Goal: Communication & Community: Connect with others

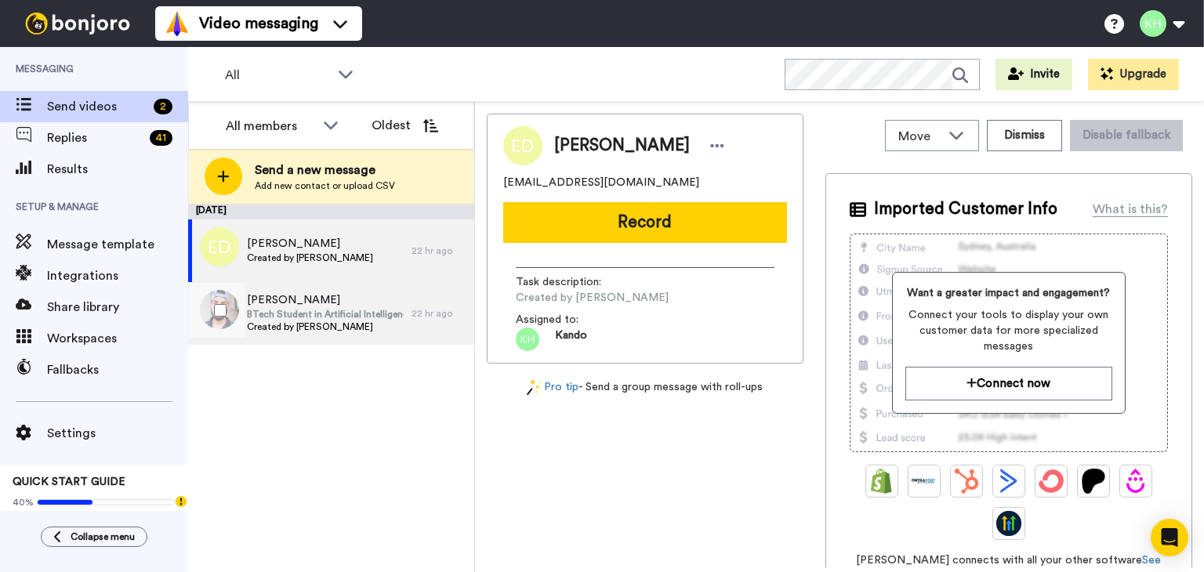
click at [358, 317] on span "BTech Student in Artificial Intelligence" at bounding box center [325, 314] width 157 height 13
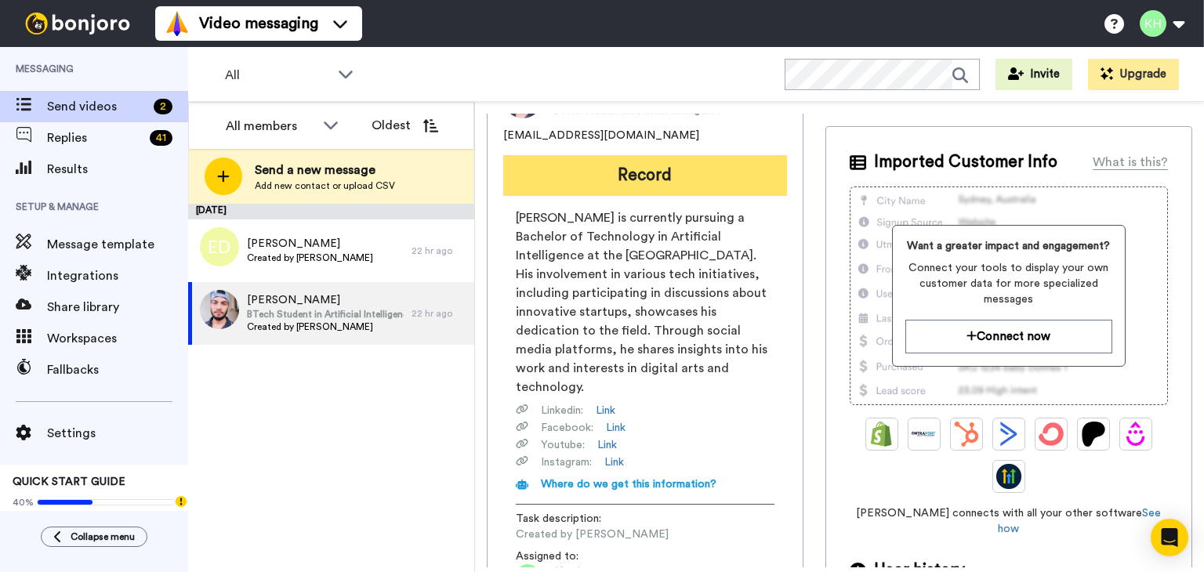
scroll to position [44, 0]
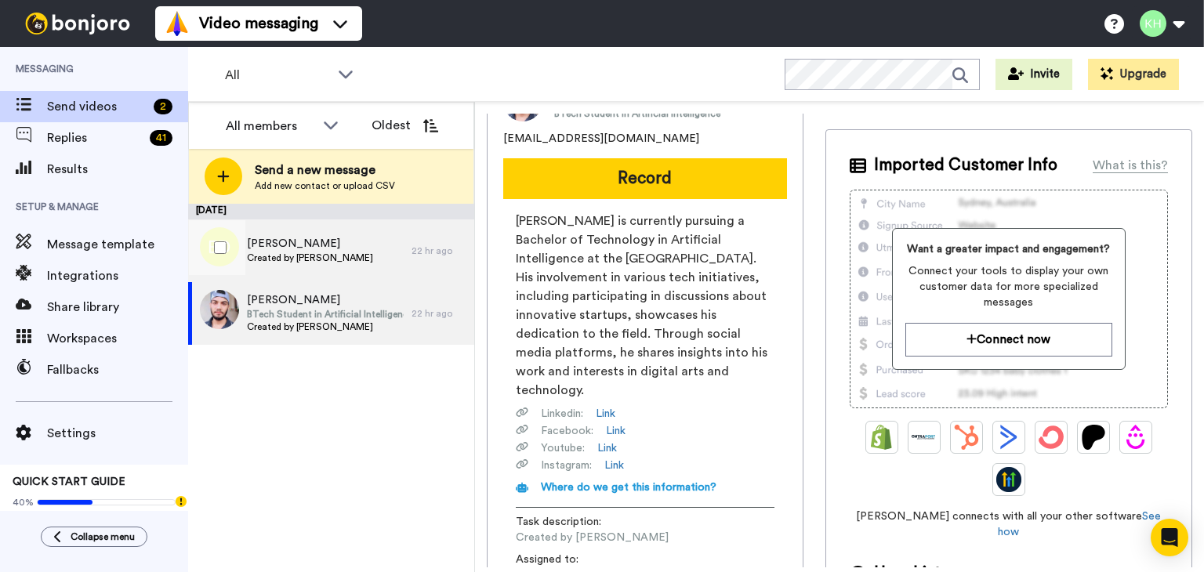
click at [360, 274] on div "Eddie Davis-White Created by Kando Highett" at bounding box center [299, 250] width 223 height 63
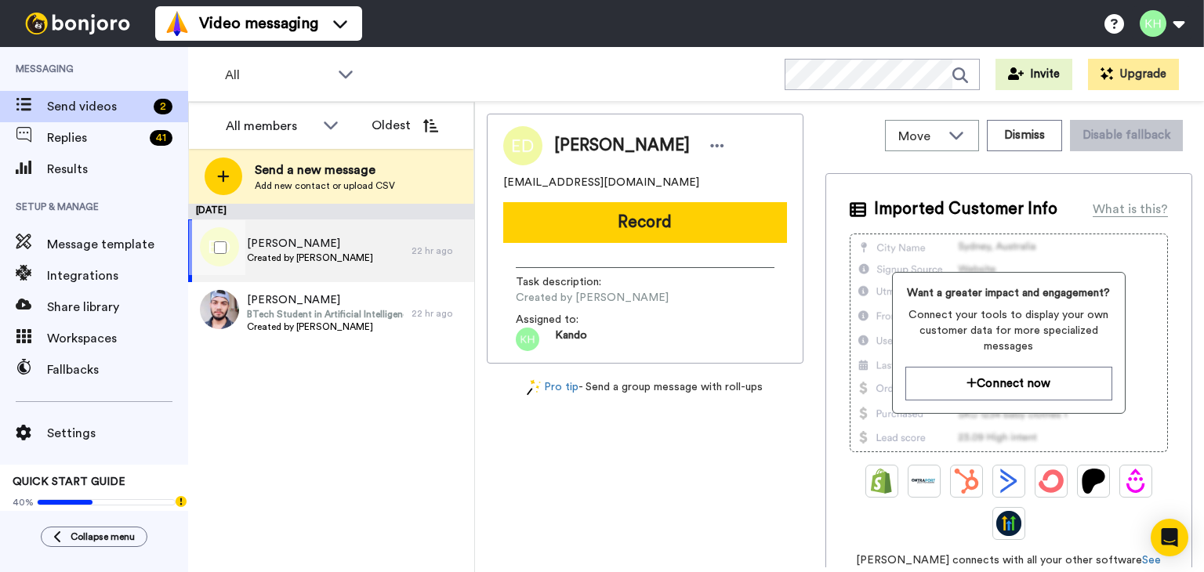
click at [315, 242] on span "Eddie Davis-White" at bounding box center [310, 244] width 126 height 16
click at [229, 321] on div at bounding box center [217, 310] width 56 height 55
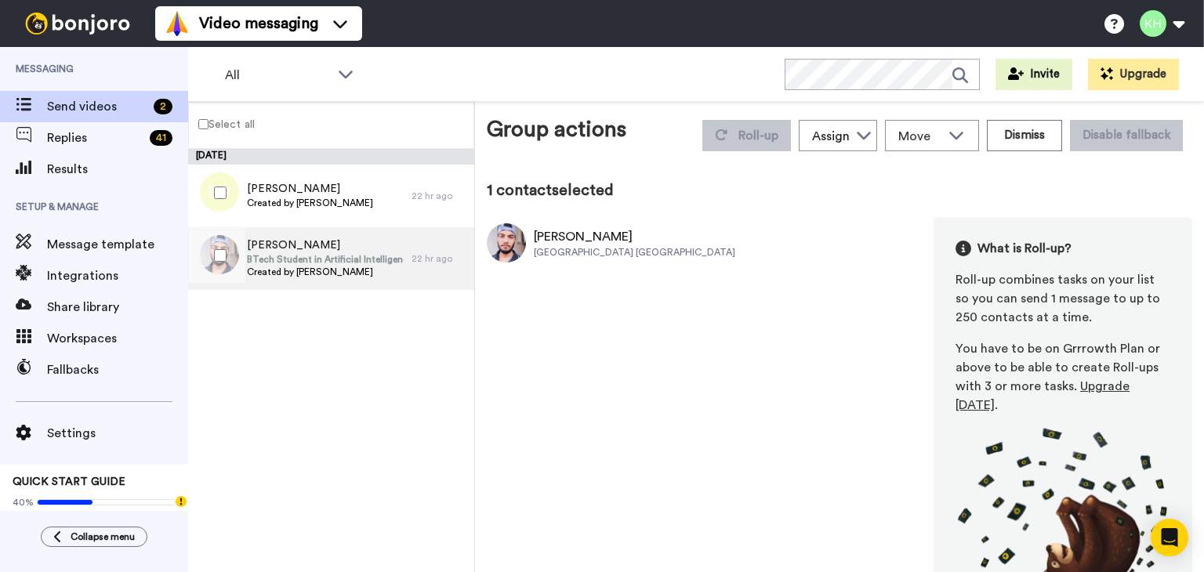
click at [276, 271] on span "Created by [PERSON_NAME]" at bounding box center [325, 272] width 157 height 13
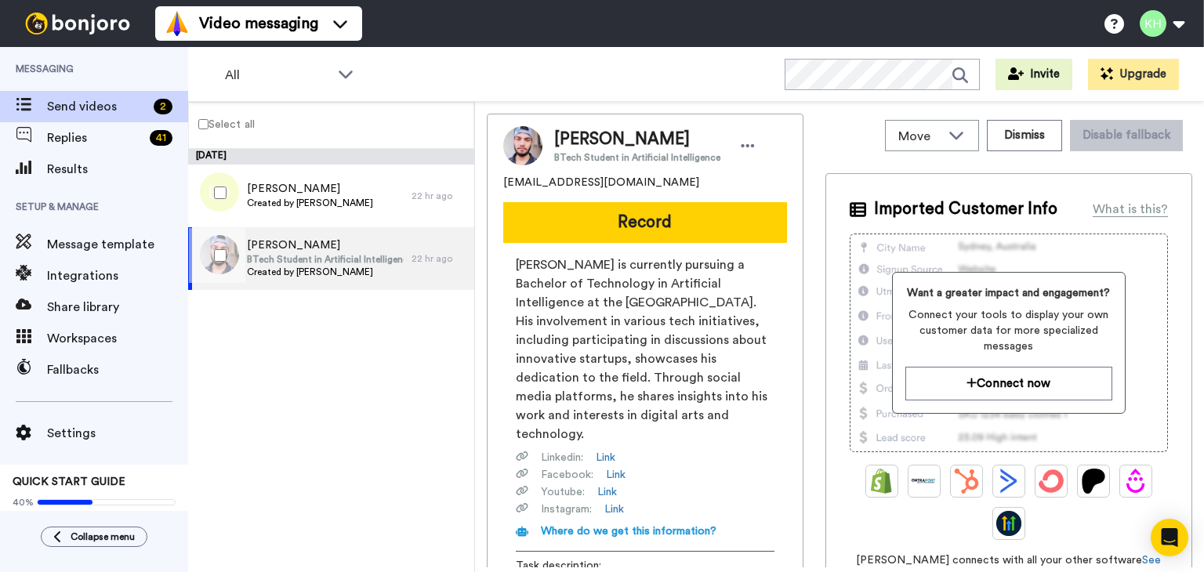
drag, startPoint x: 229, startPoint y: 259, endPoint x: 210, endPoint y: 255, distance: 19.4
click at [211, 255] on div at bounding box center [217, 255] width 56 height 55
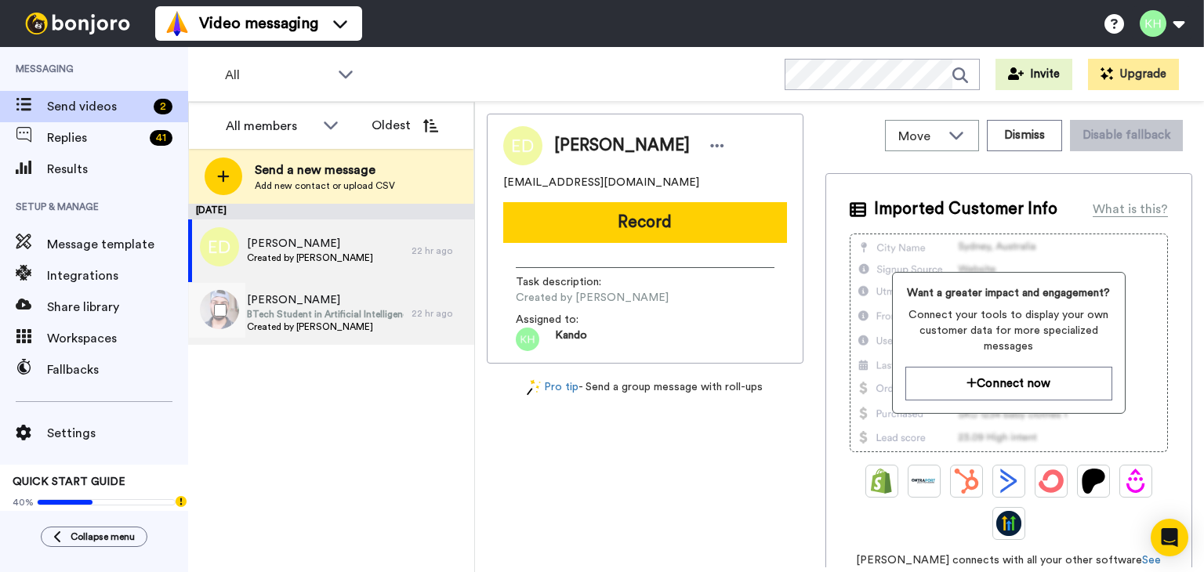
click at [360, 303] on span "[PERSON_NAME]" at bounding box center [325, 300] width 157 height 16
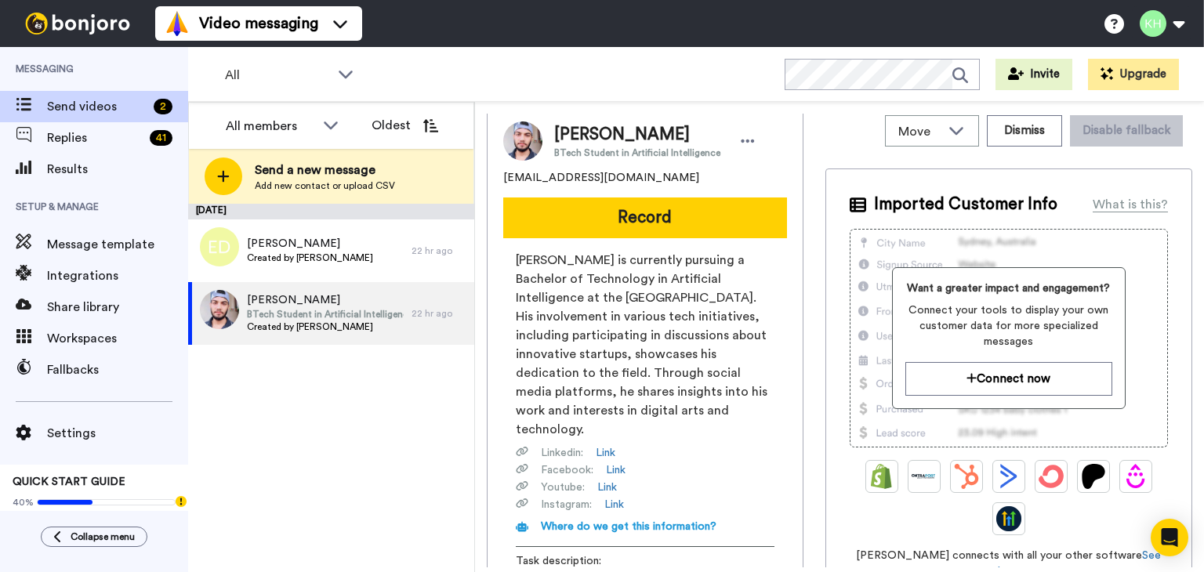
scroll to position [201, 0]
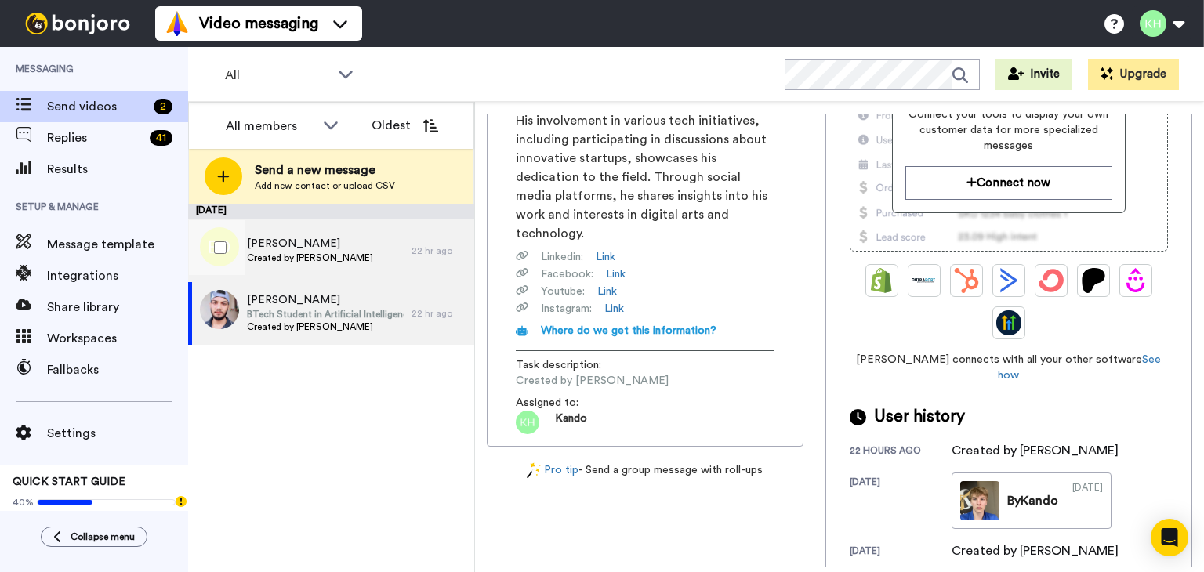
click at [345, 248] on span "Eddie Davis-White" at bounding box center [310, 244] width 126 height 16
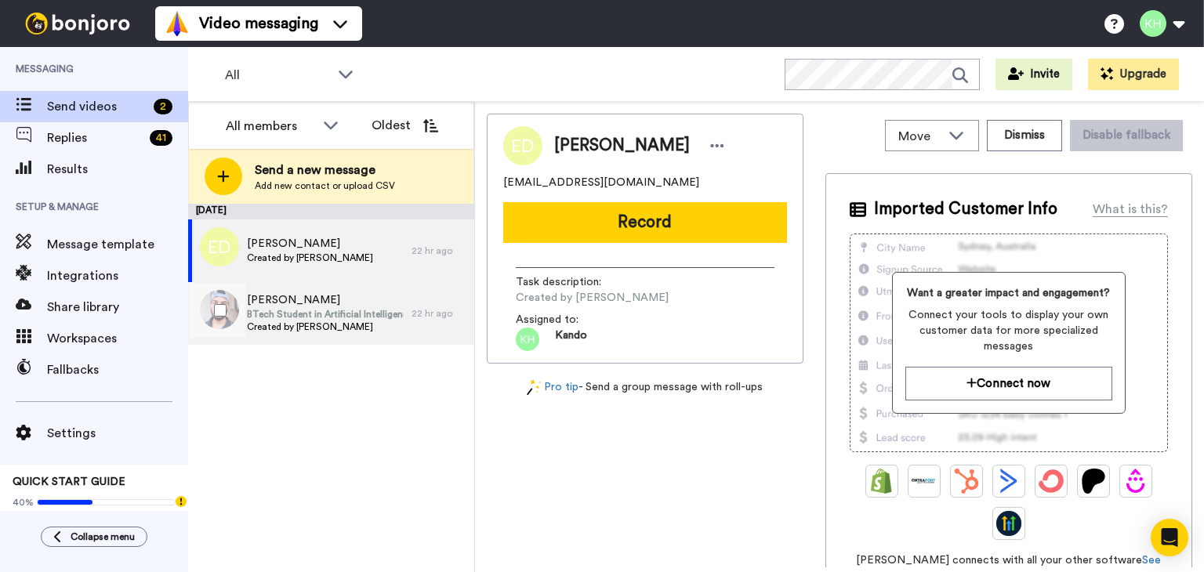
click at [400, 326] on span "Created by [PERSON_NAME]" at bounding box center [325, 327] width 157 height 13
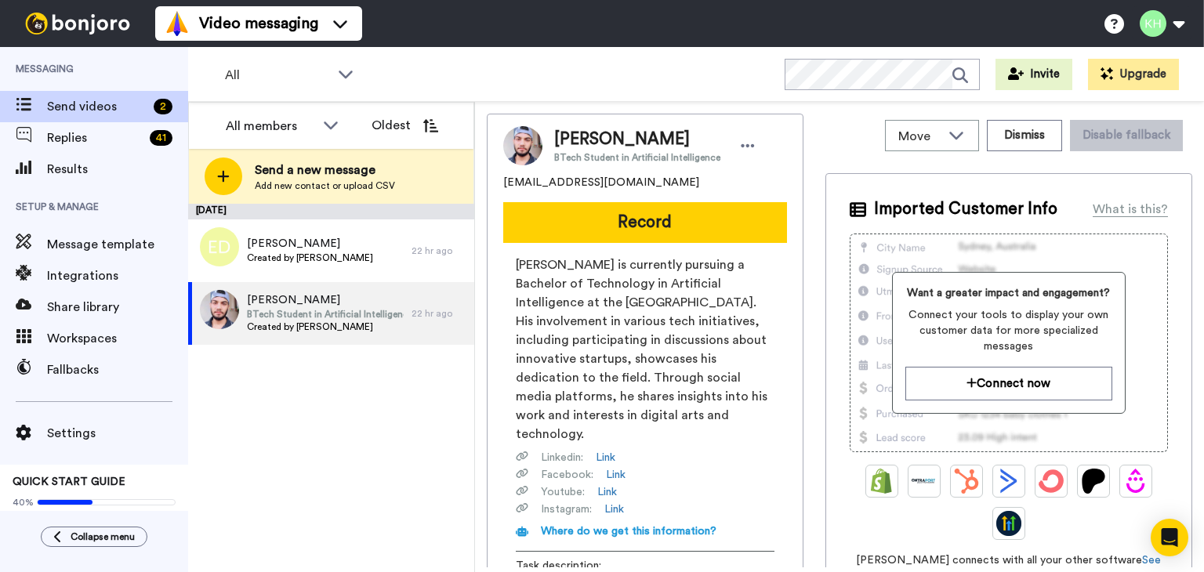
scroll to position [201, 0]
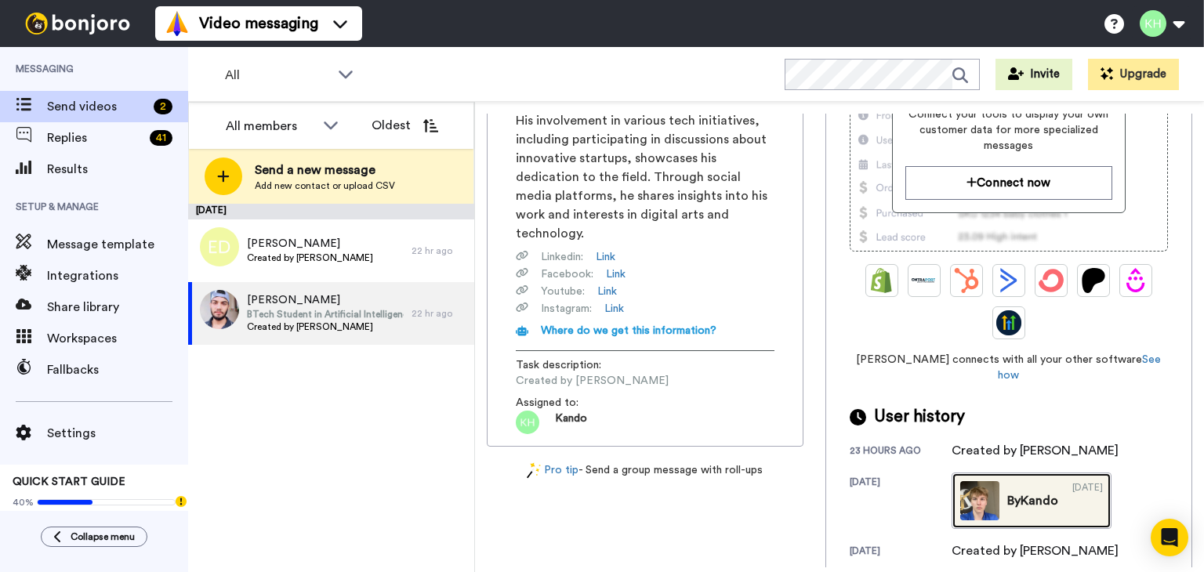
click at [969, 484] on img at bounding box center [979, 500] width 39 height 39
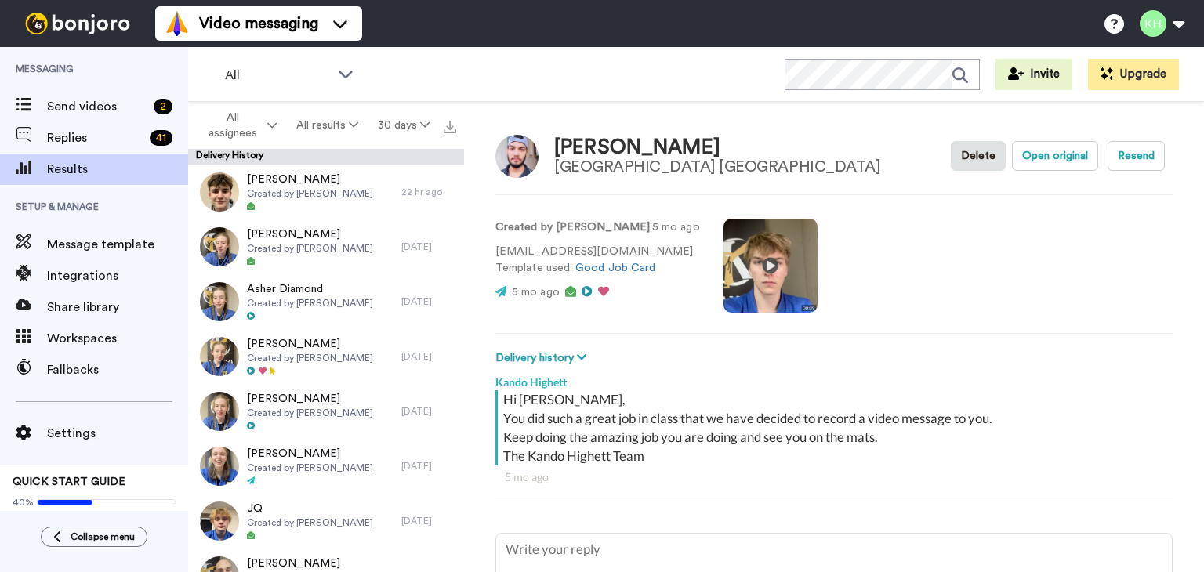
click at [749, 260] on video at bounding box center [770, 266] width 94 height 94
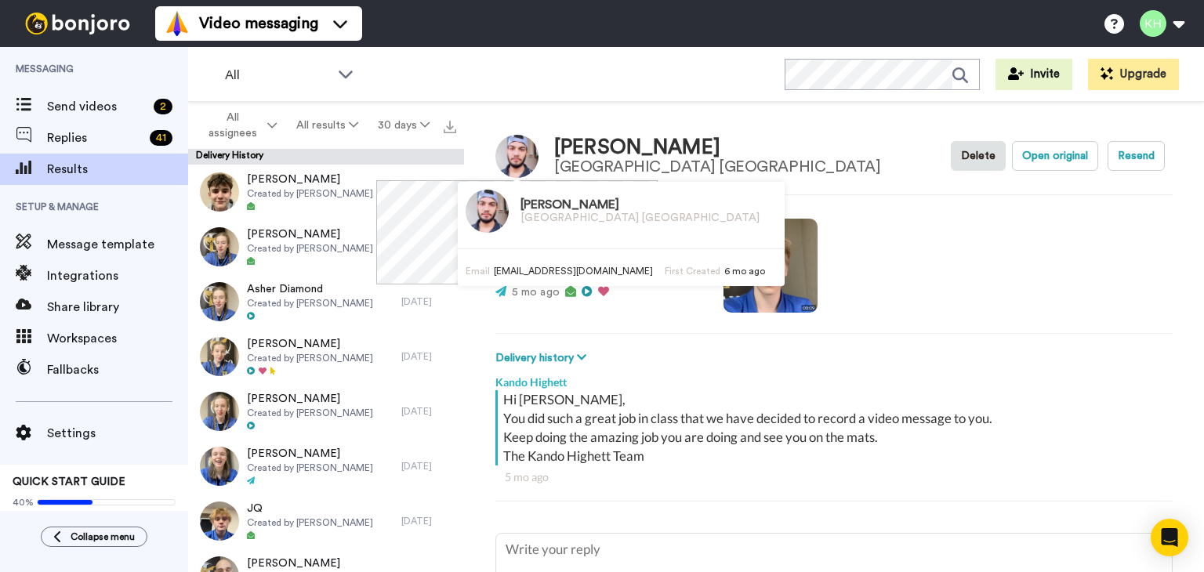
click at [517, 154] on img at bounding box center [516, 156] width 43 height 43
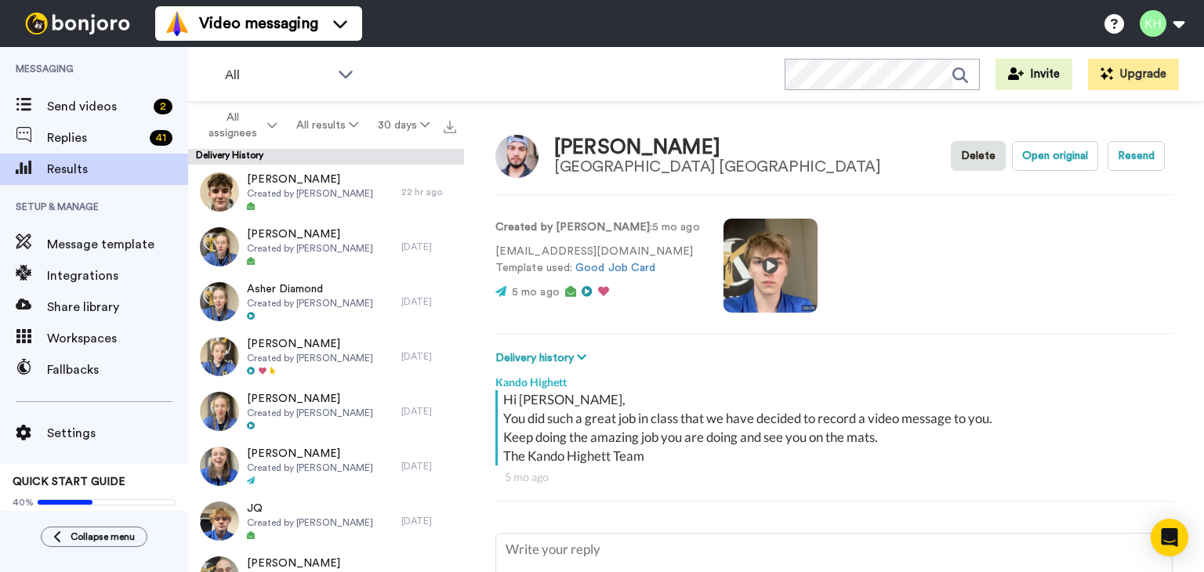
click at [723, 265] on video at bounding box center [770, 266] width 94 height 94
click at [85, 92] on div "Send videos 2" at bounding box center [94, 106] width 188 height 31
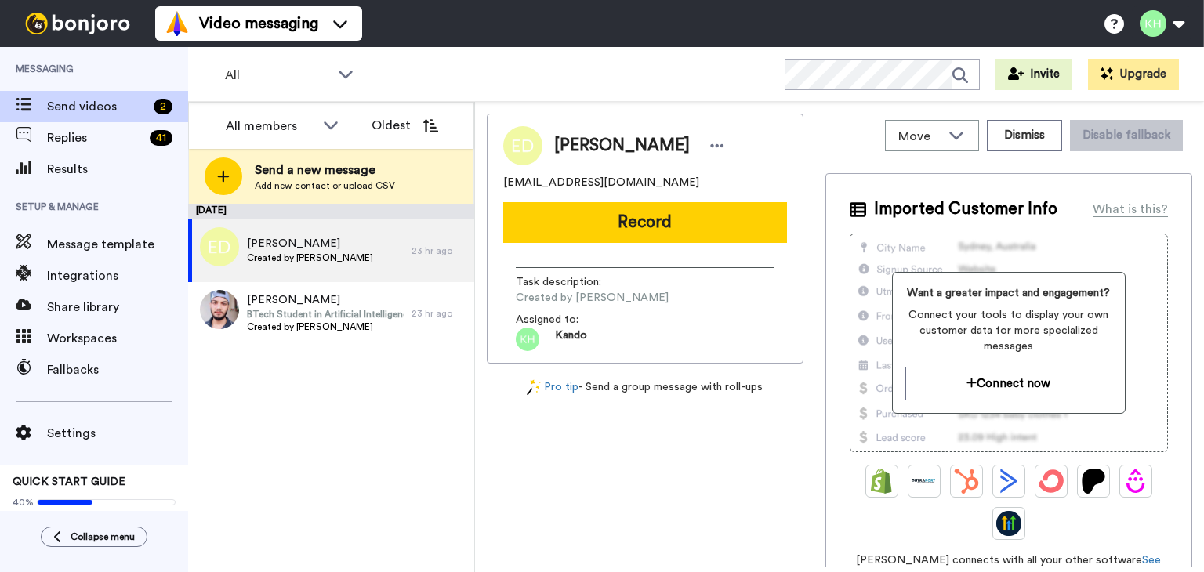
click at [386, 184] on span "Add new contact or upload CSV" at bounding box center [325, 185] width 140 height 13
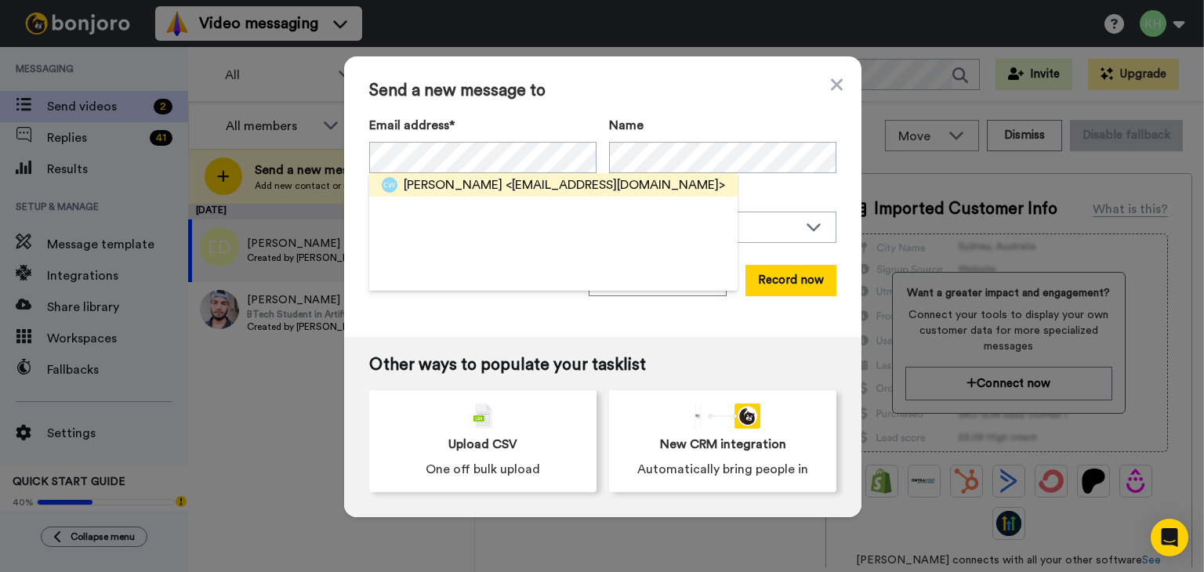
click at [505, 182] on span "<fjstevens@gmail.com>" at bounding box center [614, 185] width 219 height 19
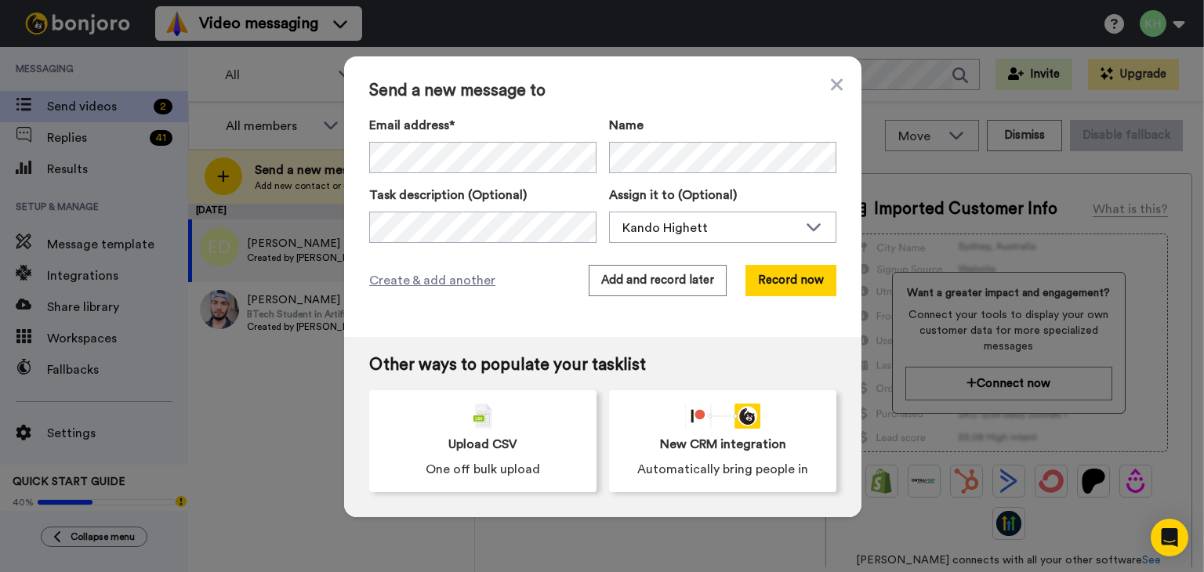
click at [658, 264] on div "Send a new message to Email address* Clara Winkler <fjstevens@gmail.com> Name T…" at bounding box center [602, 196] width 517 height 281
click at [661, 281] on button "Add and record later" at bounding box center [658, 280] width 138 height 31
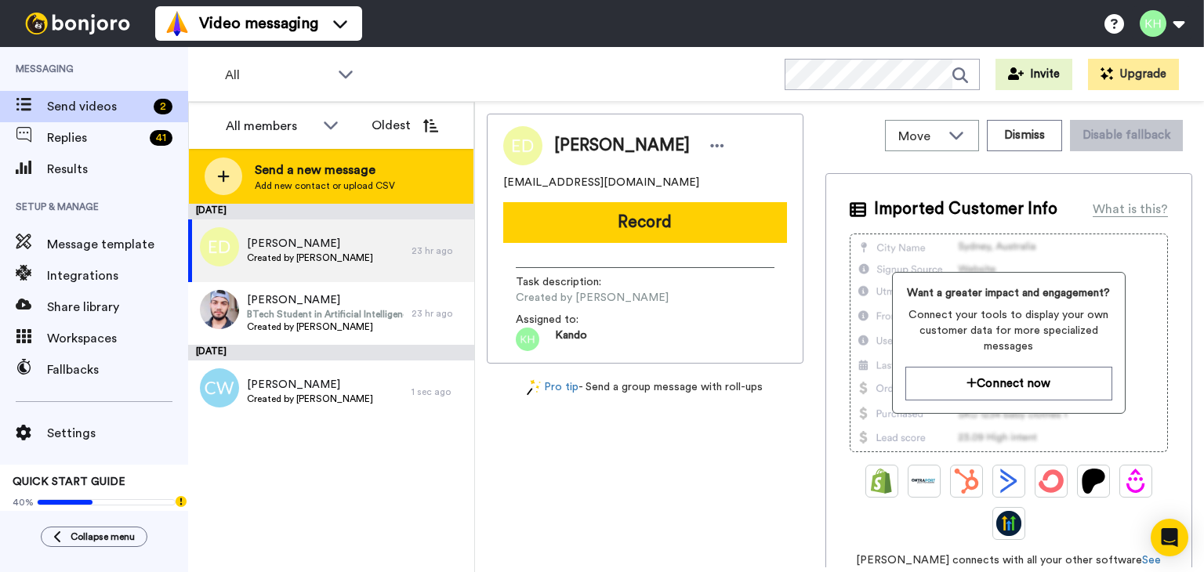
click at [226, 173] on icon at bounding box center [223, 176] width 13 height 14
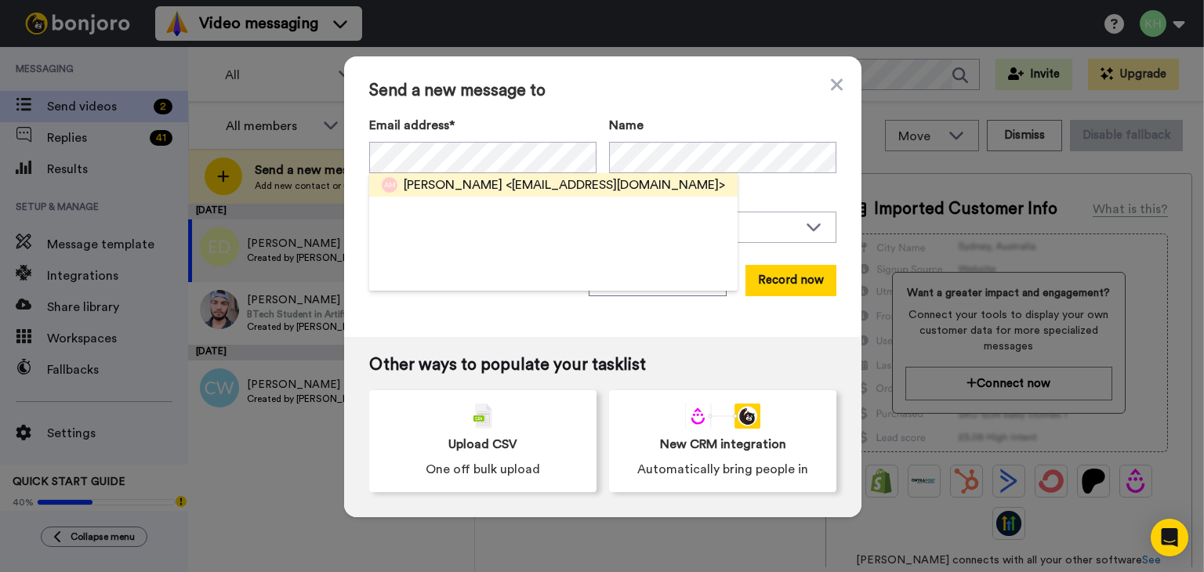
click at [433, 183] on span "Mr Marinelli" at bounding box center [453, 185] width 99 height 19
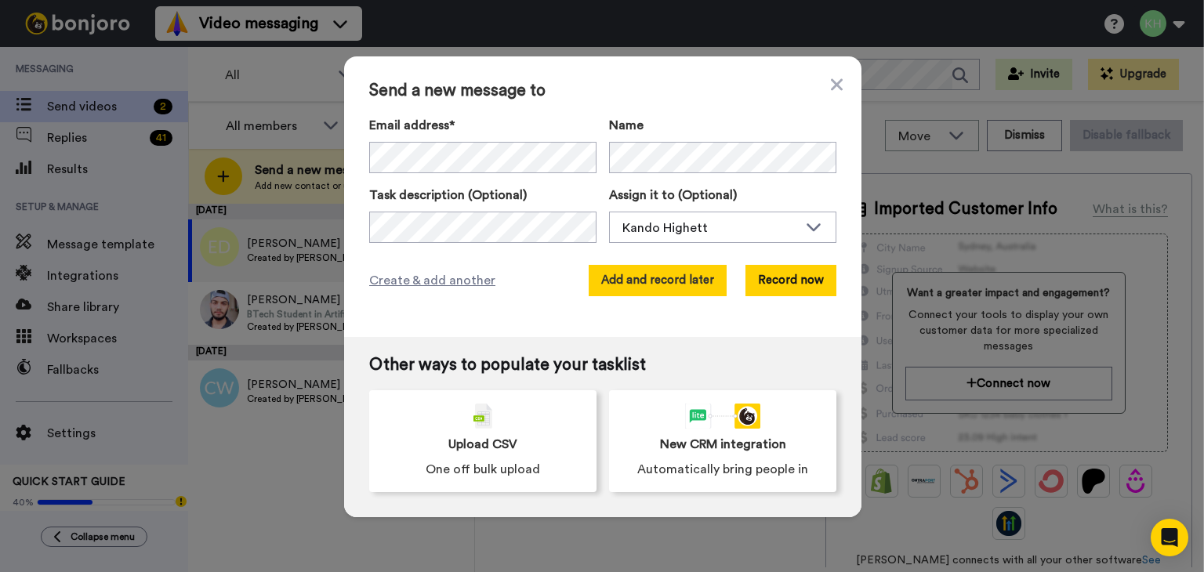
click at [654, 292] on button "Add and record later" at bounding box center [658, 280] width 138 height 31
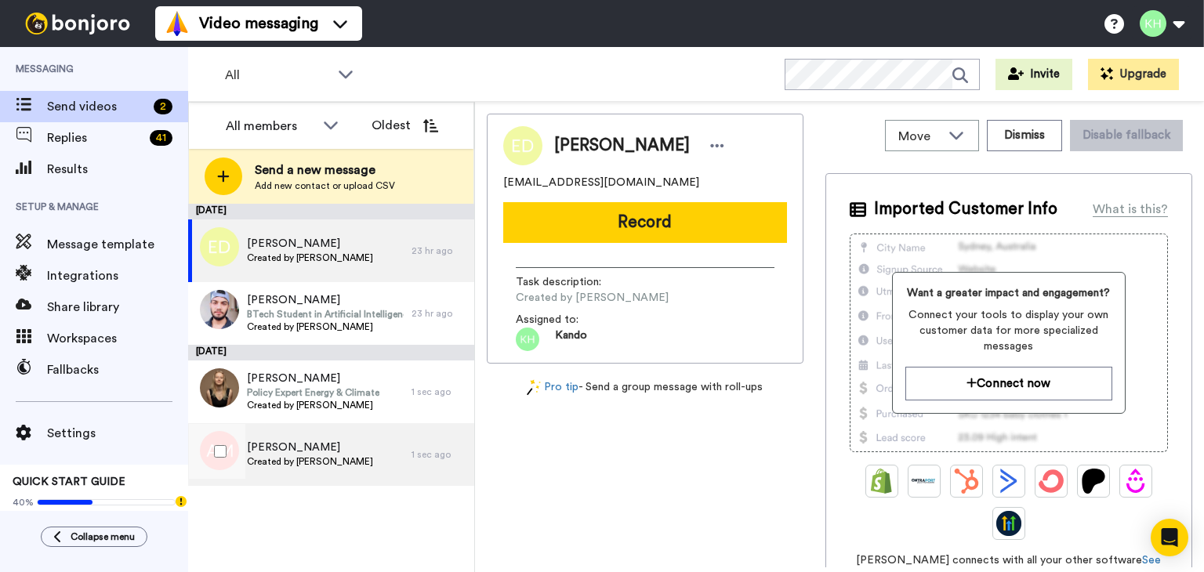
click at [324, 447] on span "Mr Marinelli" at bounding box center [310, 448] width 126 height 16
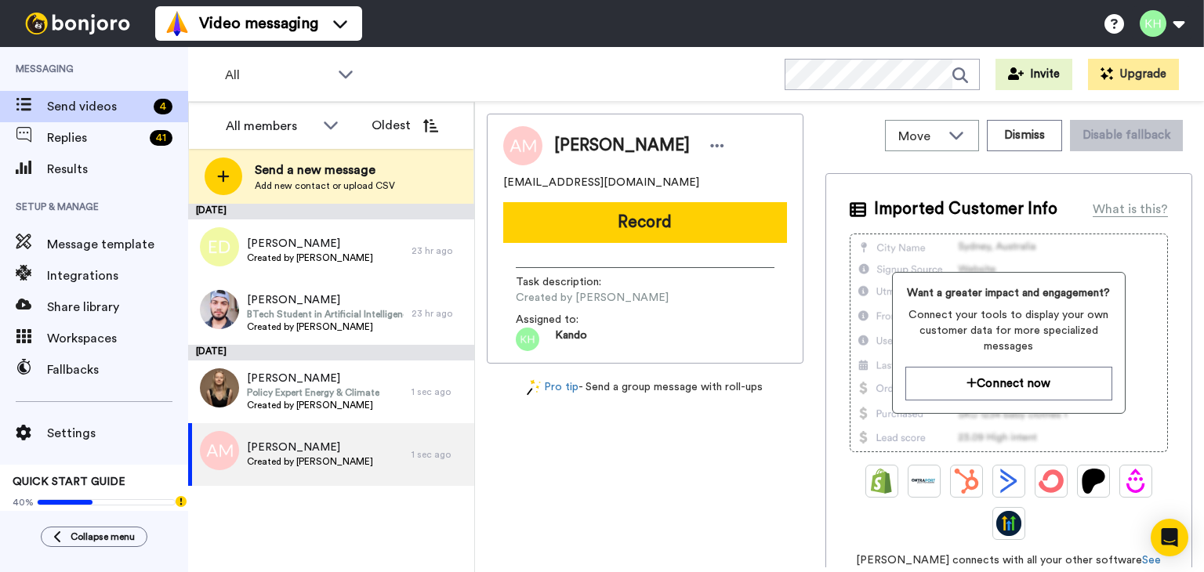
drag, startPoint x: 735, startPoint y: 423, endPoint x: 787, endPoint y: 411, distance: 53.0
click at [735, 419] on div "Mr Marinelli annajanemarinelli@gmail.com Record Task description : Created by K…" at bounding box center [645, 341] width 317 height 454
click at [994, 142] on button "Dismiss" at bounding box center [1024, 135] width 75 height 31
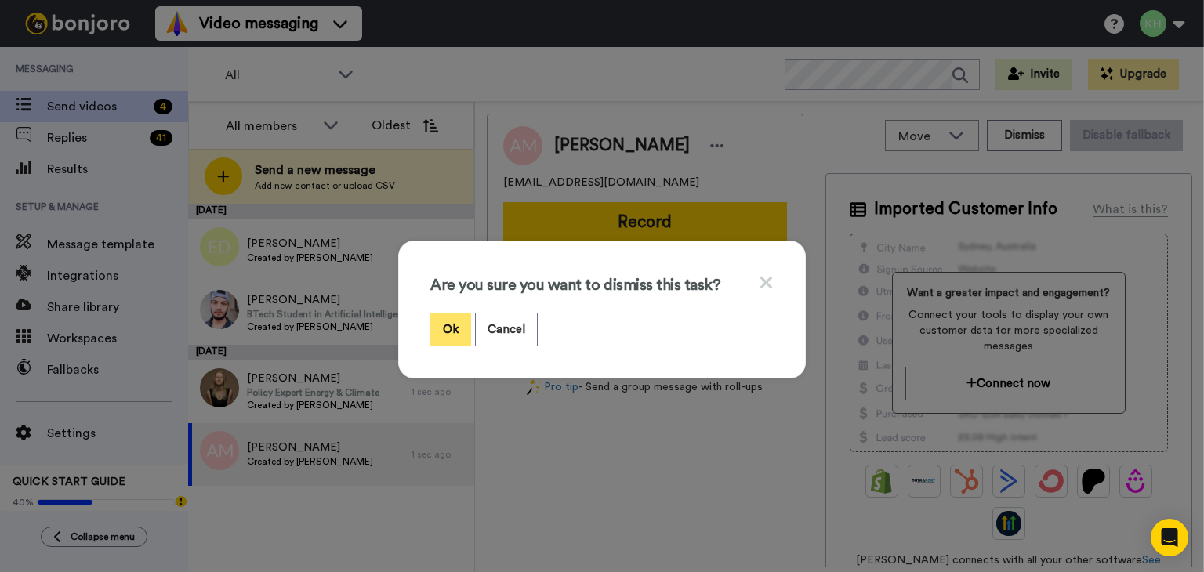
click at [463, 331] on button "Ok" at bounding box center [450, 330] width 41 height 34
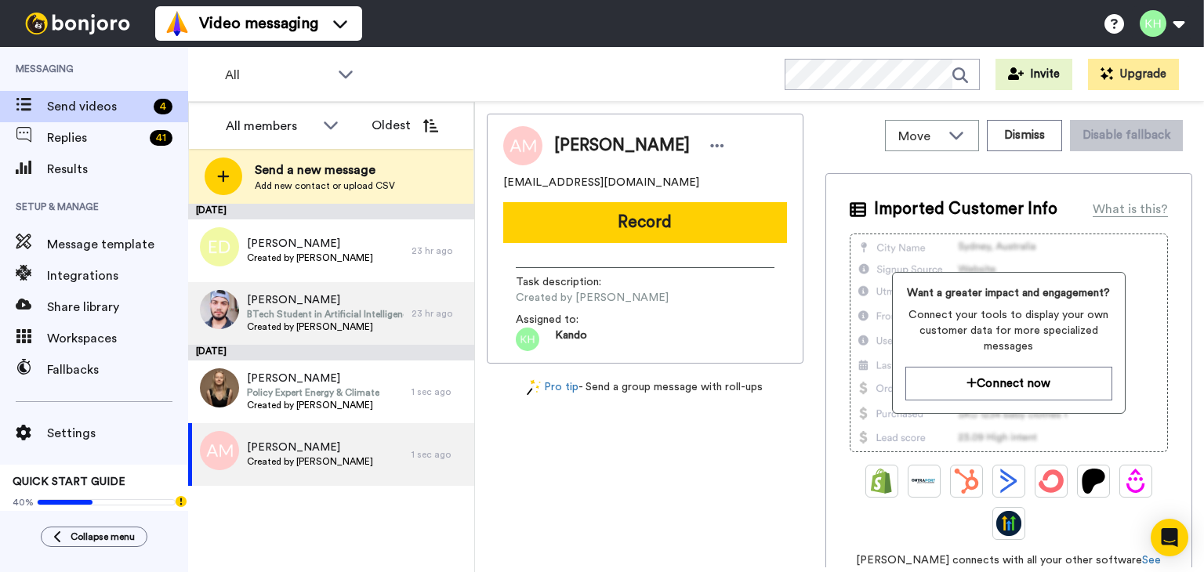
click at [455, 333] on div "Rudraansh Mishra BTech Student in Artificial Intelligence Created by Kando High…" at bounding box center [331, 313] width 286 height 63
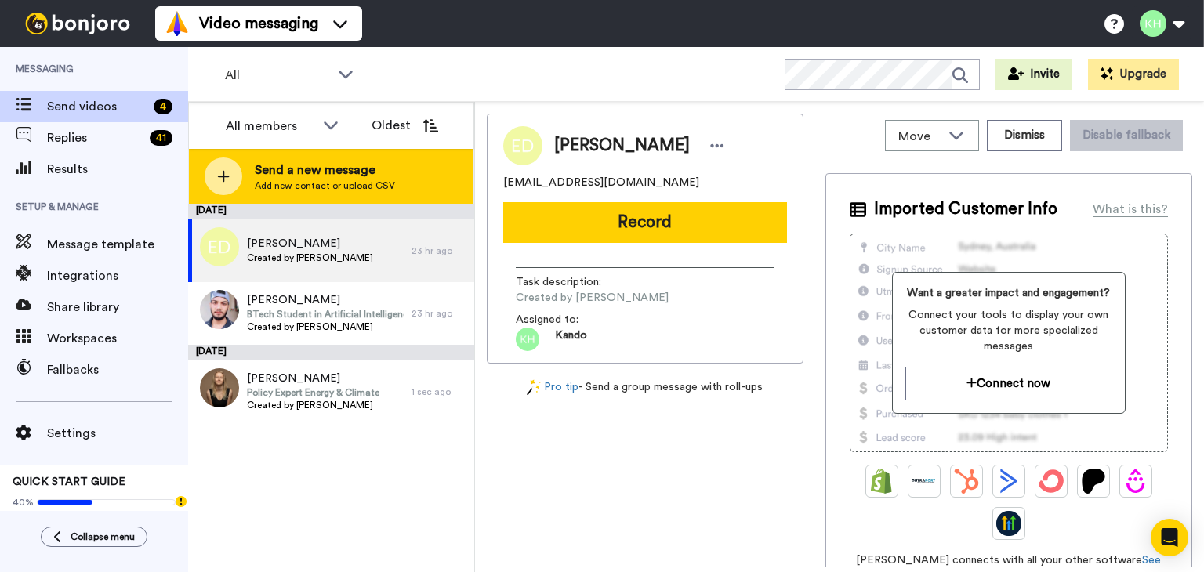
click at [273, 166] on span "Send a new message" at bounding box center [325, 170] width 140 height 19
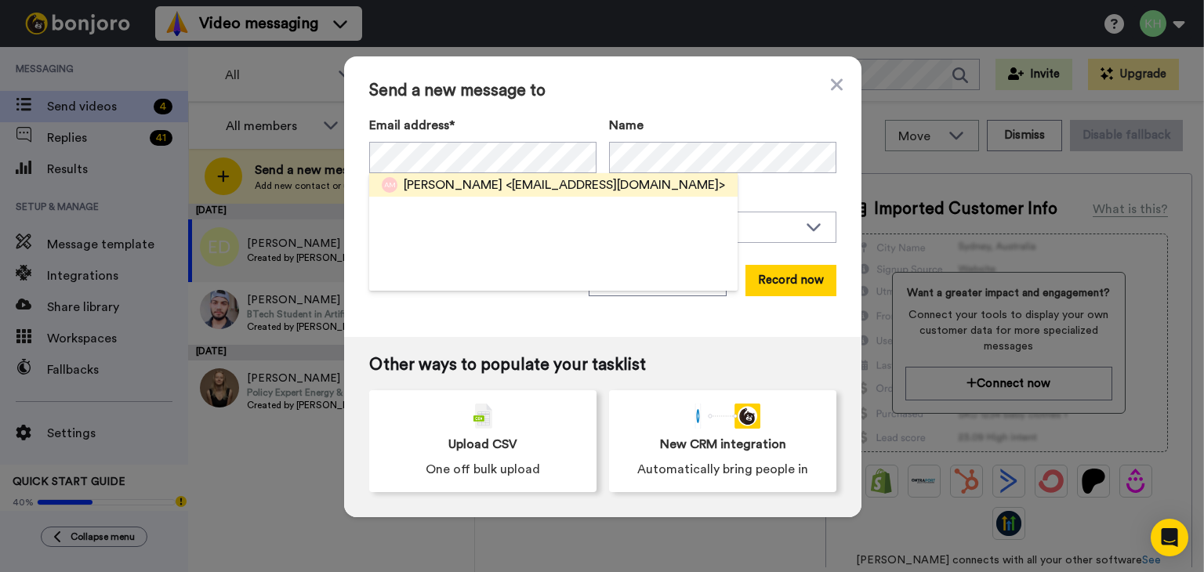
click at [513, 192] on span "<annajanemarinelli@gmail.com>" at bounding box center [614, 185] width 219 height 19
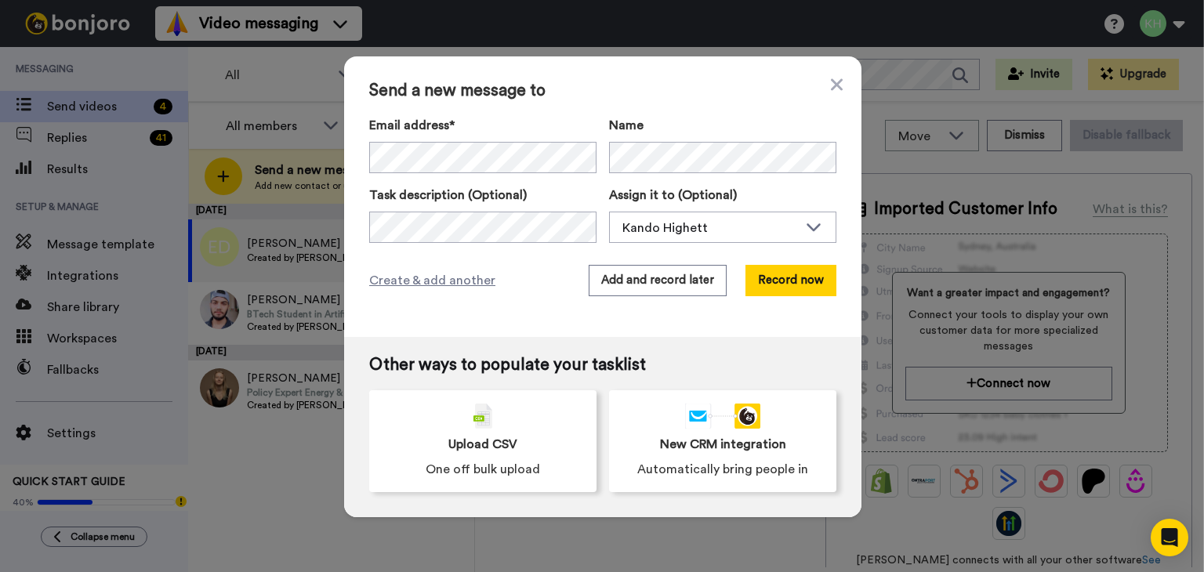
click at [694, 264] on div "Send a new message to Email address* Mr Marinelli <annajanemarinelli@gmail.com>…" at bounding box center [602, 196] width 517 height 281
click at [690, 266] on button "Add and record later" at bounding box center [658, 280] width 138 height 31
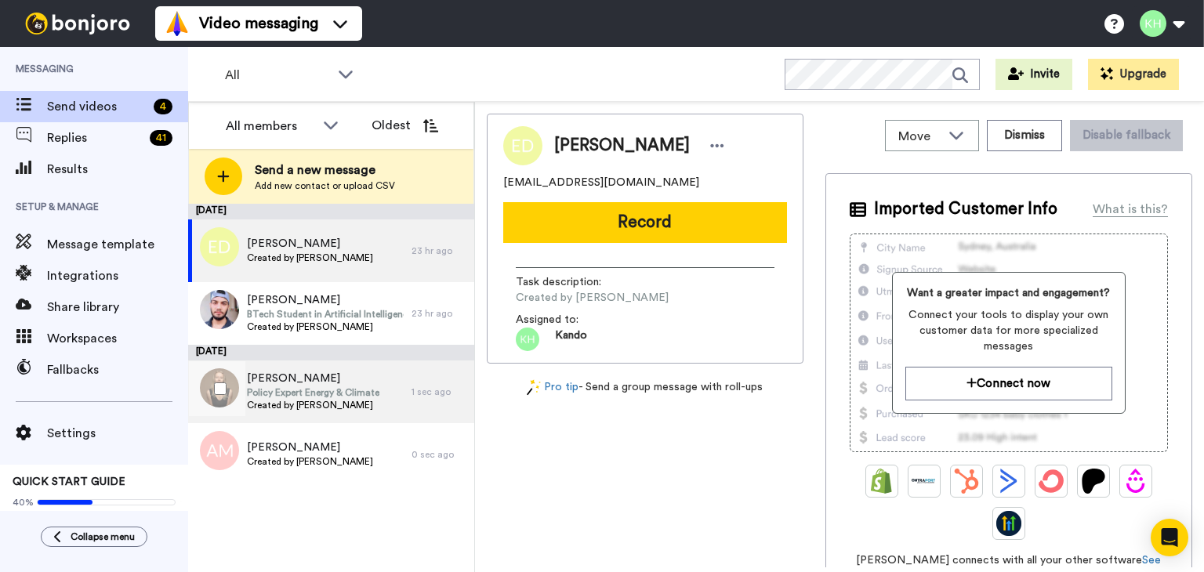
click at [278, 410] on span "Created by [PERSON_NAME]" at bounding box center [313, 405] width 132 height 13
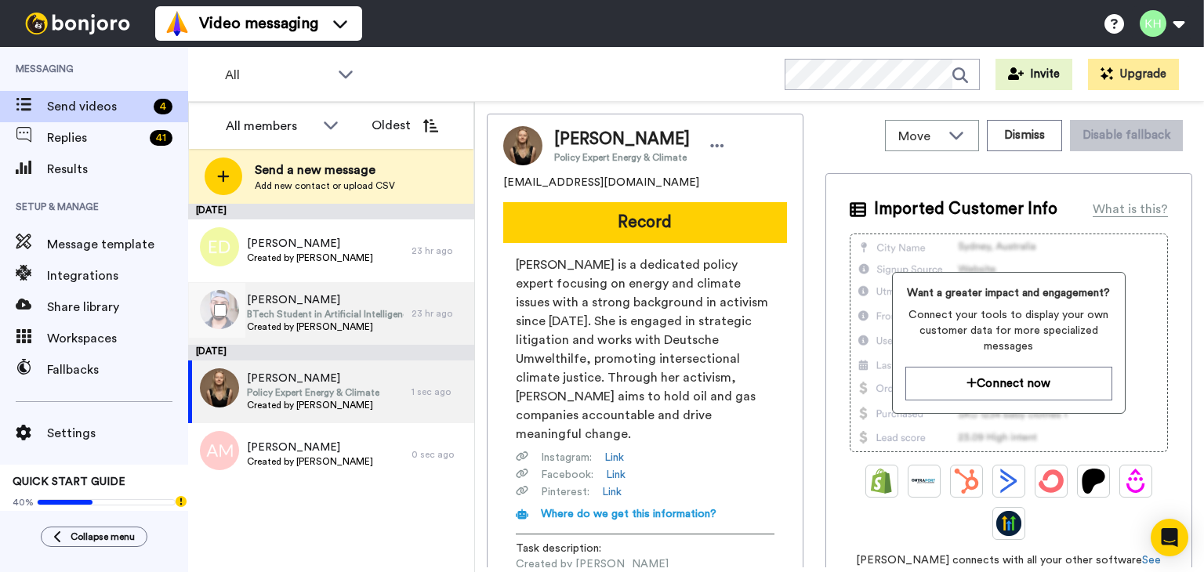
click at [317, 324] on span "Created by [PERSON_NAME]" at bounding box center [325, 327] width 157 height 13
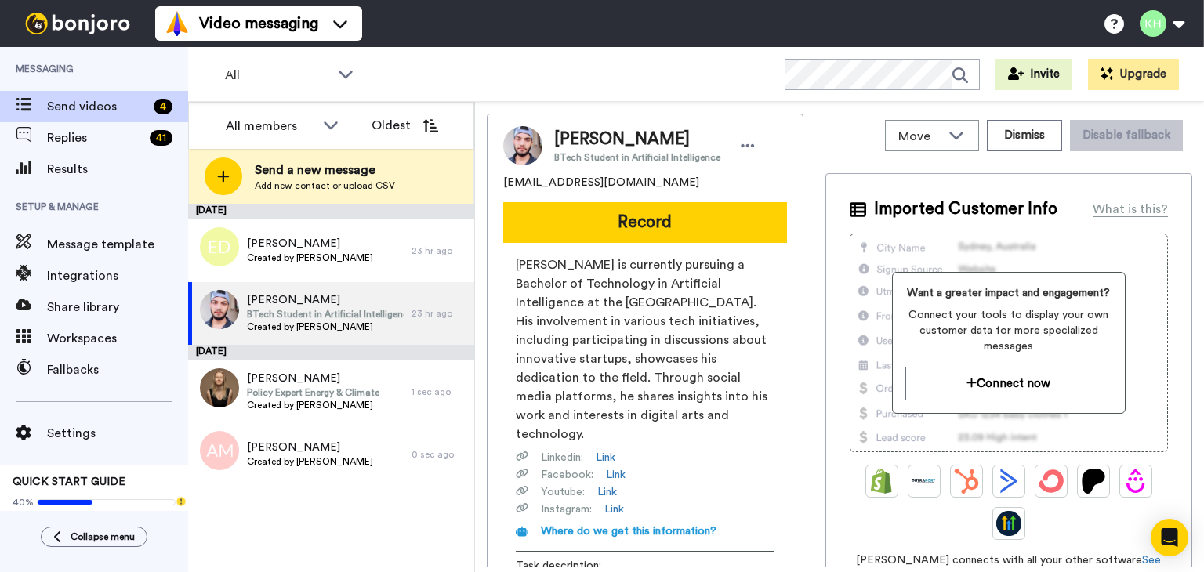
click at [671, 296] on span "[PERSON_NAME] is currently pursuing a Bachelor of Technology in Artificial Inte…" at bounding box center [645, 349] width 259 height 188
drag, startPoint x: 621, startPoint y: 295, endPoint x: 643, endPoint y: 325, distance: 37.0
click at [643, 325] on span "[PERSON_NAME] is currently pursuing a Bachelor of Technology in Artificial Inte…" at bounding box center [645, 349] width 259 height 188
copy span "Indian Institute of Technology Hyderabad"
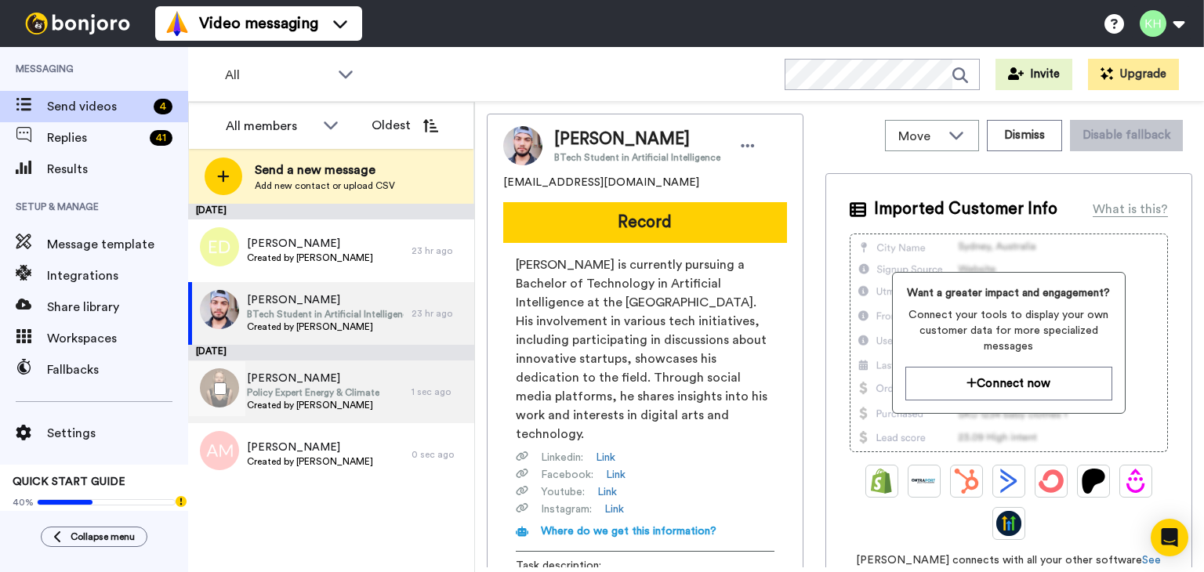
click at [323, 390] on span "Policy Expert Energy & Climate" at bounding box center [313, 392] width 132 height 13
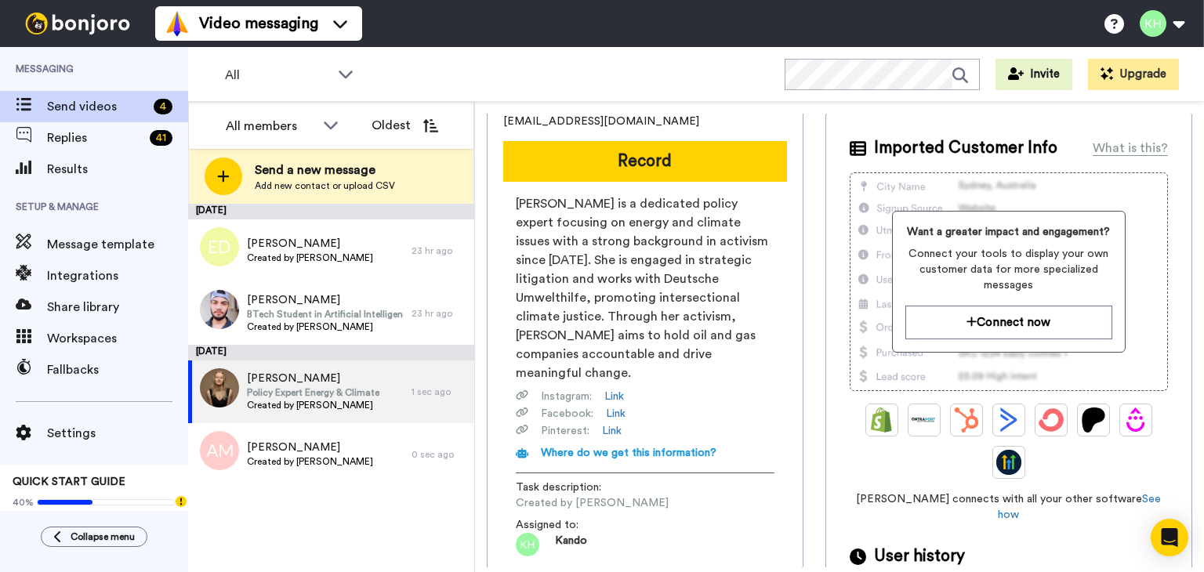
scroll to position [157, 0]
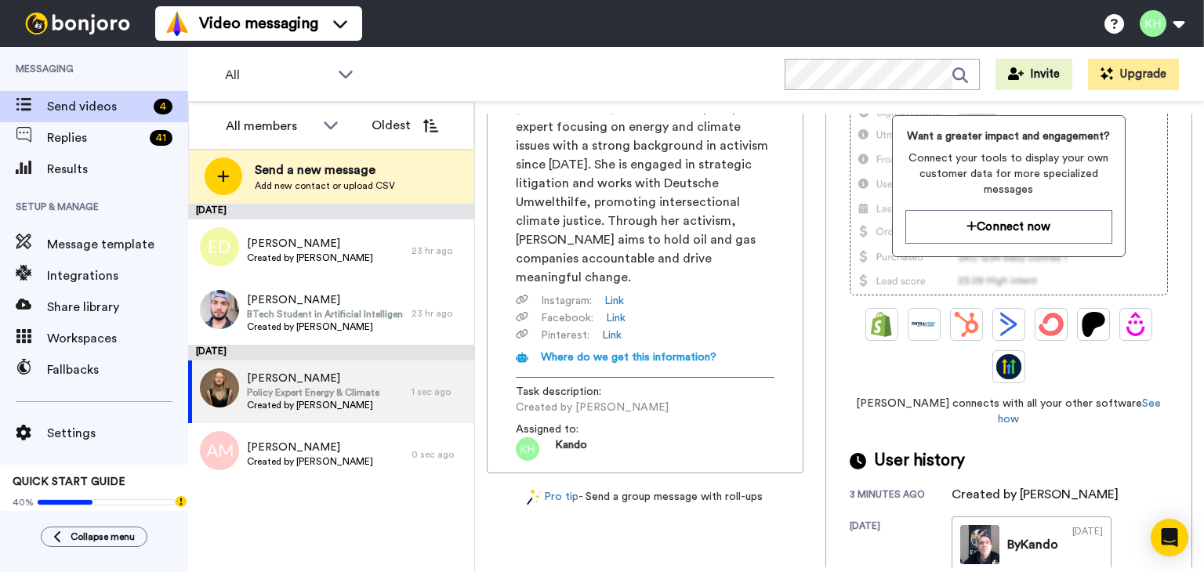
click at [601, 226] on span "Clara Winkler is a dedicated policy expert focusing on energy and climate issue…" at bounding box center [645, 193] width 259 height 188
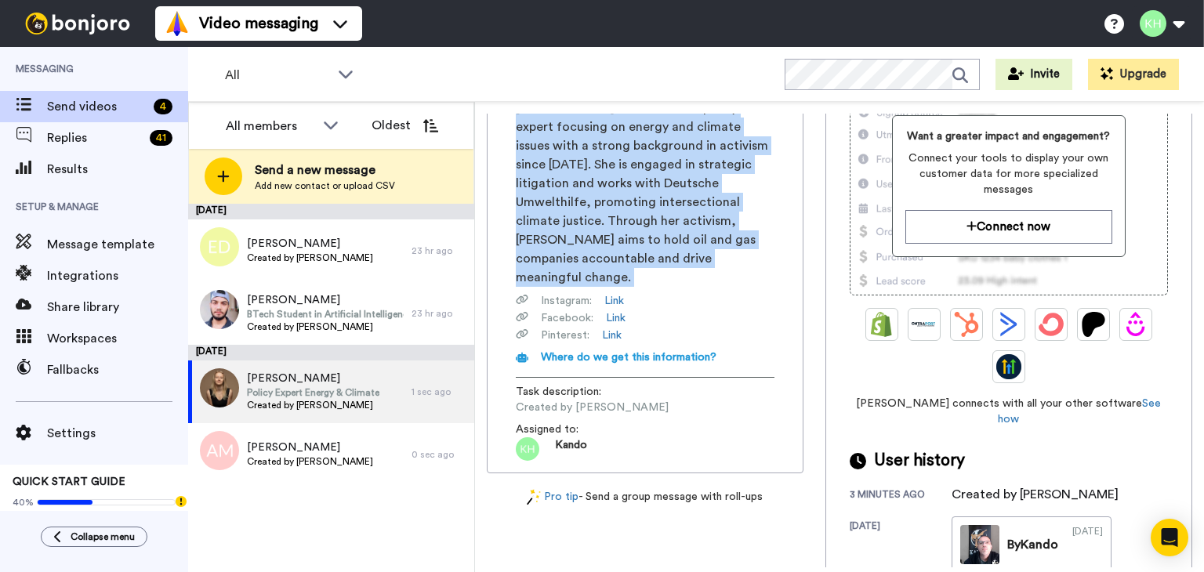
click at [601, 226] on span "Clara Winkler is a dedicated policy expert focusing on energy and climate issue…" at bounding box center [645, 193] width 259 height 188
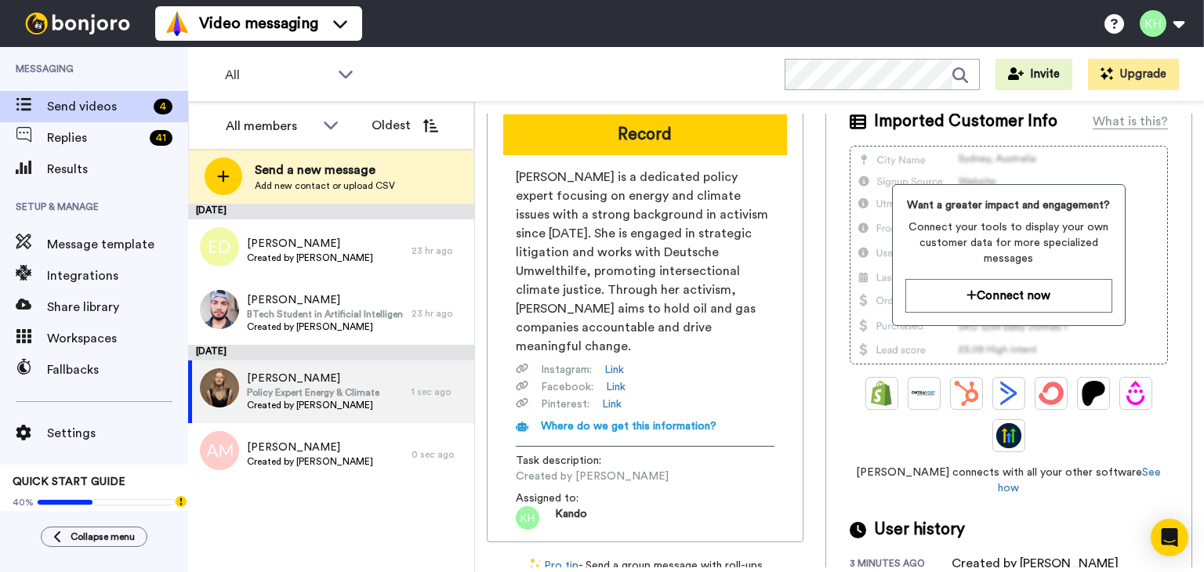
scroll to position [0, 0]
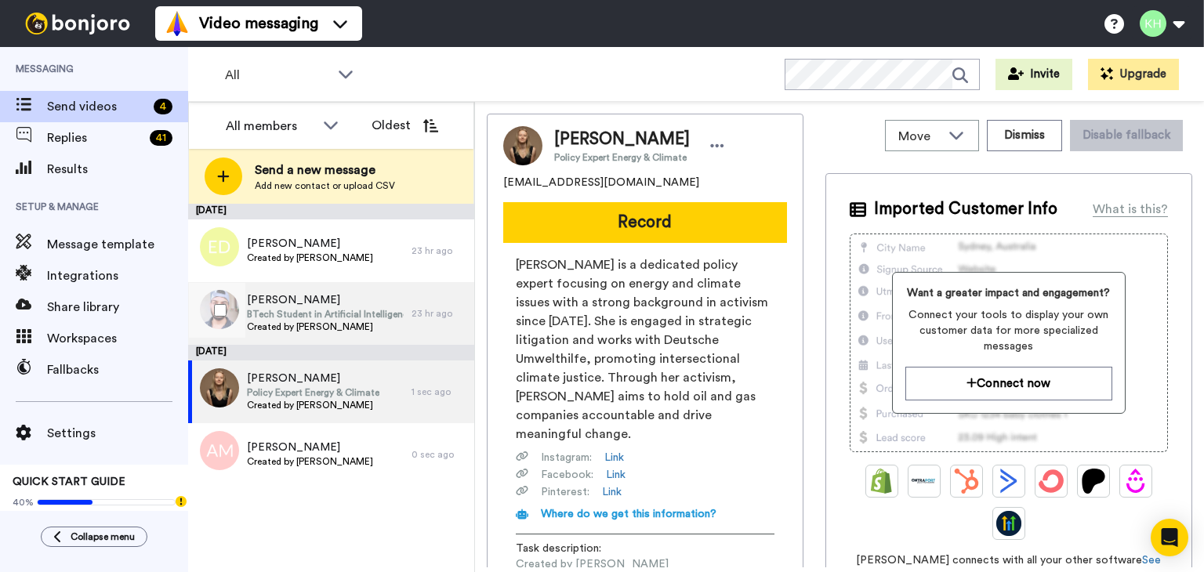
click at [415, 304] on div "Rudraansh Mishra BTech Student in Artificial Intelligence Created by Kando High…" at bounding box center [331, 313] width 286 height 63
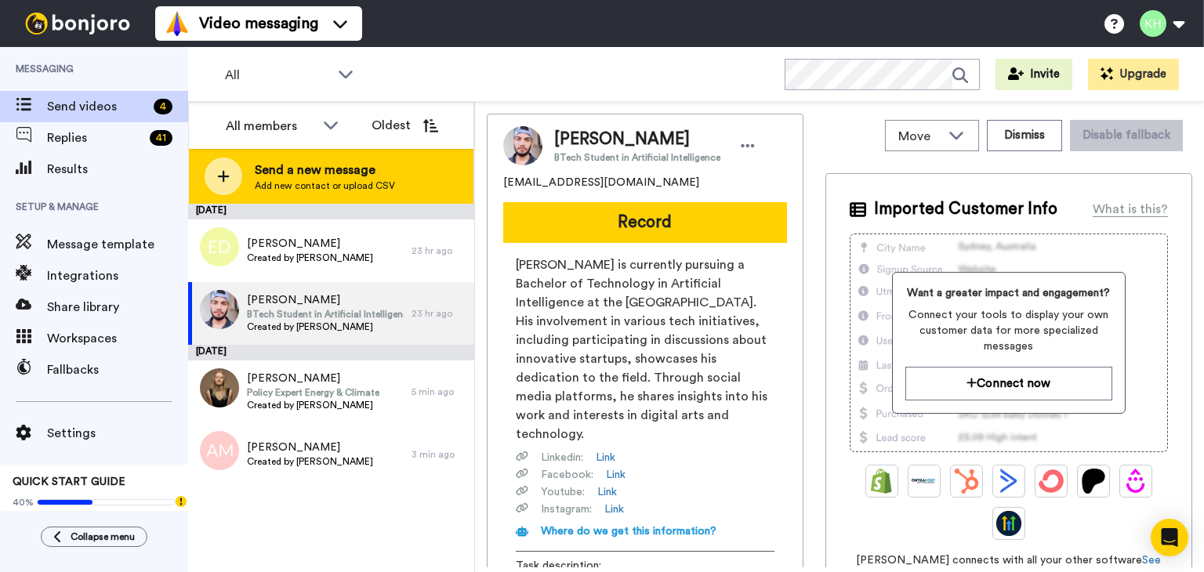
click at [208, 167] on div at bounding box center [224, 177] width 38 height 38
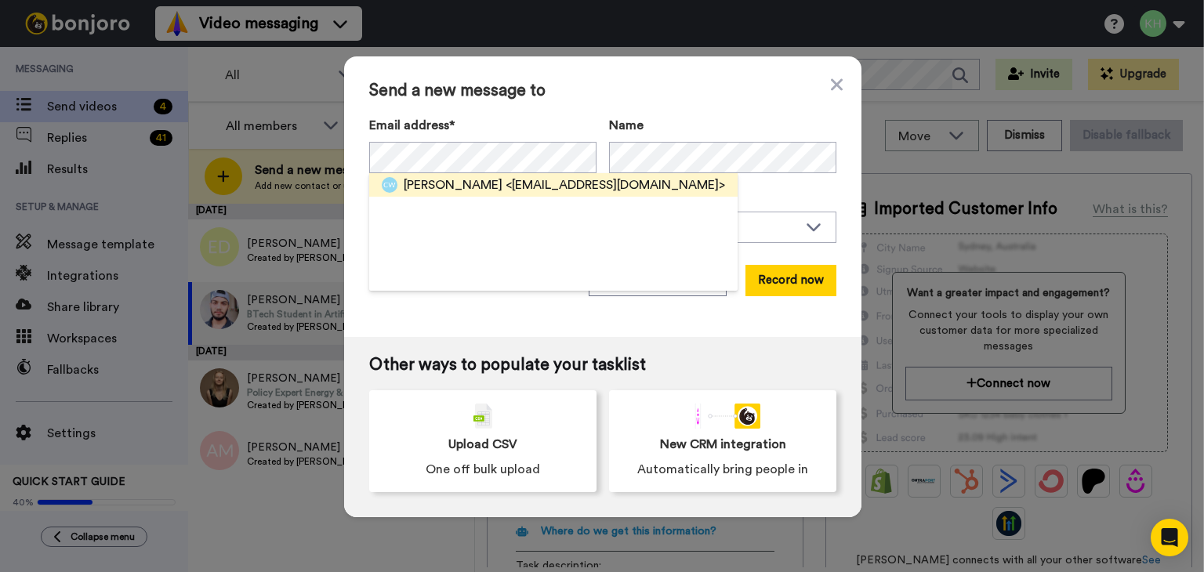
click at [444, 176] on span "James Watson" at bounding box center [453, 185] width 99 height 19
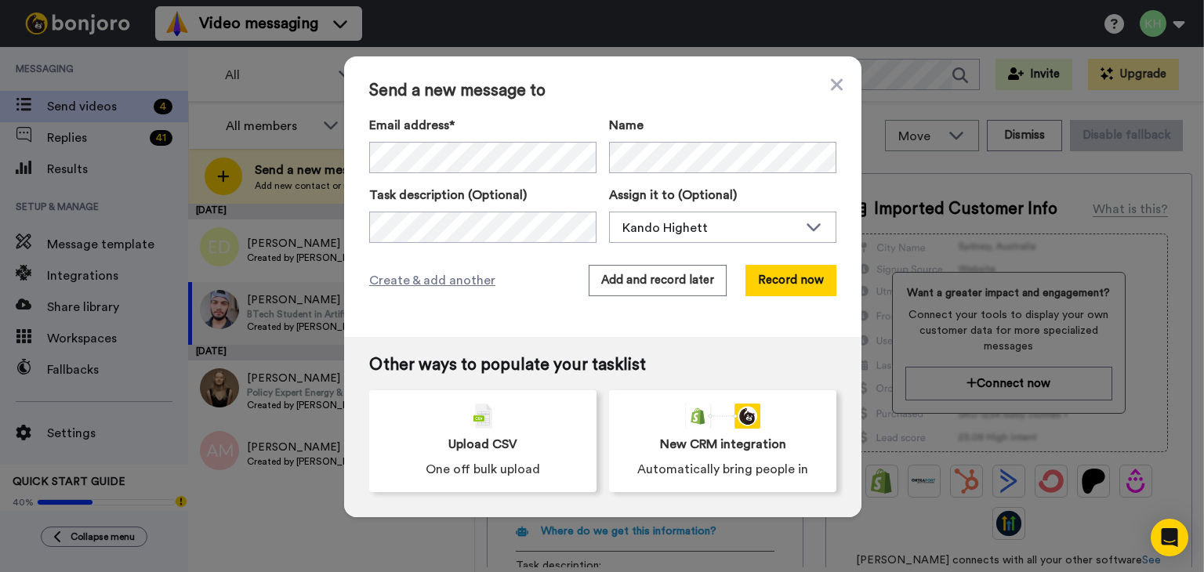
click at [670, 298] on div "Send a new message to Email address* James Watson <nicolascott2@hotmail.com> Na…" at bounding box center [602, 196] width 517 height 281
drag, startPoint x: 671, startPoint y: 293, endPoint x: 658, endPoint y: 313, distance: 23.3
click at [661, 311] on div "Send a new message to Email address* James Watson <nicolascott2@hotmail.com> Na…" at bounding box center [602, 196] width 517 height 281
click at [672, 264] on div "Send a new message to Email address* James Watson <nicolascott2@hotmail.com> Na…" at bounding box center [602, 196] width 517 height 281
click at [680, 280] on button "Add and record later" at bounding box center [658, 280] width 138 height 31
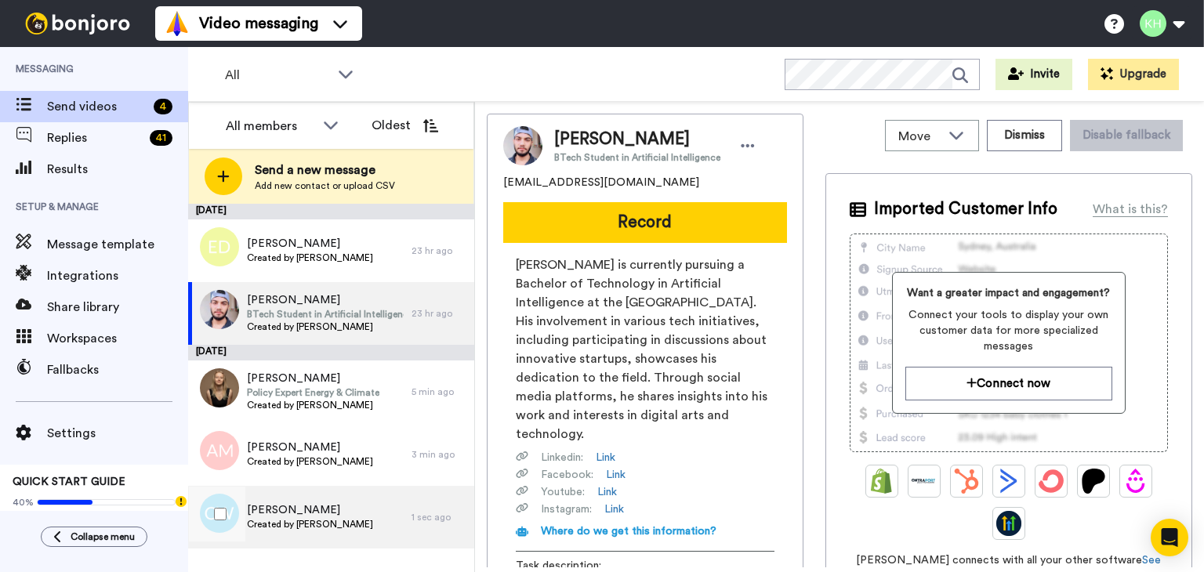
click at [368, 498] on div "Charlotte Watson Created by Kando Highett" at bounding box center [299, 517] width 223 height 63
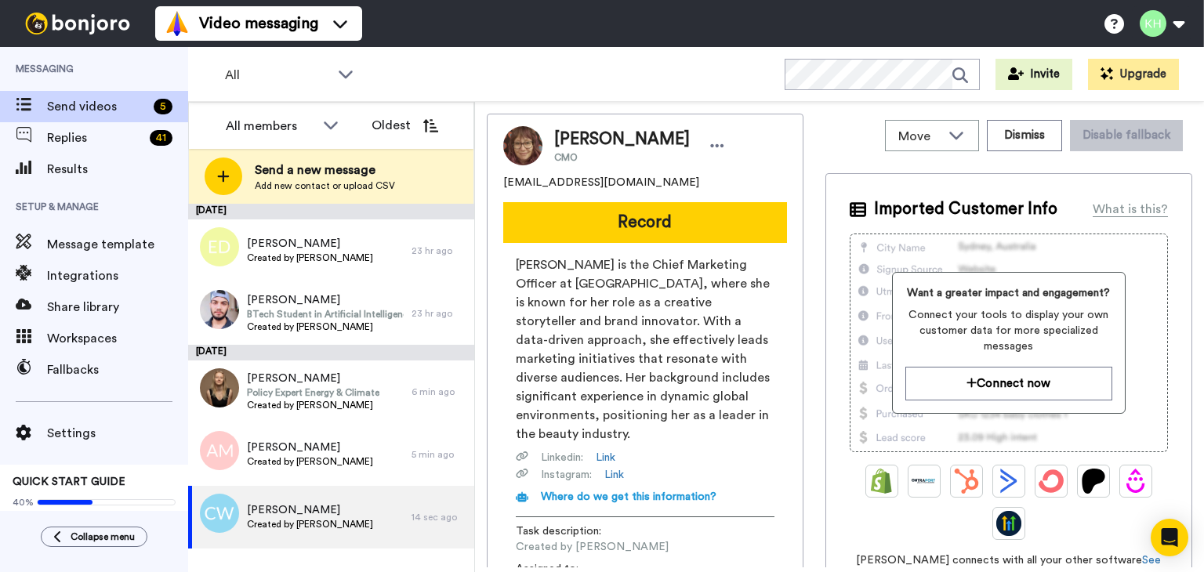
click at [187, 176] on span "Results" at bounding box center [117, 169] width 141 height 19
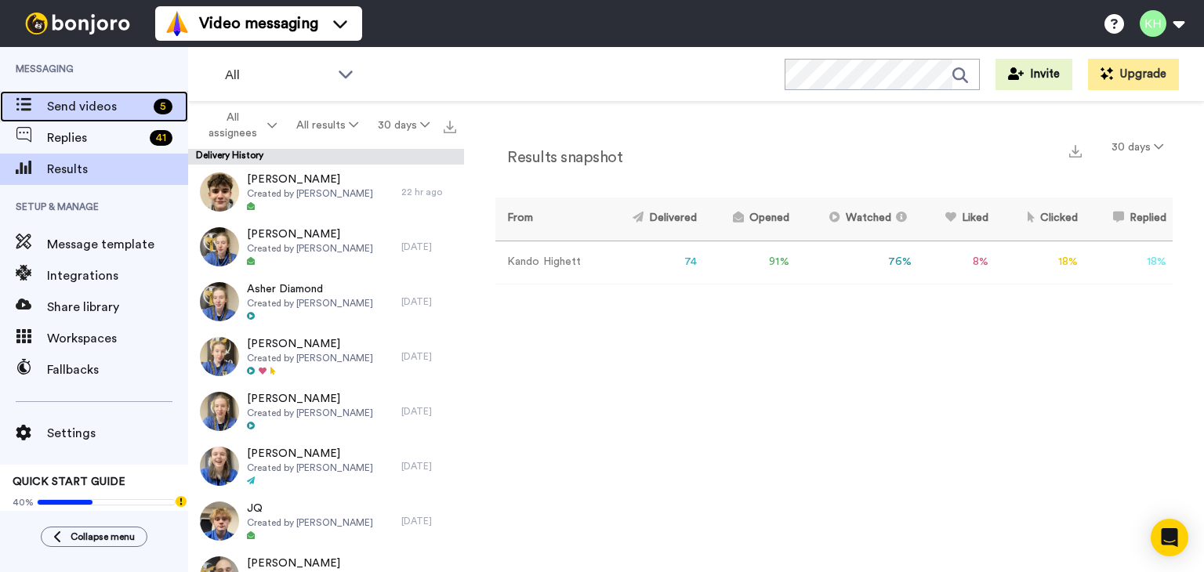
click at [49, 102] on span "Send videos" at bounding box center [97, 106] width 100 height 19
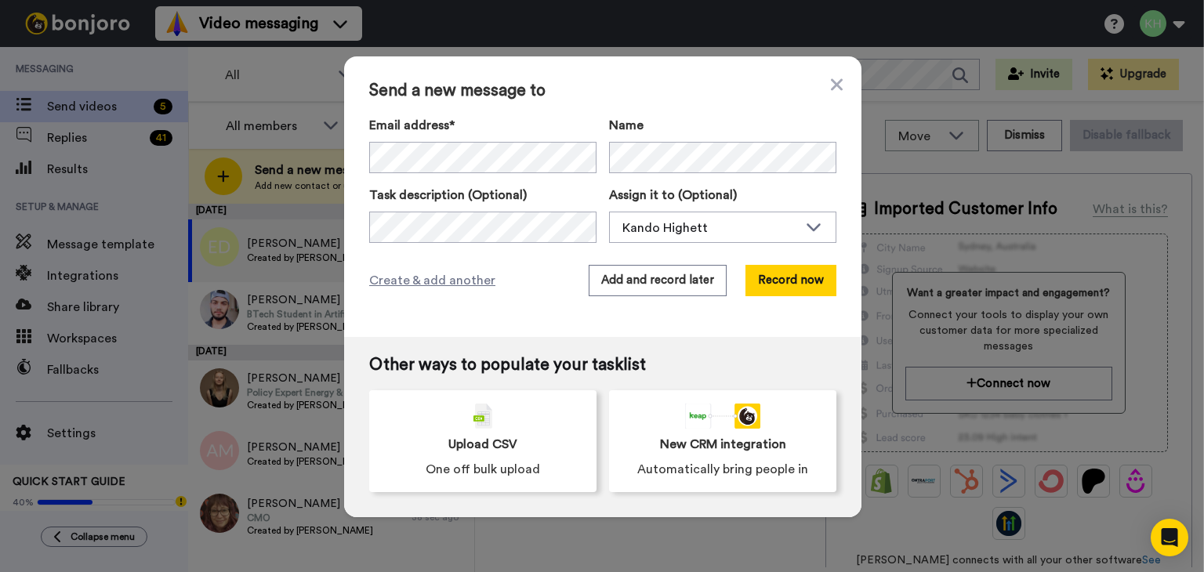
click at [823, 82] on span "Send a new message to" at bounding box center [602, 91] width 467 height 19
click at [836, 78] on icon at bounding box center [837, 84] width 12 height 19
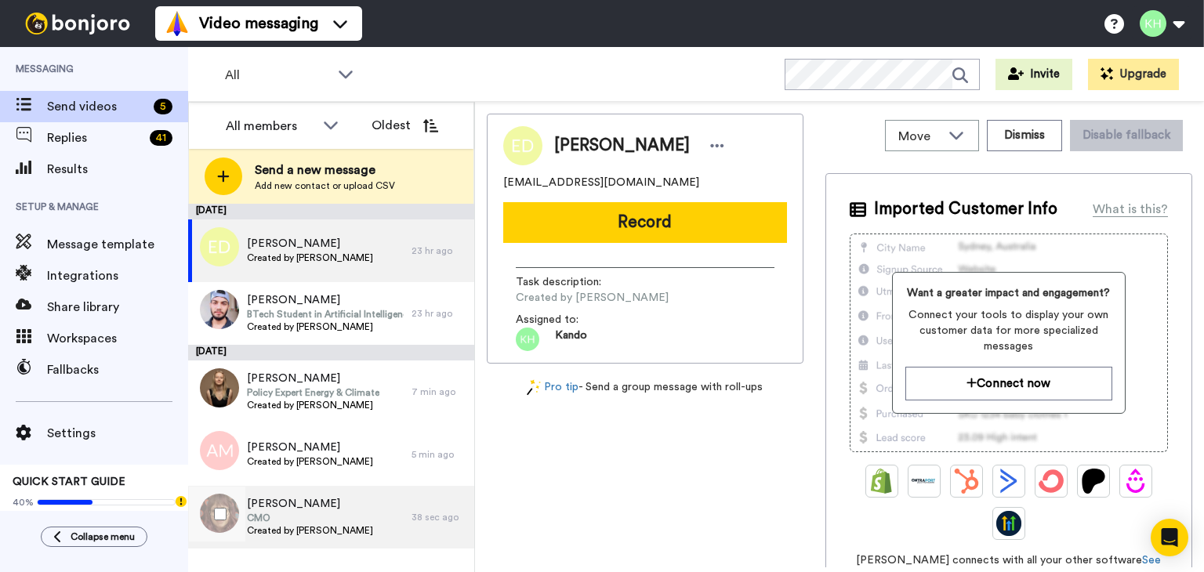
click at [332, 518] on span "CMO" at bounding box center [310, 518] width 126 height 13
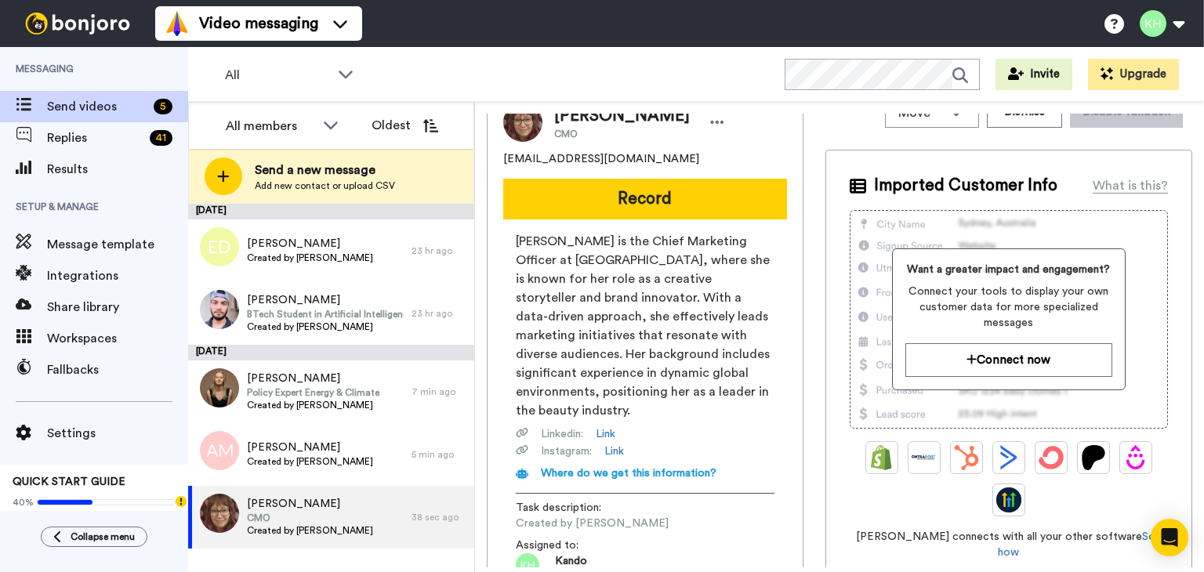
scroll to position [59, 0]
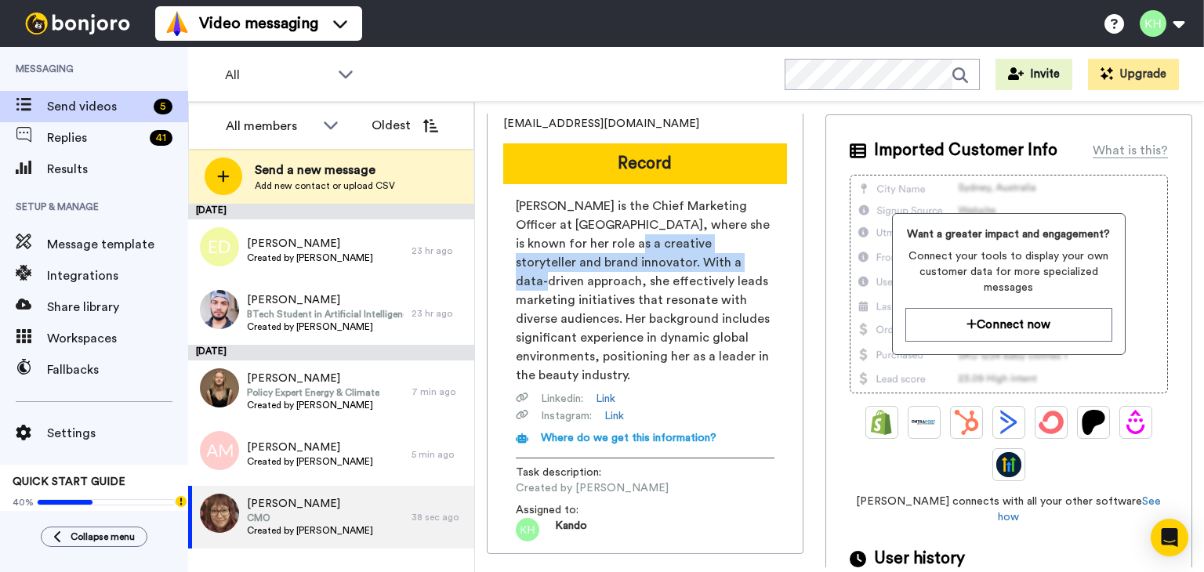
drag, startPoint x: 602, startPoint y: 247, endPoint x: 685, endPoint y: 254, distance: 83.4
click at [685, 254] on span "Charlotte Watson is the Chief Marketing Officer at Bellami, where she is known …" at bounding box center [645, 291] width 259 height 188
click at [662, 278] on span "Charlotte Watson is the Chief Marketing Officer at Bellami, where she is known …" at bounding box center [645, 291] width 259 height 188
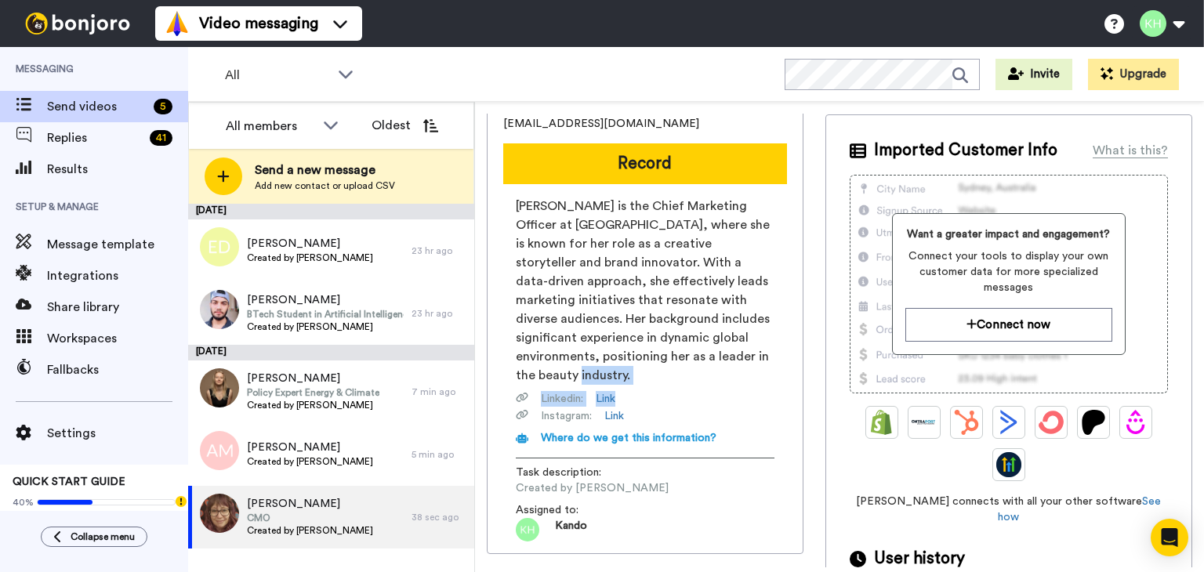
drag, startPoint x: 719, startPoint y: 357, endPoint x: 643, endPoint y: 368, distance: 76.7
click at [643, 368] on div "Charlotte Watson is the Chief Marketing Officer at Bellami, where she is known …" at bounding box center [645, 321] width 259 height 249
click at [696, 335] on span "Charlotte Watson is the Chief Marketing Officer at Bellami, where she is known …" at bounding box center [645, 291] width 259 height 188
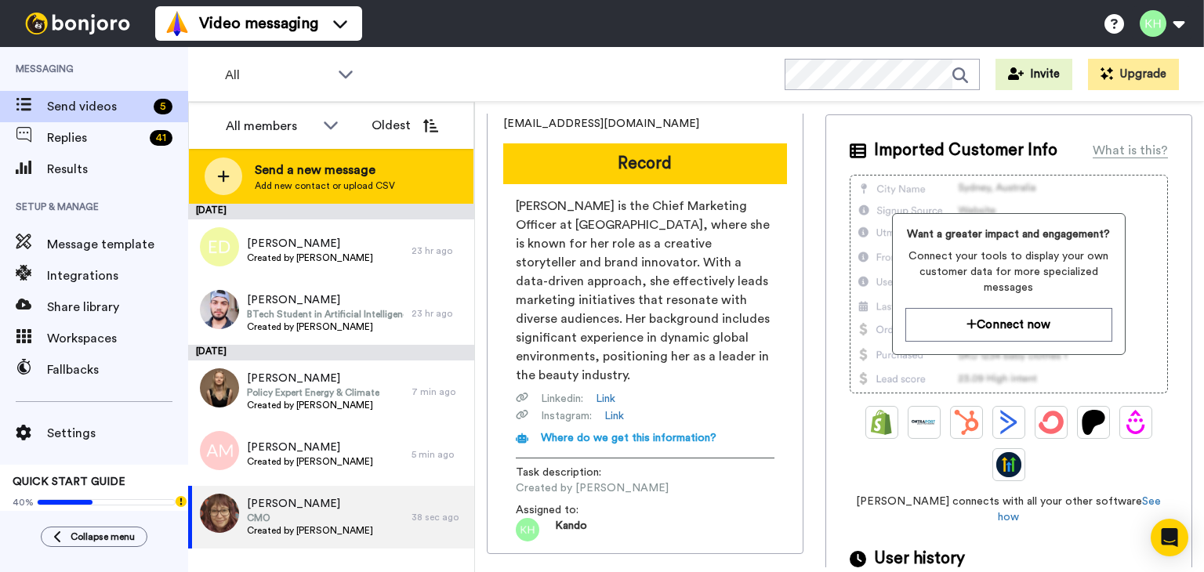
click at [328, 182] on span "Add new contact or upload CSV" at bounding box center [325, 185] width 140 height 13
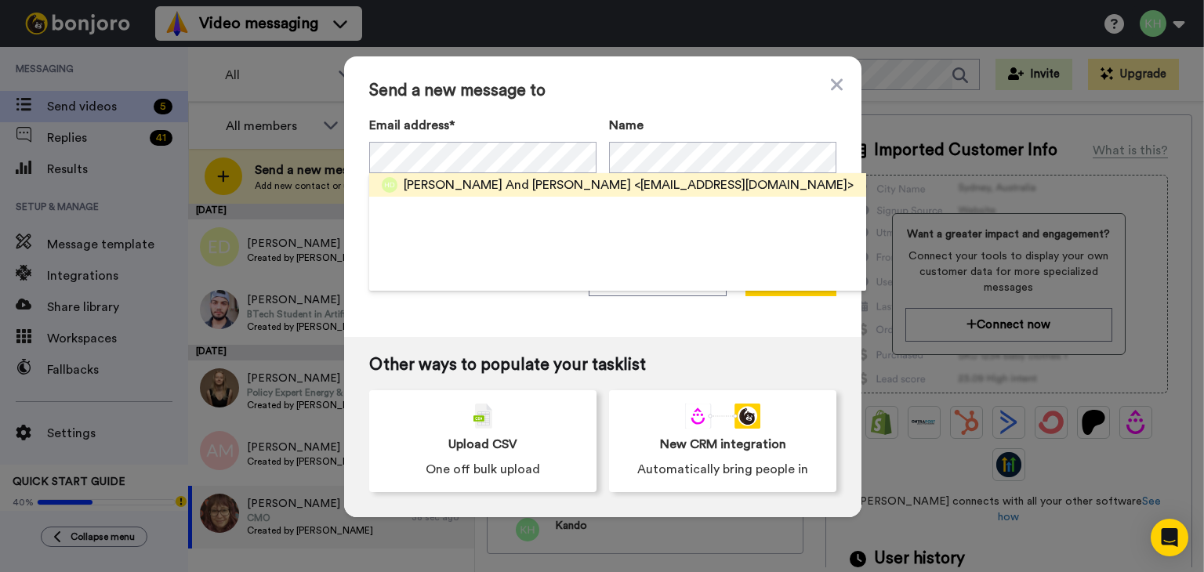
click at [454, 185] on span "Olivia And Henry De La Haye" at bounding box center [517, 185] width 227 height 19
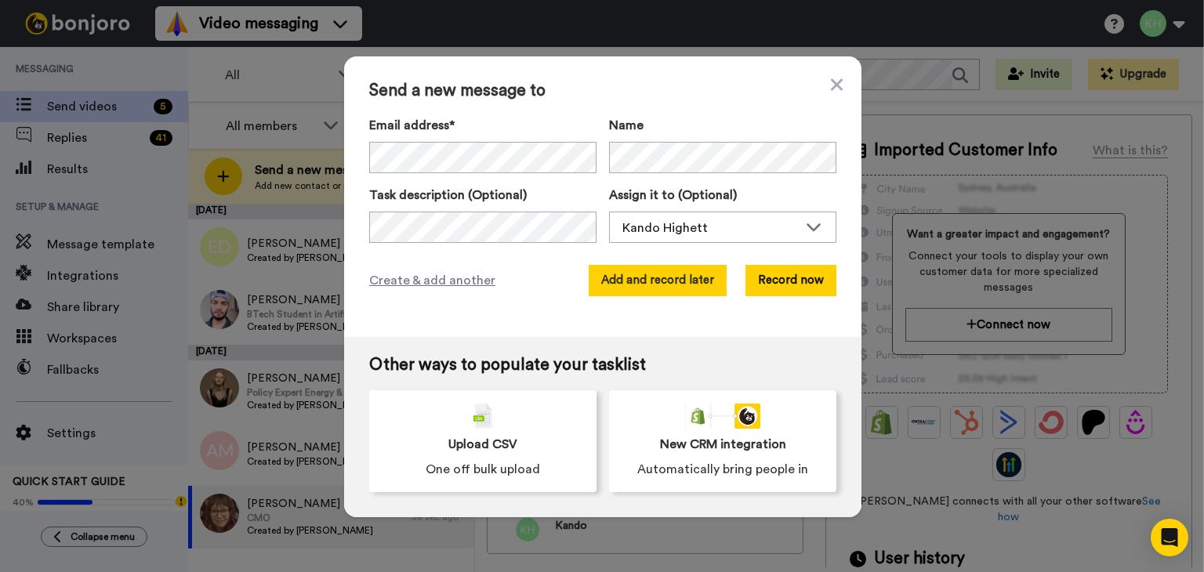
click at [668, 283] on button "Add and record later" at bounding box center [658, 280] width 138 height 31
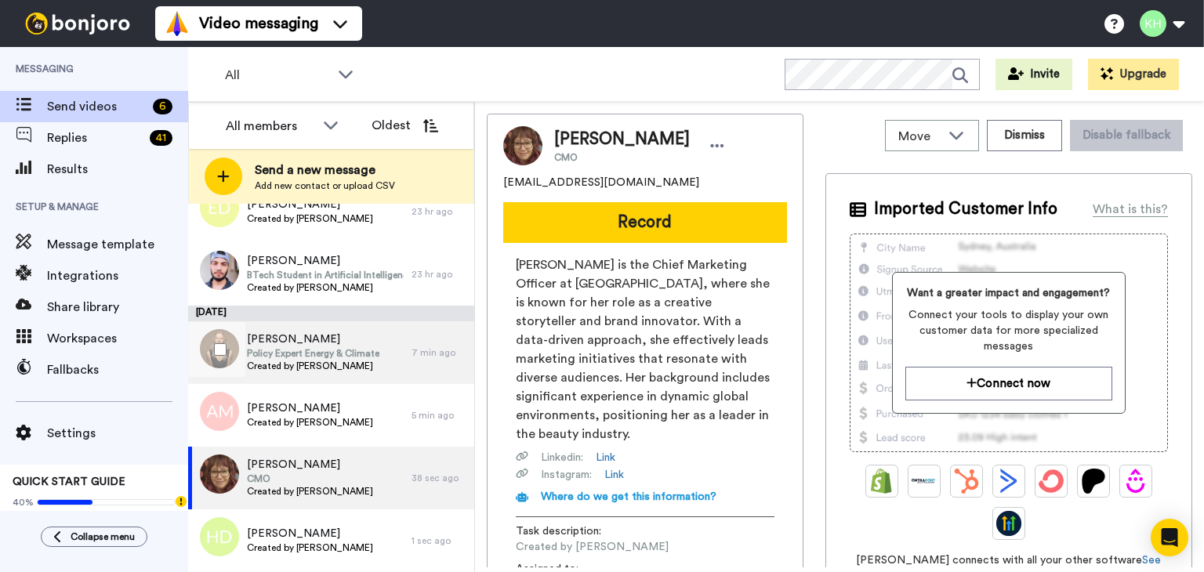
scroll to position [0, 0]
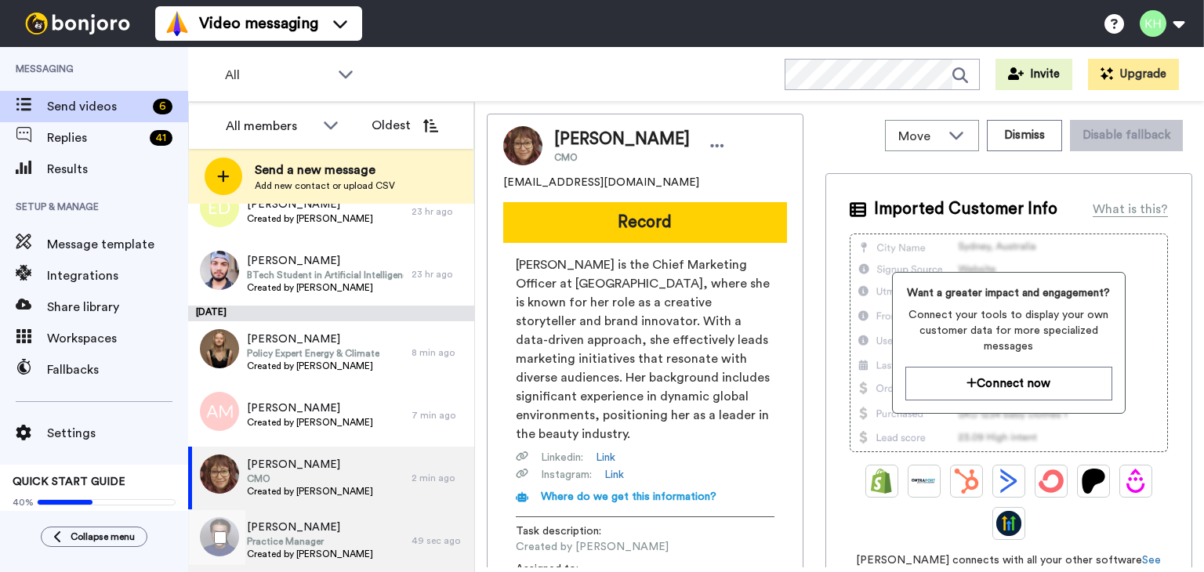
click at [307, 544] on span "Practice Manager" at bounding box center [310, 541] width 126 height 13
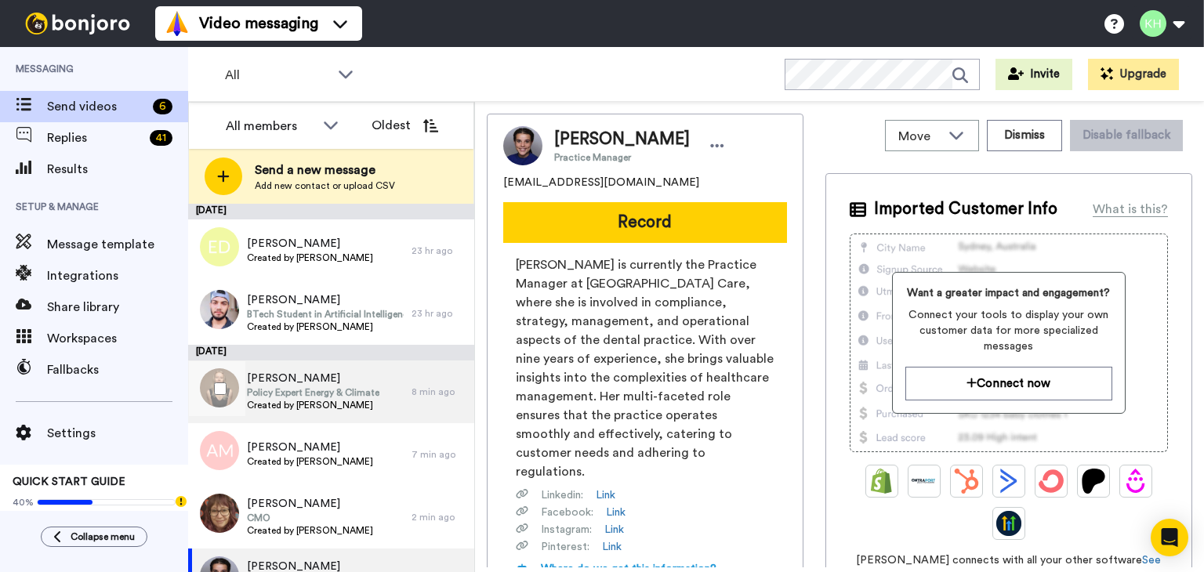
scroll to position [39, 0]
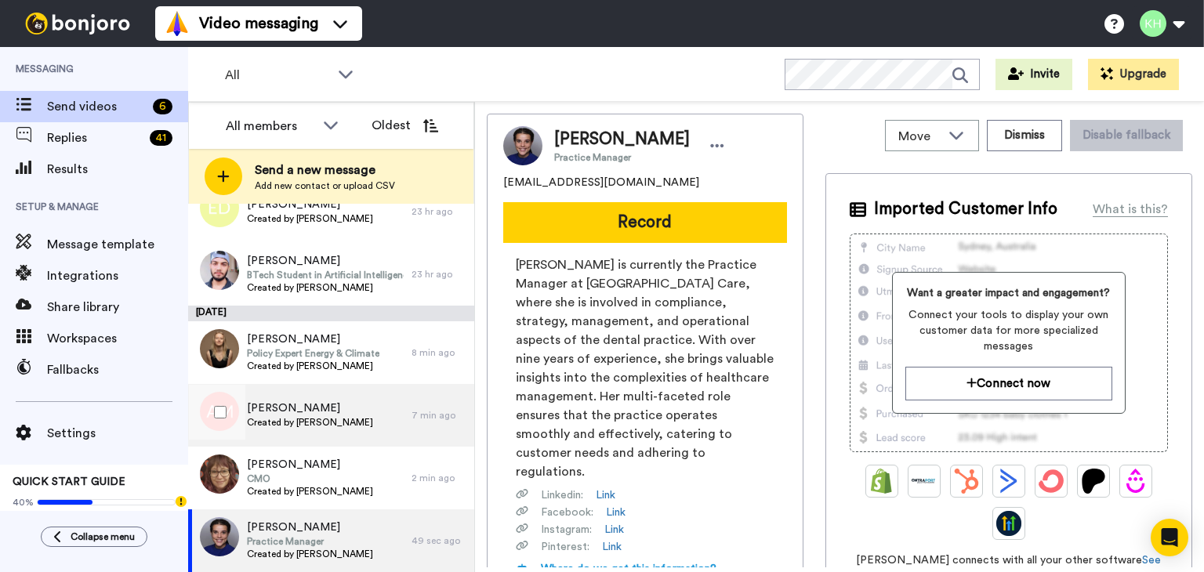
click at [354, 431] on div "Toby Marinelli Created by Kando Highett" at bounding box center [299, 415] width 223 height 63
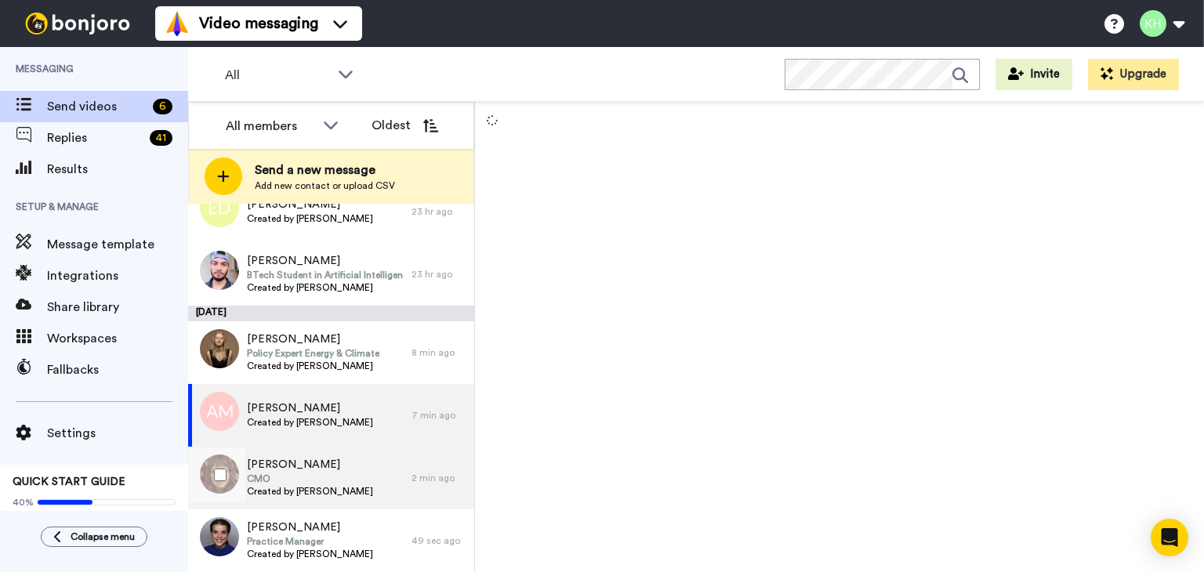
click at [302, 496] on span "Created by [PERSON_NAME]" at bounding box center [310, 491] width 126 height 13
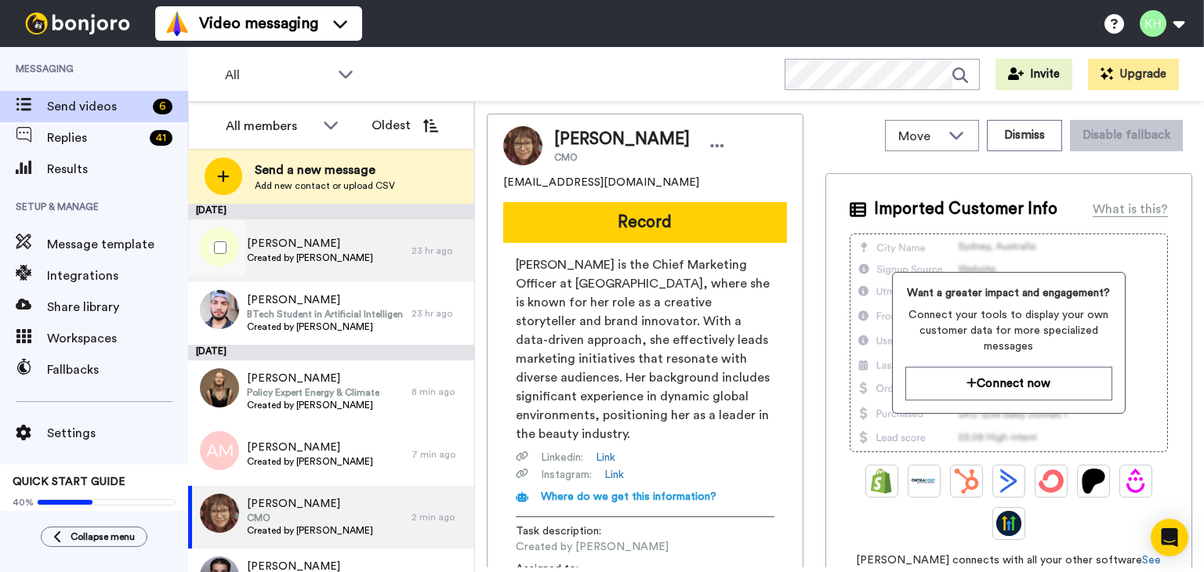
click at [326, 234] on div "Eddie Davis-White Created by Kando Highett" at bounding box center [299, 250] width 223 height 63
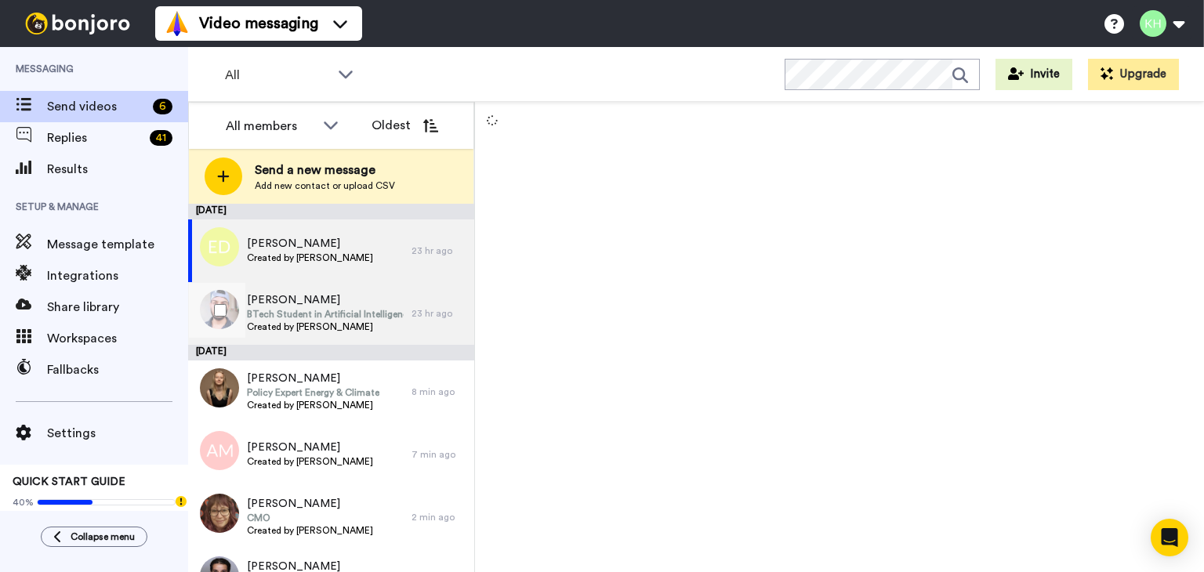
click at [288, 290] on div "Rudraansh Mishra BTech Student in Artificial Intelligence Created by Kando High…" at bounding box center [299, 313] width 223 height 63
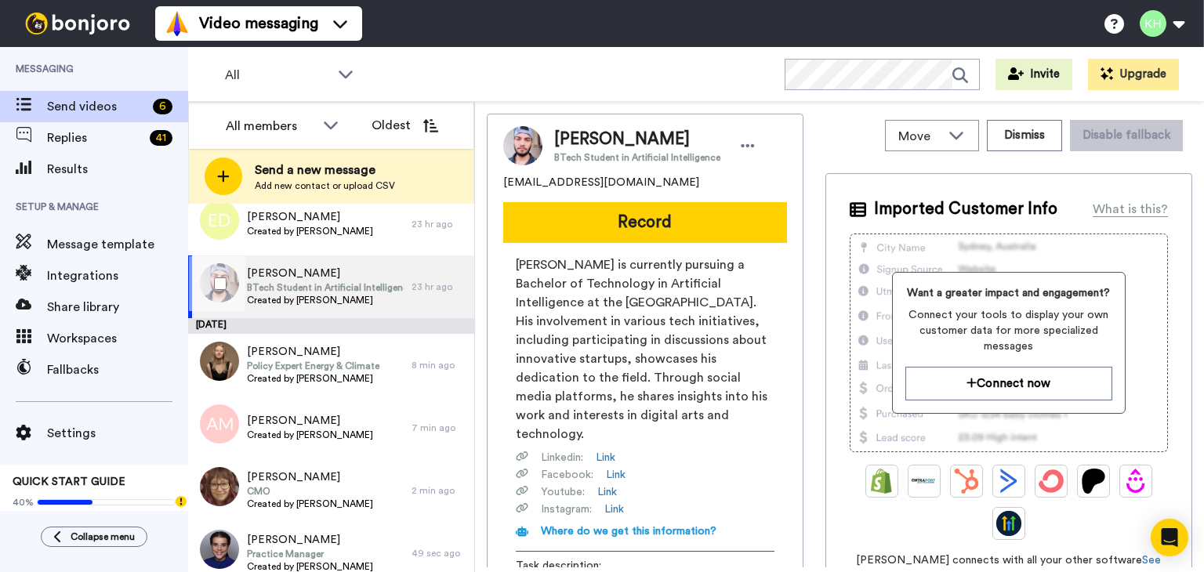
scroll to position [39, 0]
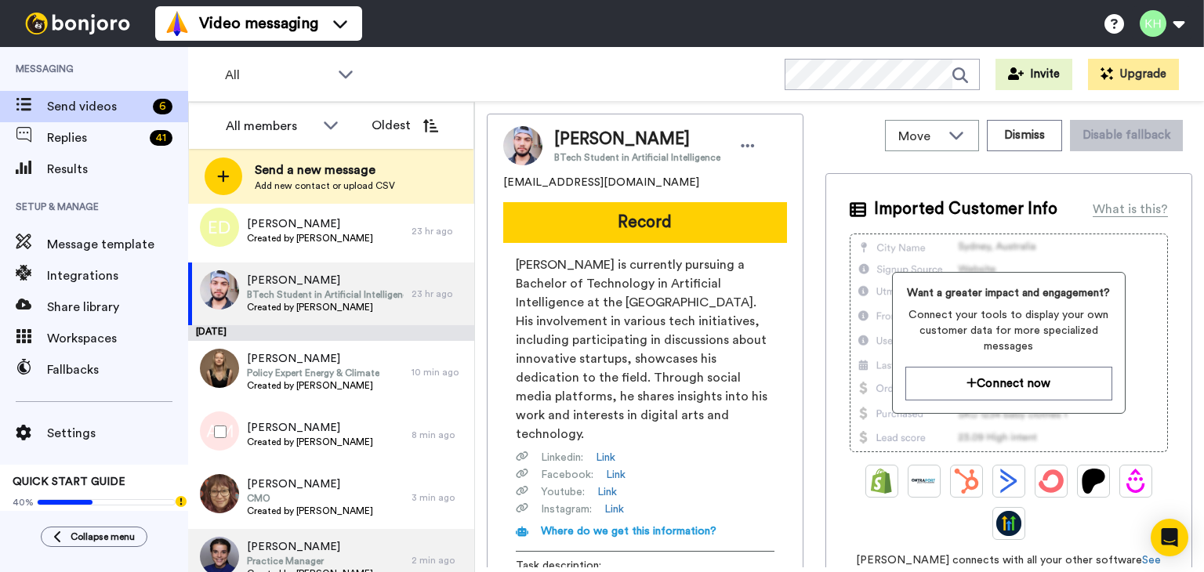
scroll to position [39, 0]
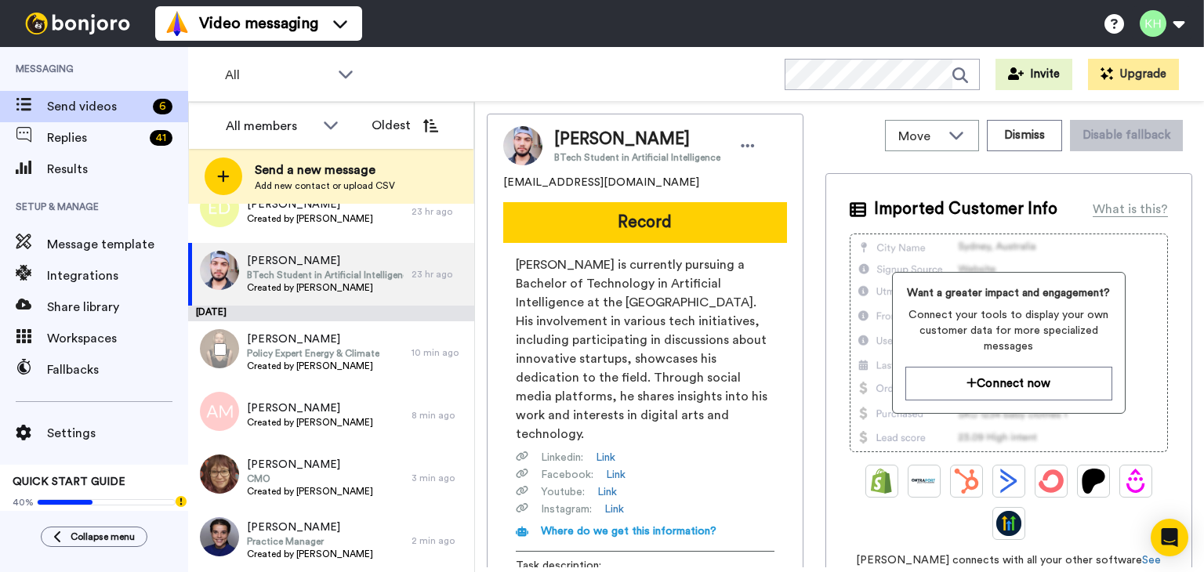
click at [238, 364] on div at bounding box center [217, 349] width 56 height 55
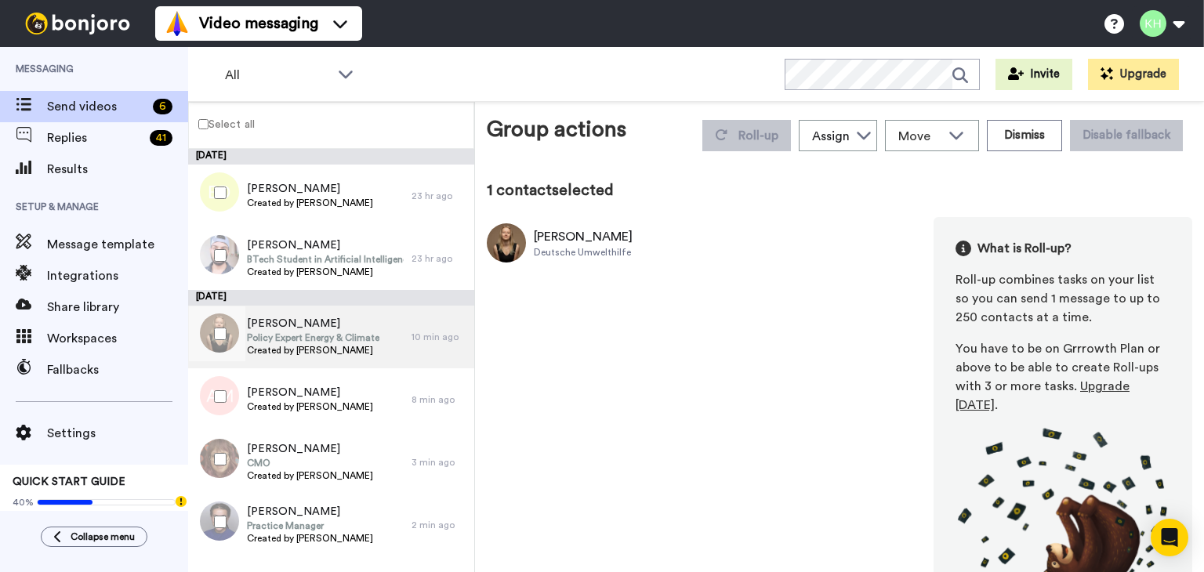
click at [258, 355] on span "Created by [PERSON_NAME]" at bounding box center [313, 350] width 132 height 13
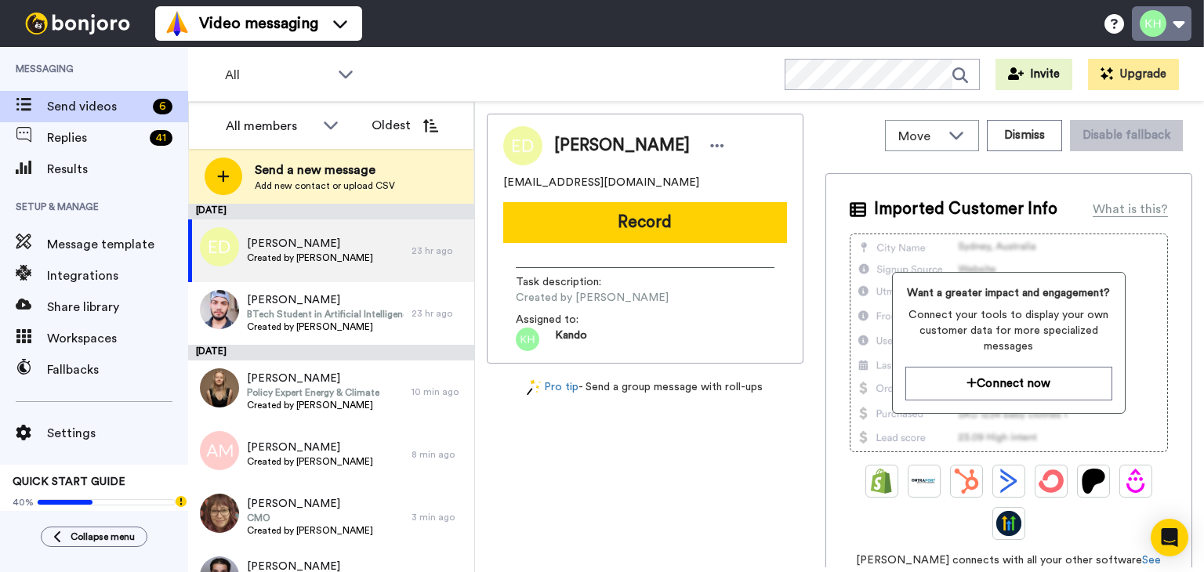
click at [1172, 20] on button at bounding box center [1162, 23] width 60 height 34
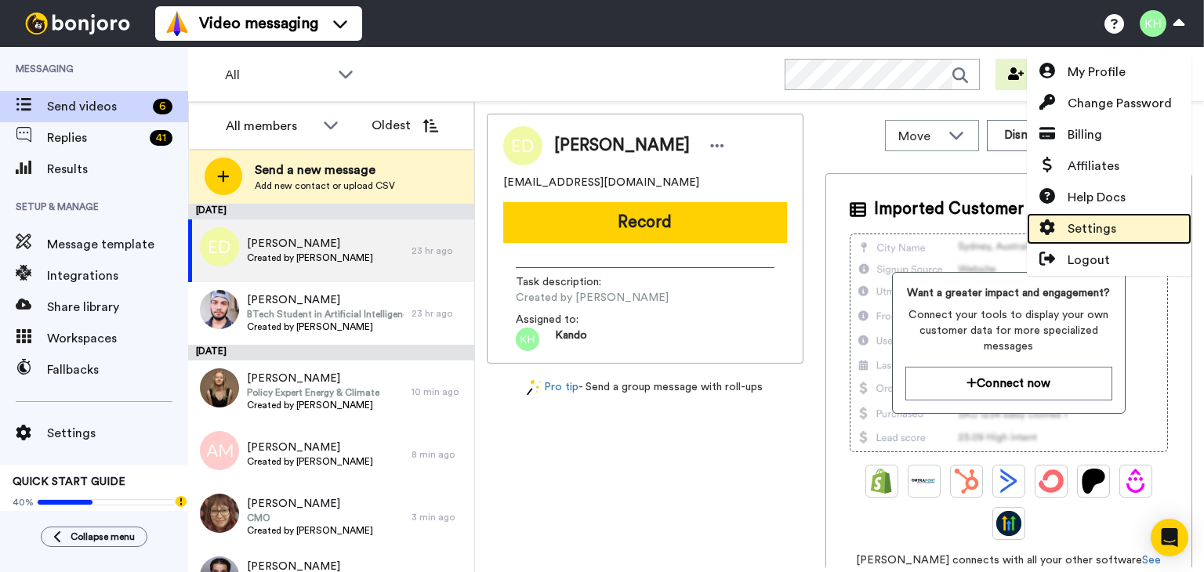
click at [1112, 233] on span "Settings" at bounding box center [1091, 228] width 49 height 19
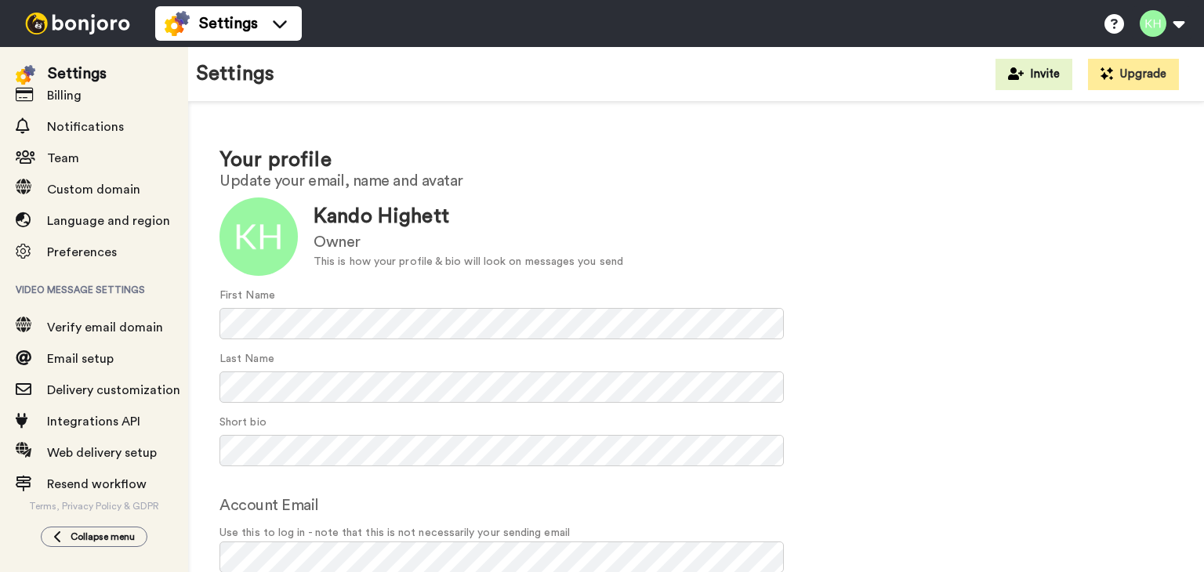
scroll to position [113, 0]
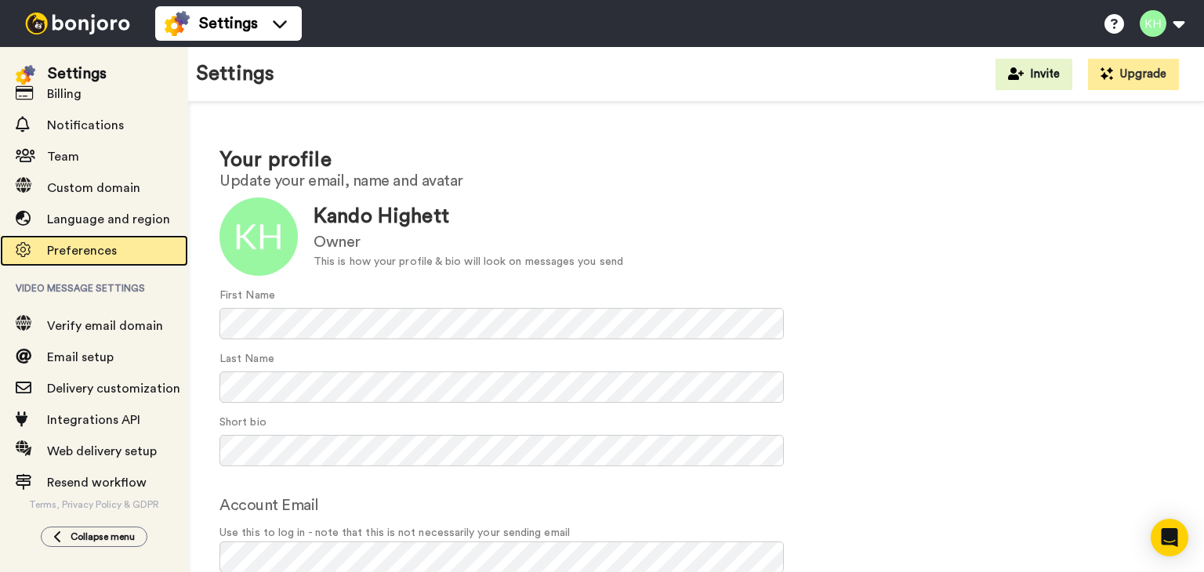
click at [100, 240] on div "Preferences" at bounding box center [94, 250] width 188 height 31
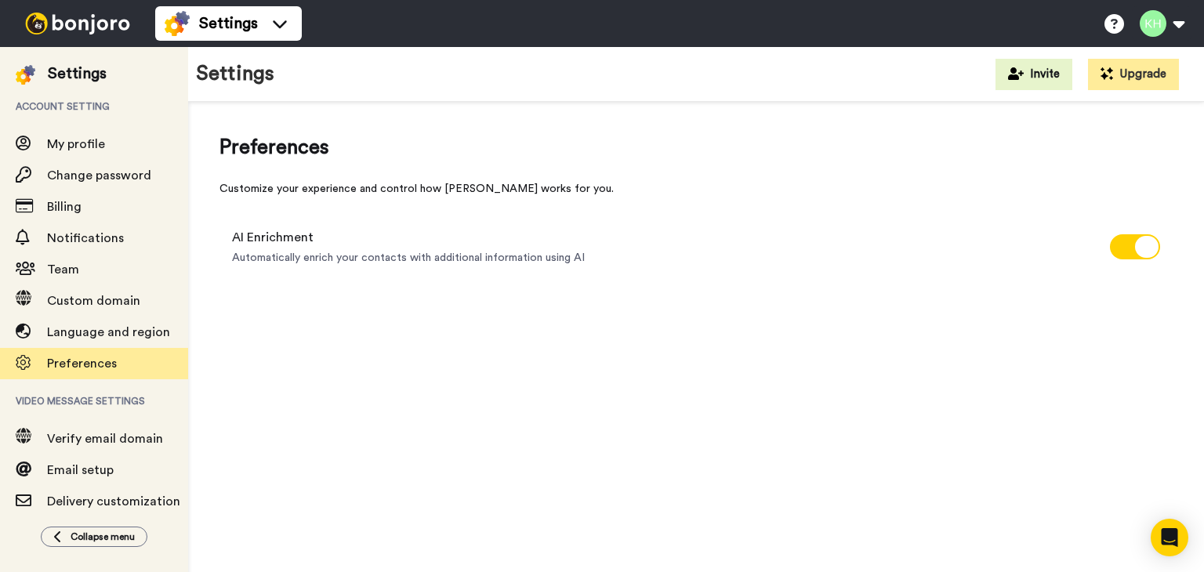
click at [85, 31] on img at bounding box center [78, 24] width 118 height 22
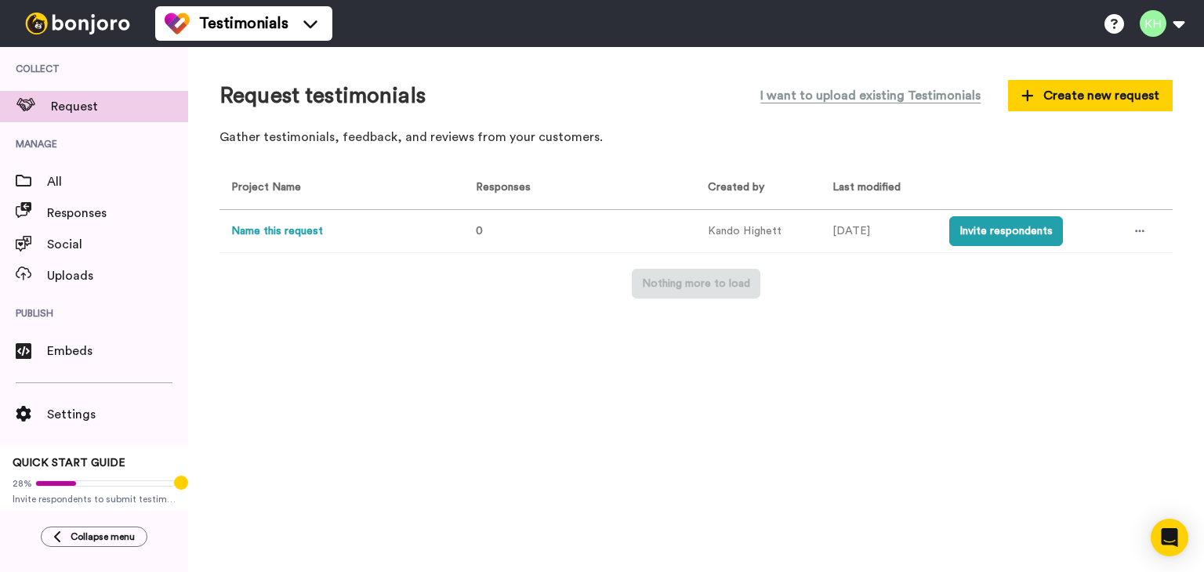
click at [78, 16] on img at bounding box center [78, 24] width 118 height 22
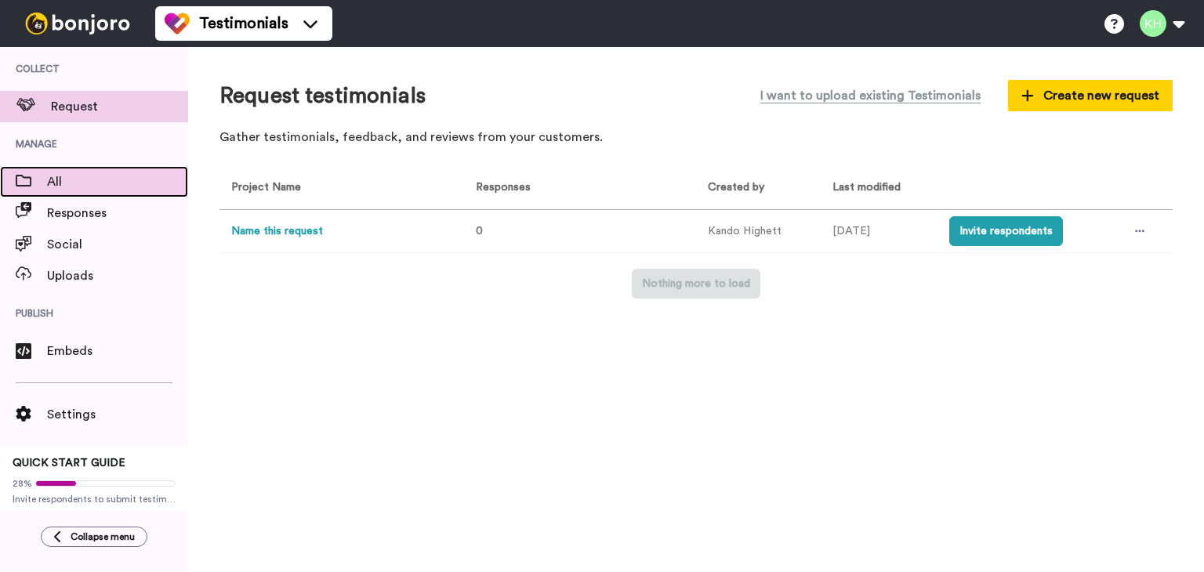
click at [81, 188] on span "All" at bounding box center [117, 181] width 141 height 19
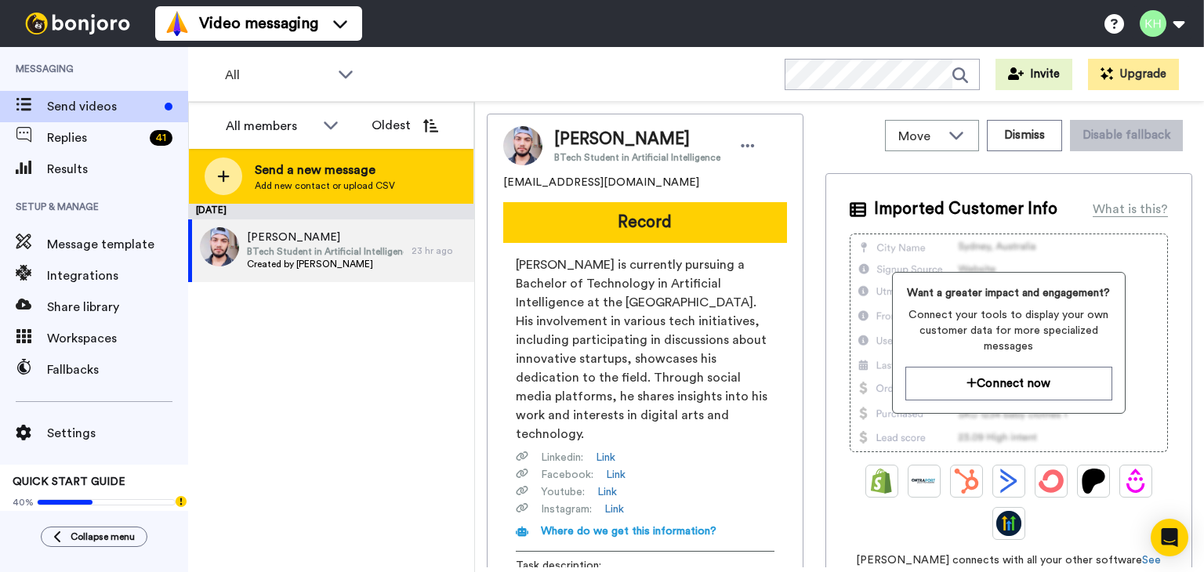
click at [288, 183] on span "Add new contact or upload CSV" at bounding box center [325, 185] width 140 height 13
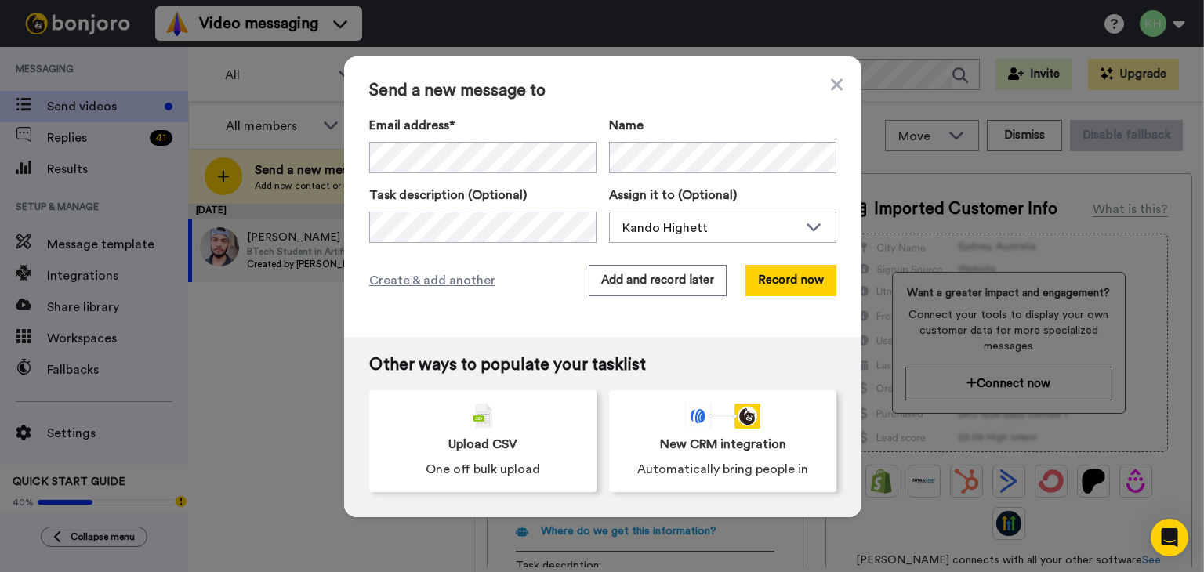
click at [571, 179] on div "Email address* [PERSON_NAME] <[EMAIL_ADDRESS][DOMAIN_NAME]> [PERSON_NAME] <[EMA…" at bounding box center [602, 179] width 467 height 127
click at [662, 166] on div "Email address* No search result for ‘ jonsingleton@hotmail.co.uk ’ Name Task de…" at bounding box center [602, 179] width 467 height 127
click at [691, 288] on button "Add and record later" at bounding box center [658, 280] width 138 height 31
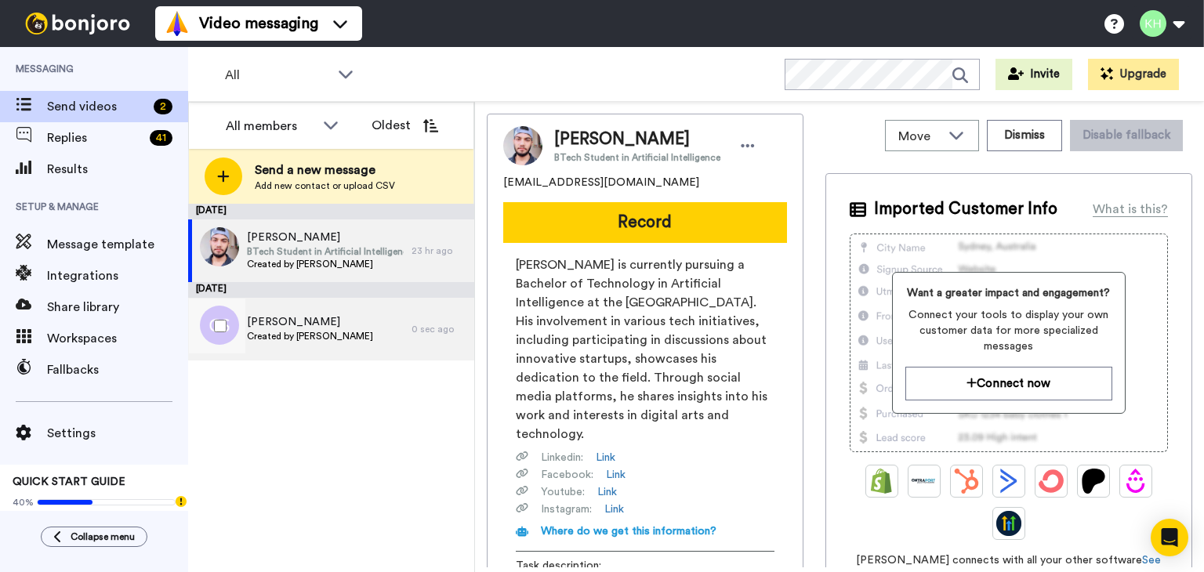
click at [318, 320] on span "Charlie Singleton" at bounding box center [310, 322] width 126 height 16
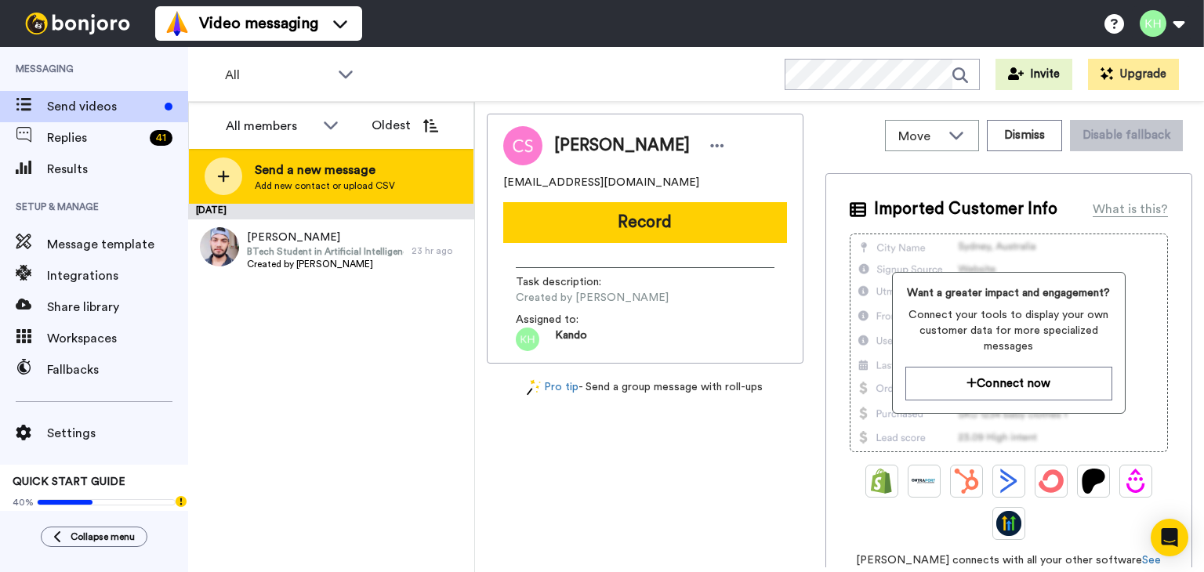
click at [255, 164] on span "Send a new message" at bounding box center [325, 170] width 140 height 19
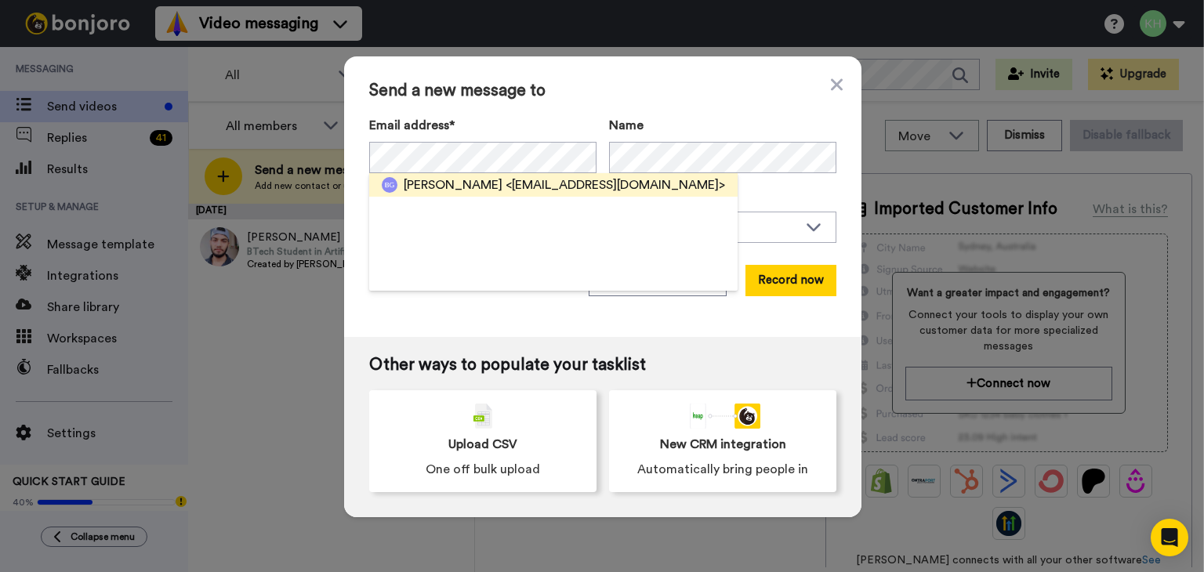
click at [468, 185] on span "Benjamin Gartlan" at bounding box center [453, 185] width 99 height 19
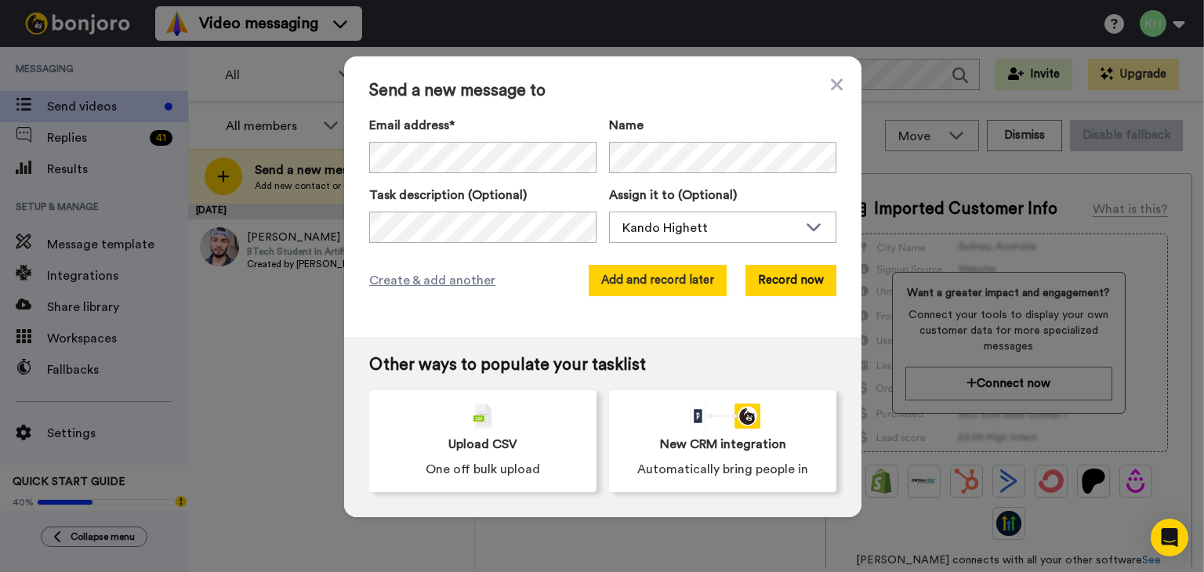
click at [687, 274] on button "Add and record later" at bounding box center [658, 280] width 138 height 31
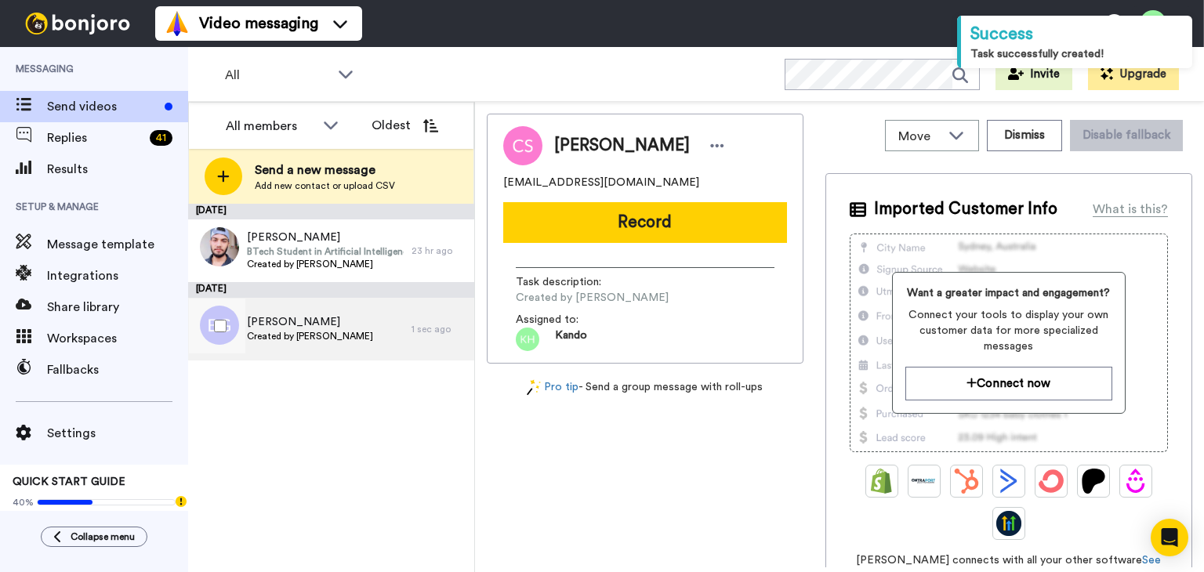
click at [367, 342] on div "Thomas Gartlan Created by Kando Highett" at bounding box center [299, 329] width 223 height 63
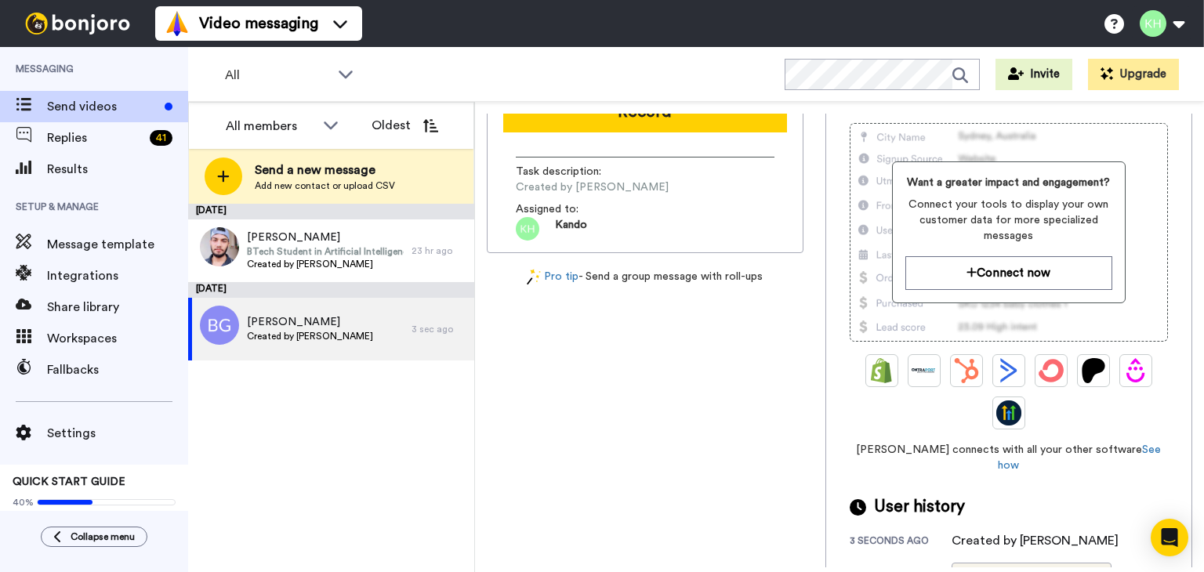
scroll to position [364, 0]
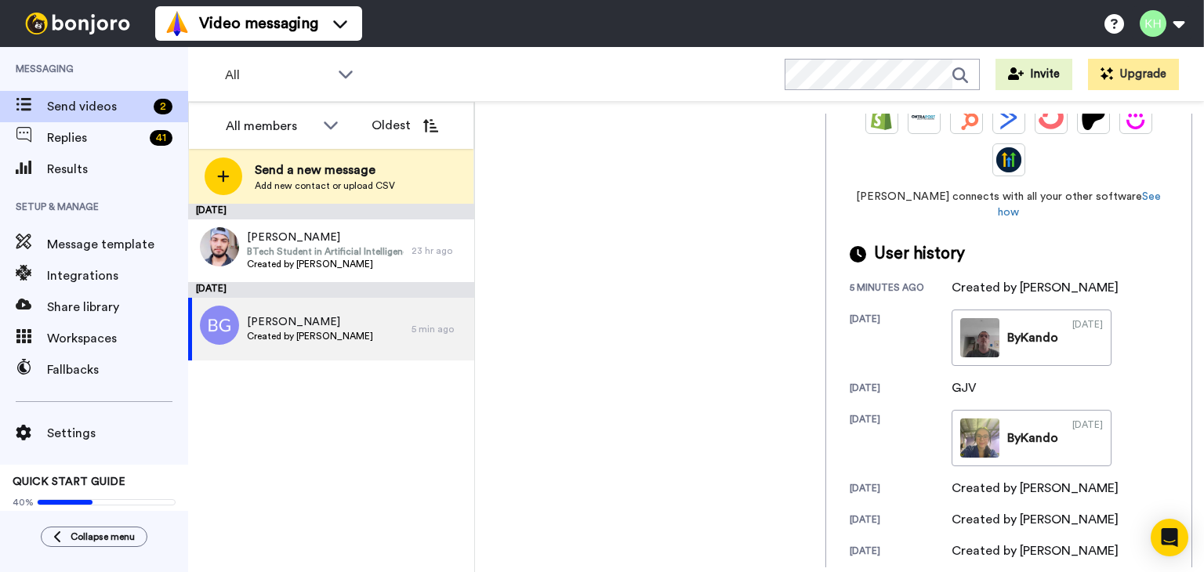
click at [233, 187] on div at bounding box center [224, 177] width 38 height 38
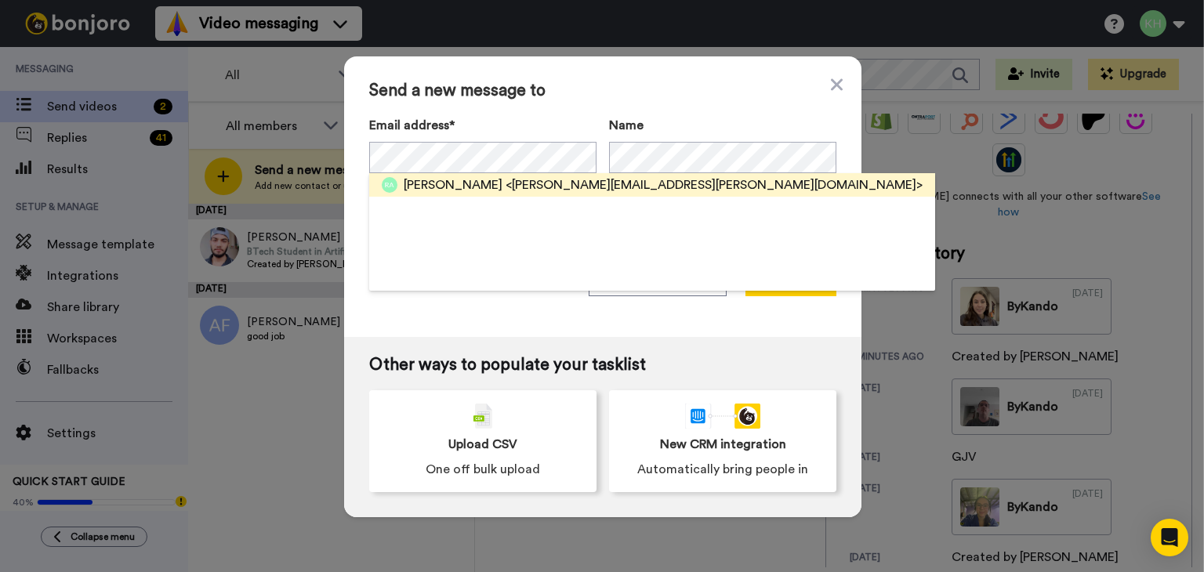
click at [505, 176] on span "<Mary.ashamalla@live.com>" at bounding box center [713, 185] width 417 height 19
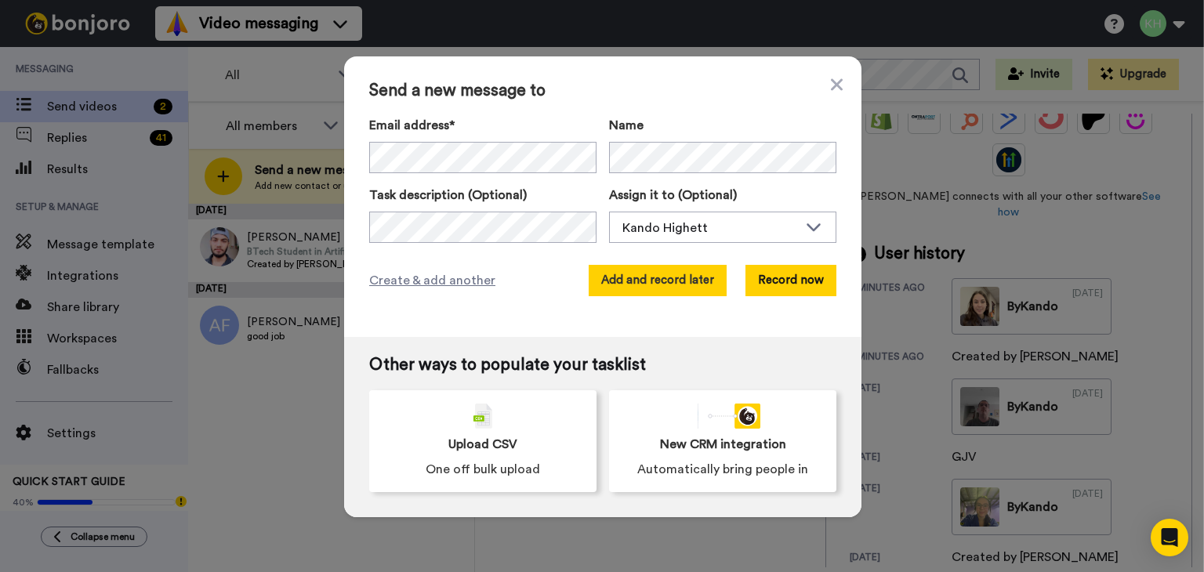
click at [618, 274] on button "Add and record later" at bounding box center [658, 280] width 138 height 31
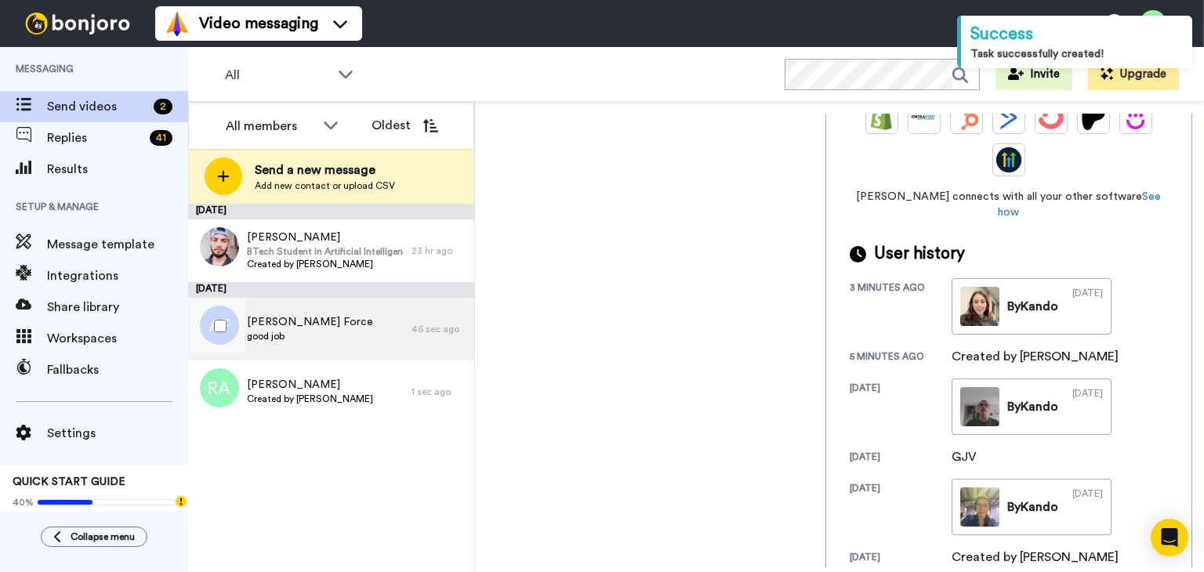
click at [299, 345] on div "Archie Force good job" at bounding box center [299, 329] width 223 height 63
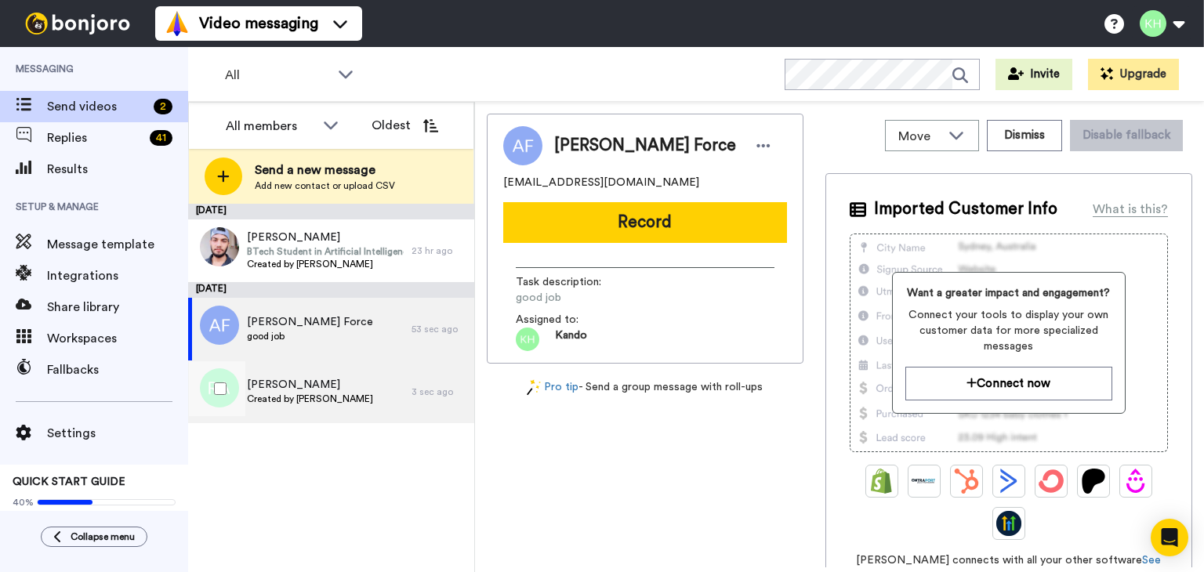
click at [306, 374] on div "Renee Ashamalla Created by Kando Highett" at bounding box center [299, 391] width 223 height 63
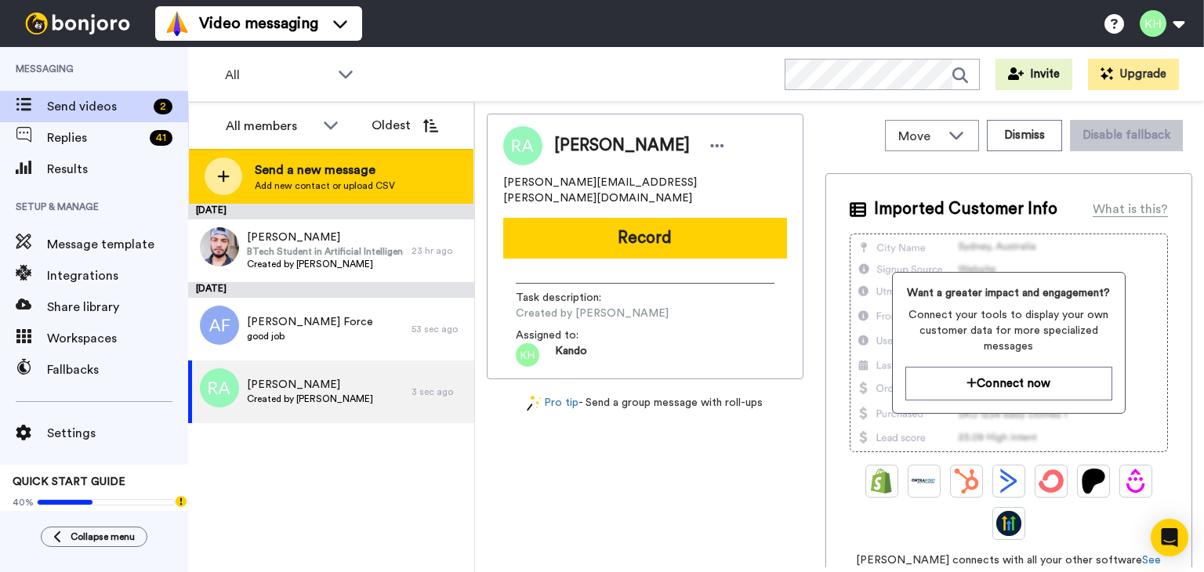
click at [245, 203] on div "Send a new message Add new contact or upload CSV" at bounding box center [331, 176] width 284 height 55
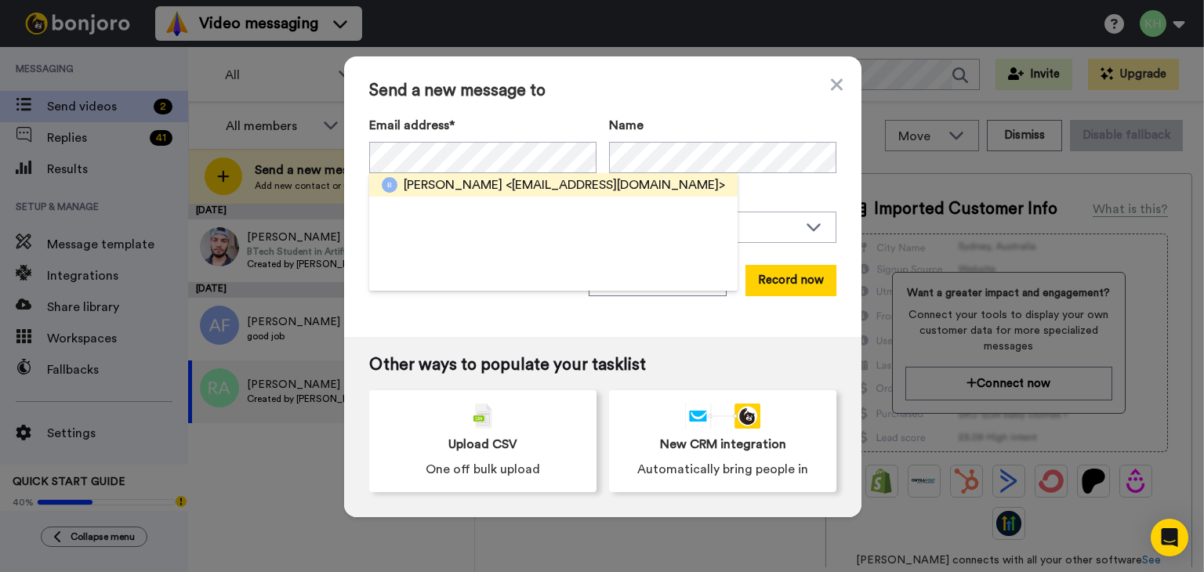
click at [466, 183] on span "Sophia Nomikos" at bounding box center [453, 185] width 99 height 19
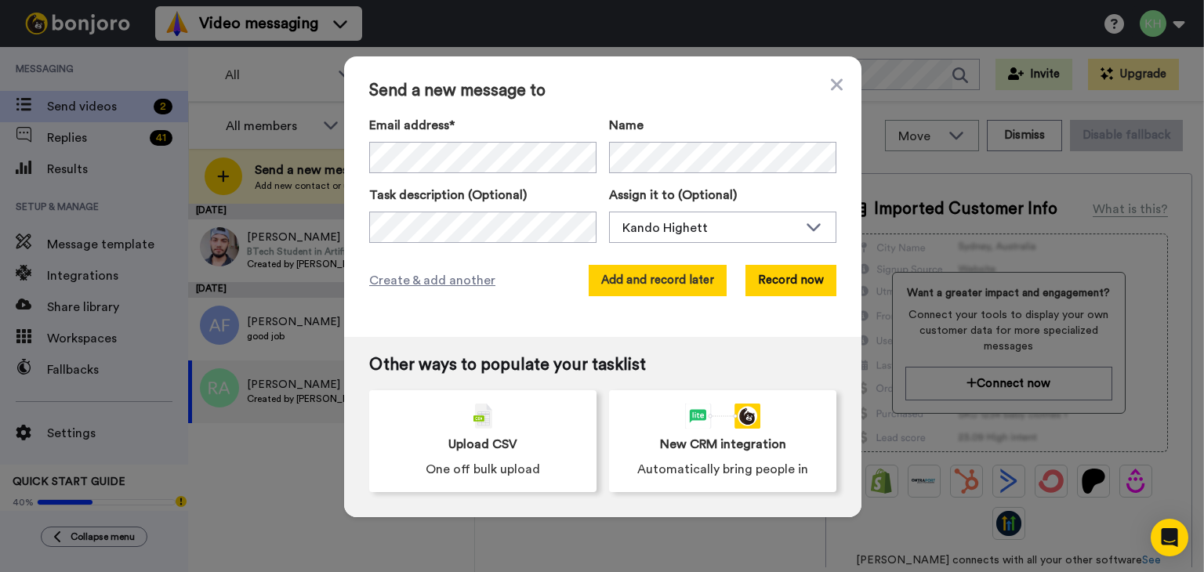
click at [705, 291] on button "Add and record later" at bounding box center [658, 280] width 138 height 31
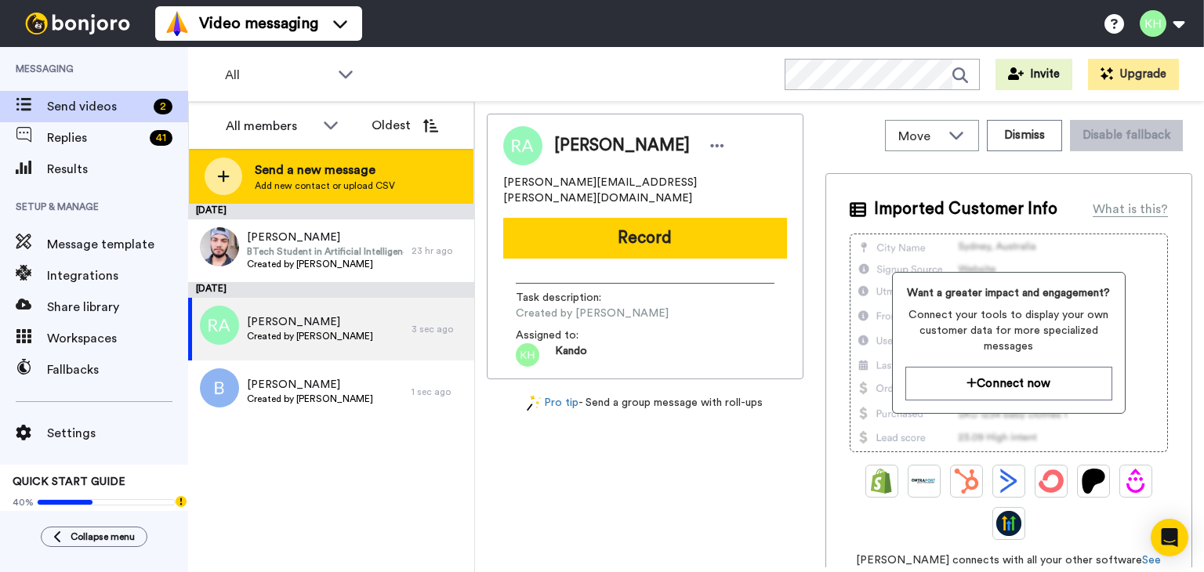
click at [260, 160] on div "Send a new message Add new contact or upload CSV" at bounding box center [331, 176] width 284 height 55
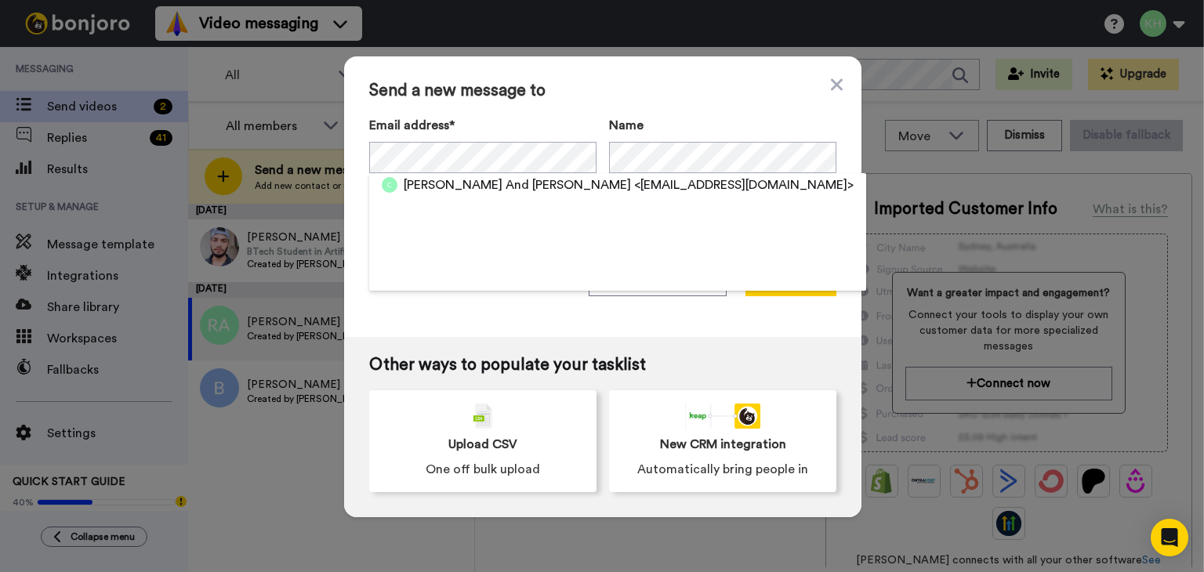
click at [634, 180] on span "<cdarman75@hotmail.com>" at bounding box center [743, 185] width 219 height 19
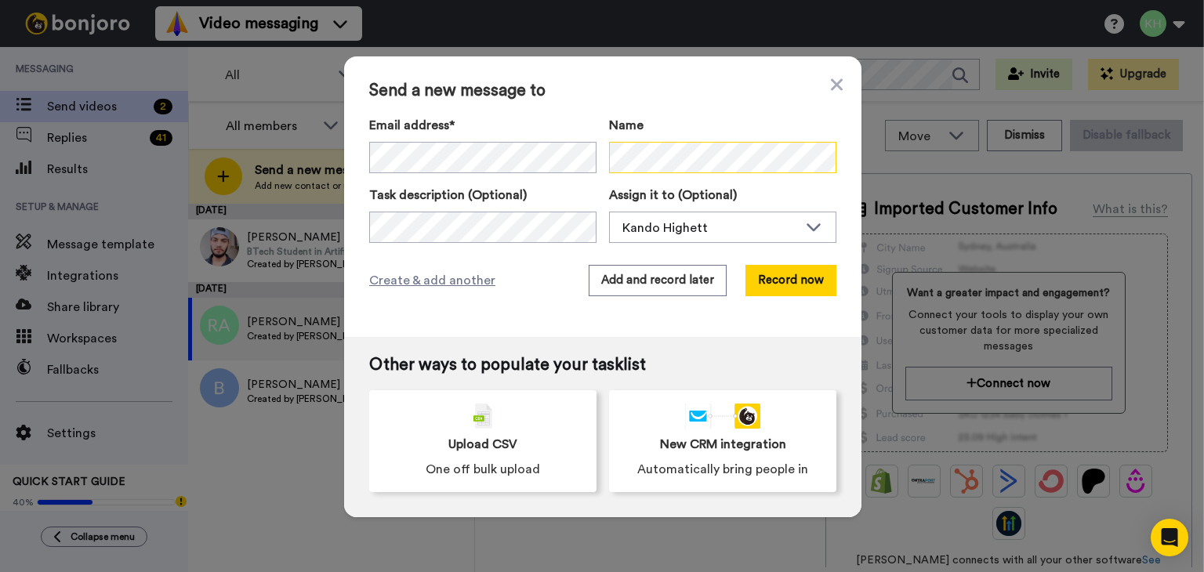
click at [482, 122] on div "Email address* Noah And Sarah <cdarman75@hotmail.com> Name" at bounding box center [602, 144] width 467 height 57
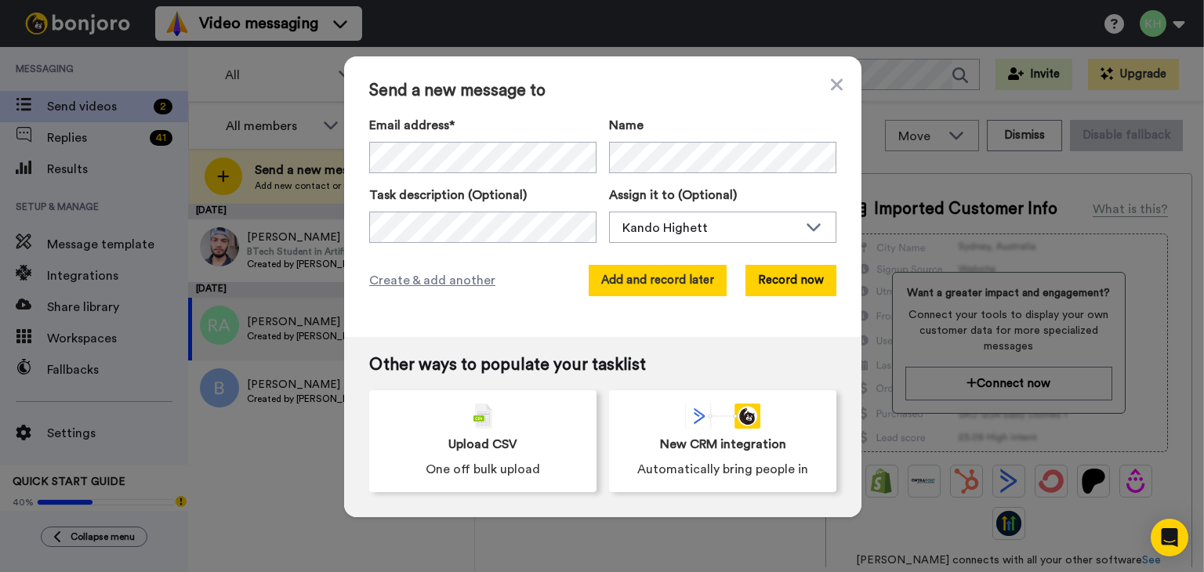
click at [692, 277] on button "Add and record later" at bounding box center [658, 280] width 138 height 31
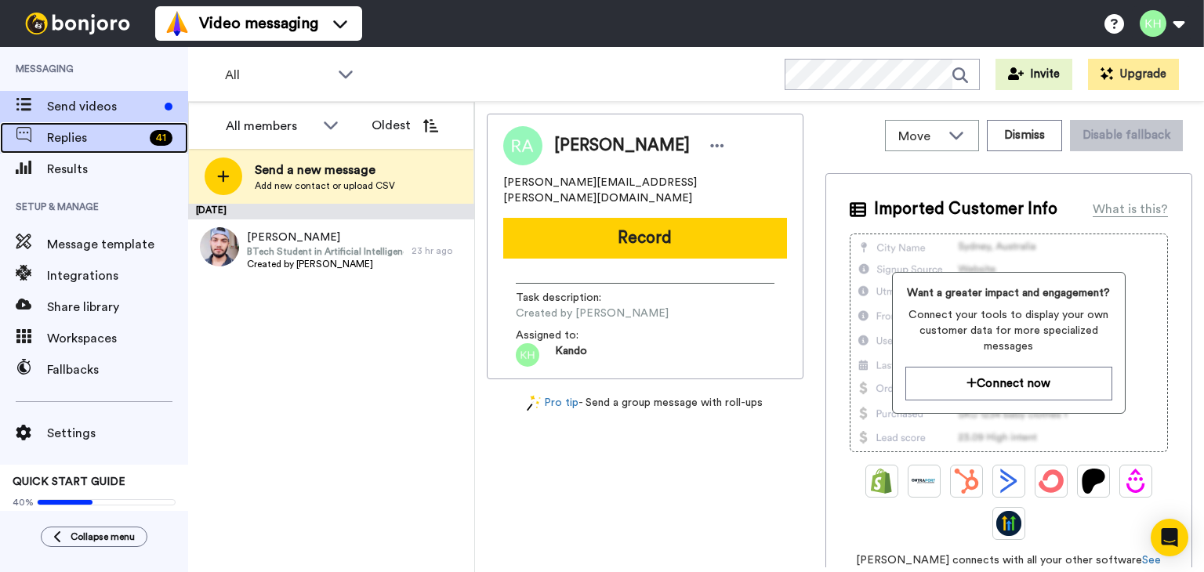
click at [159, 129] on div "Replies 41" at bounding box center [117, 138] width 141 height 19
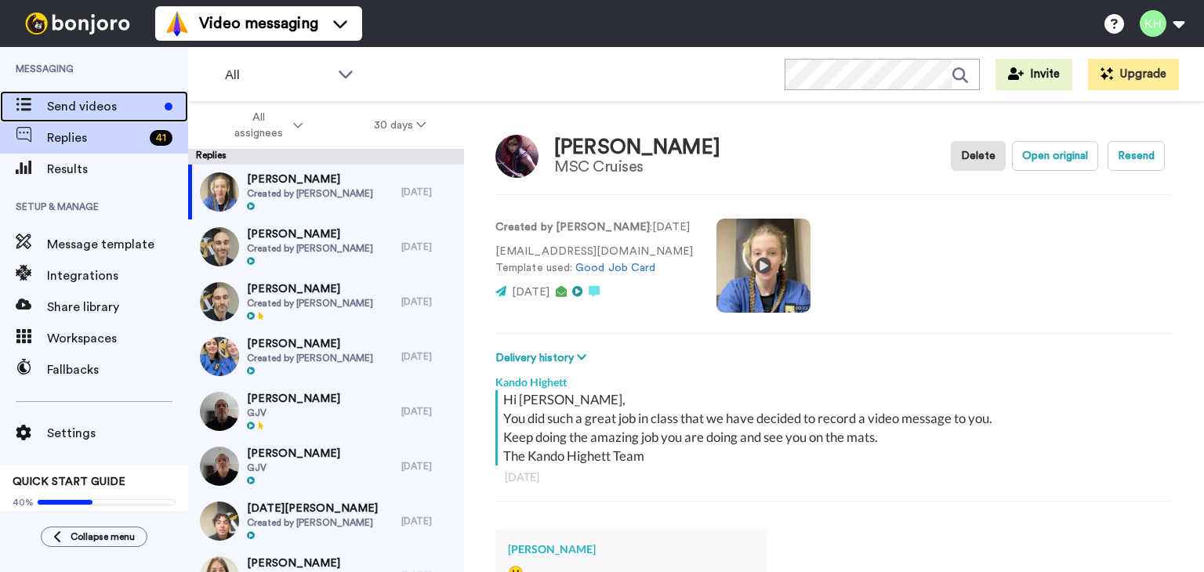
click at [138, 103] on span "Send videos" at bounding box center [102, 106] width 111 height 19
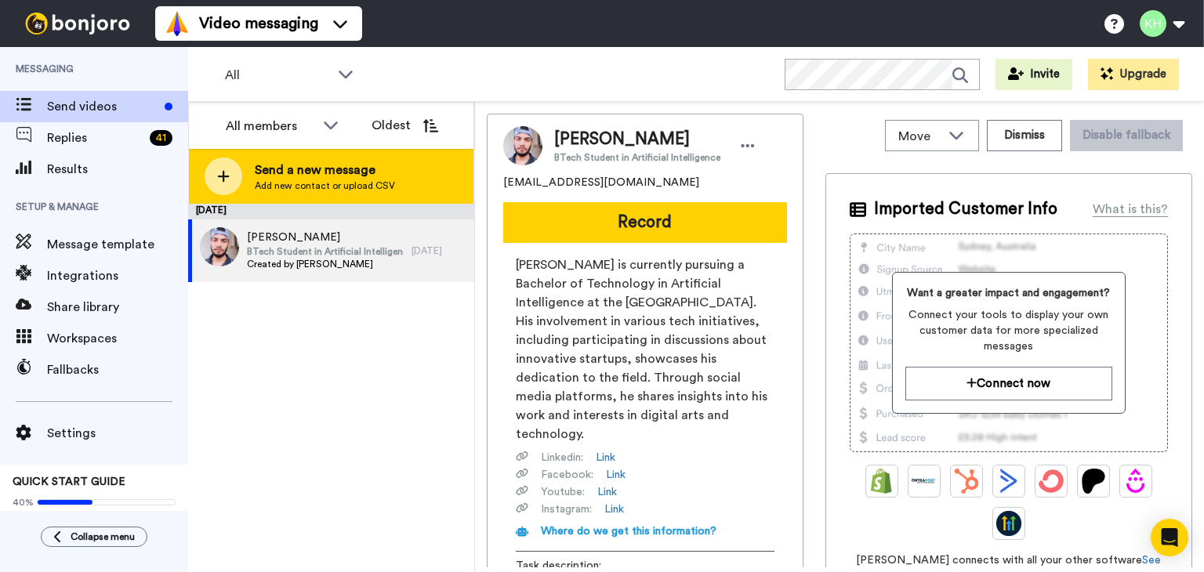
click at [226, 179] on icon at bounding box center [223, 176] width 13 height 14
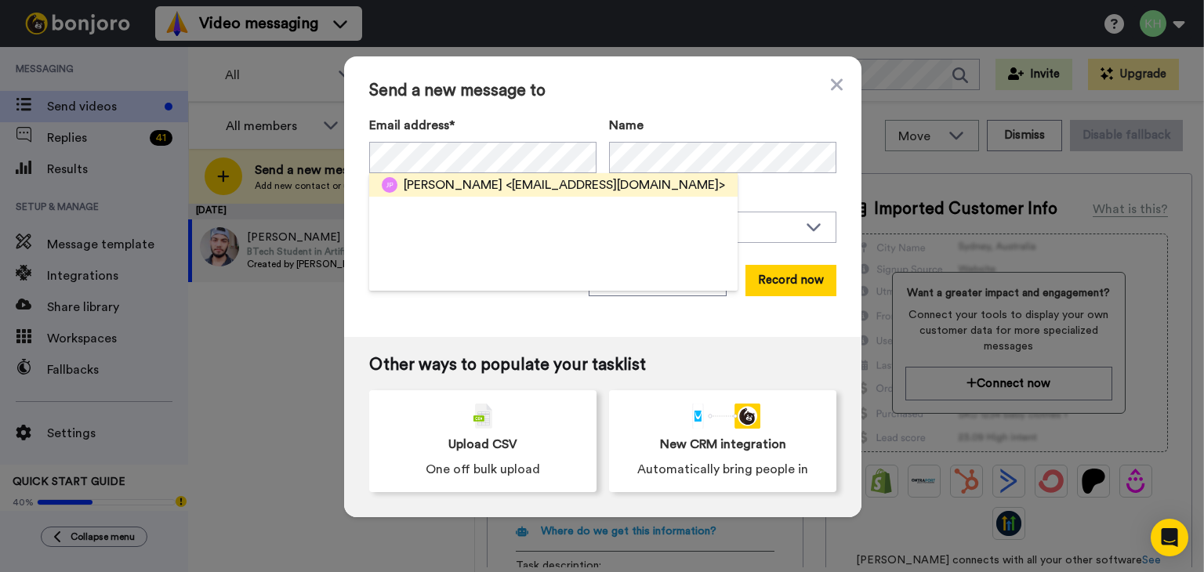
click at [466, 176] on span "[PERSON_NAME]" at bounding box center [453, 185] width 99 height 19
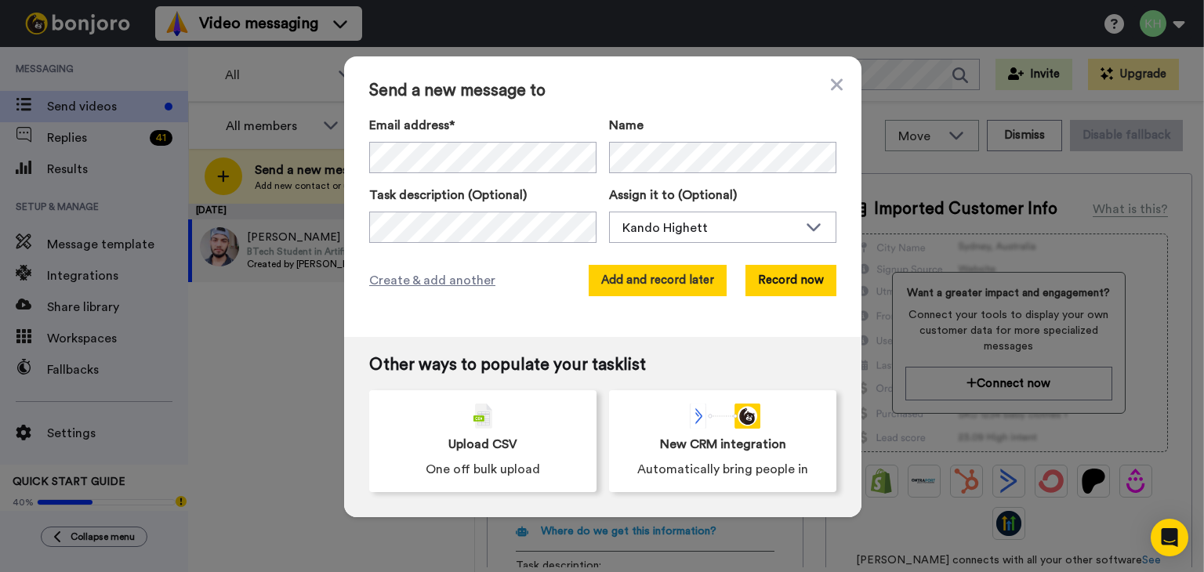
click at [615, 281] on button "Add and record later" at bounding box center [658, 280] width 138 height 31
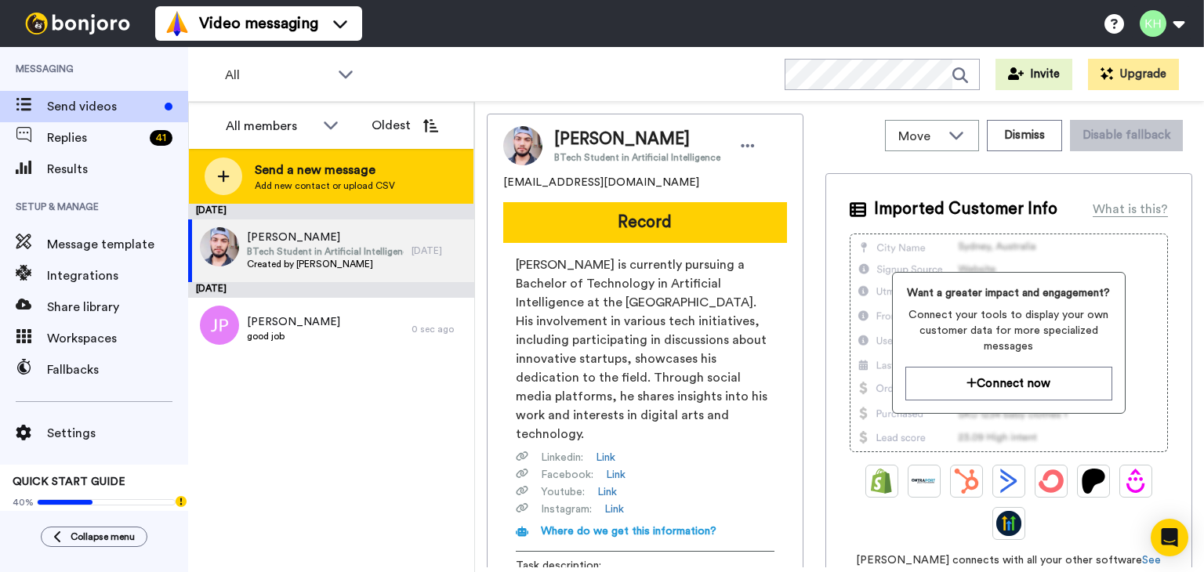
click at [220, 165] on div at bounding box center [224, 177] width 38 height 38
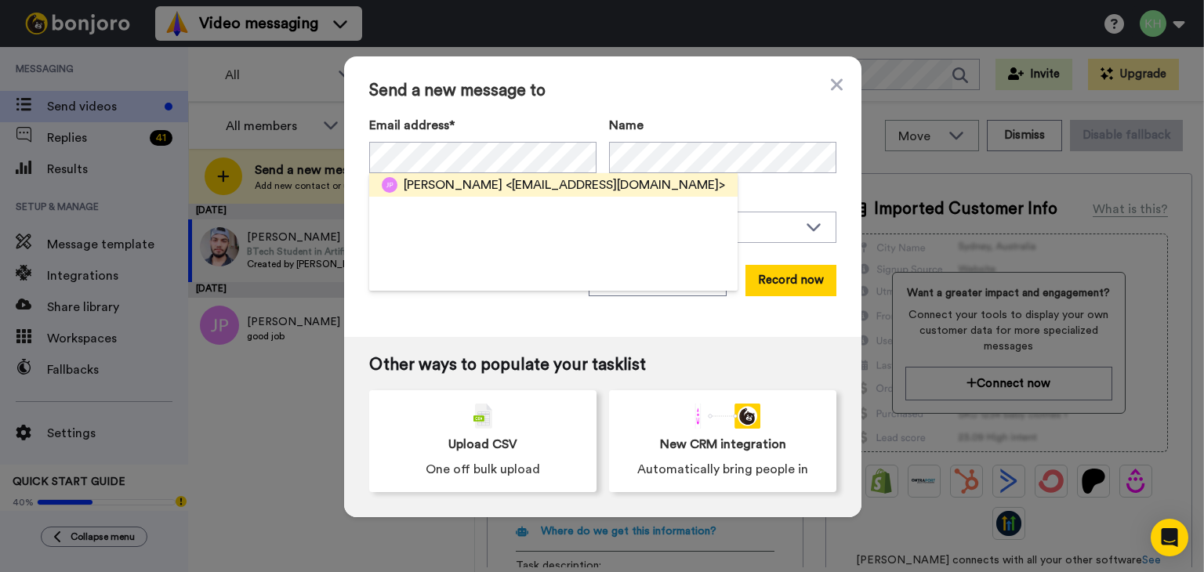
click at [445, 183] on span "Jasmine Neil" at bounding box center [453, 185] width 99 height 19
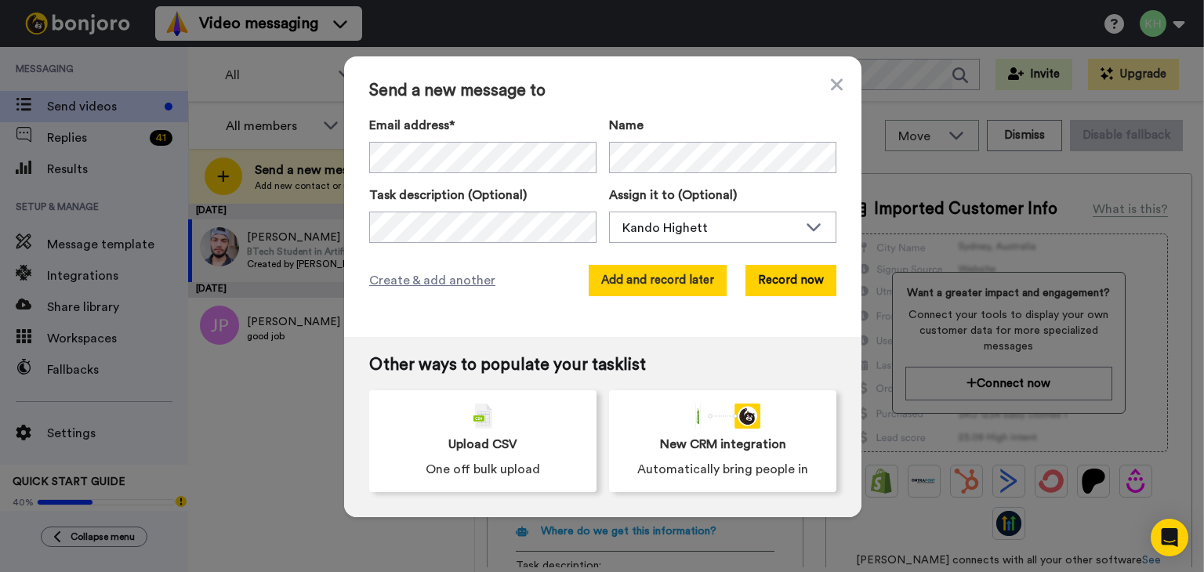
click at [657, 274] on button "Add and record later" at bounding box center [658, 280] width 138 height 31
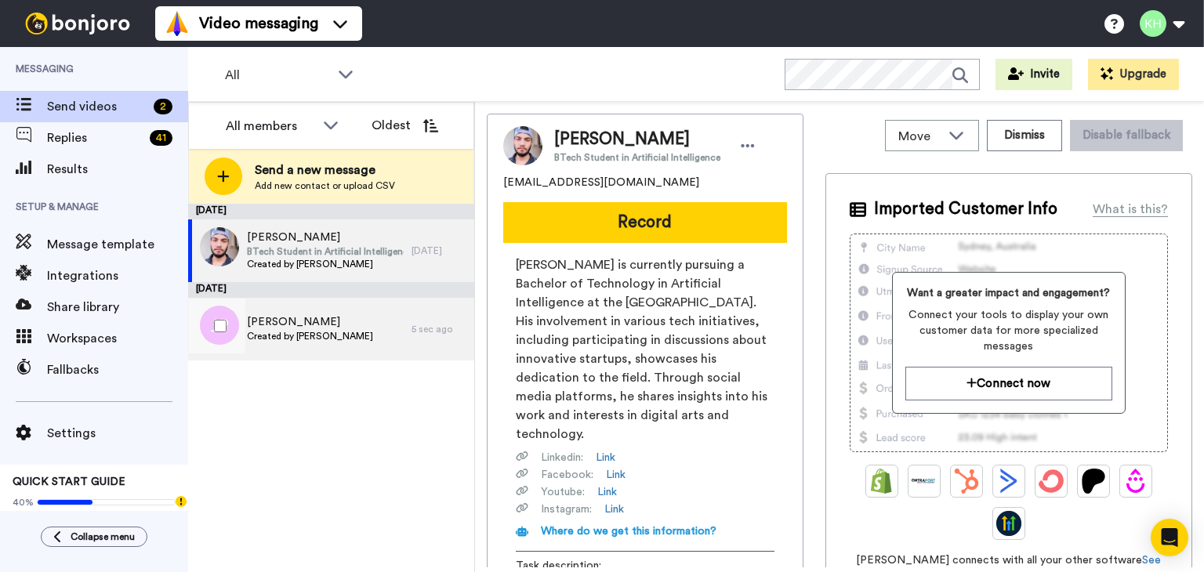
click at [313, 328] on span "[PERSON_NAME]" at bounding box center [310, 322] width 126 height 16
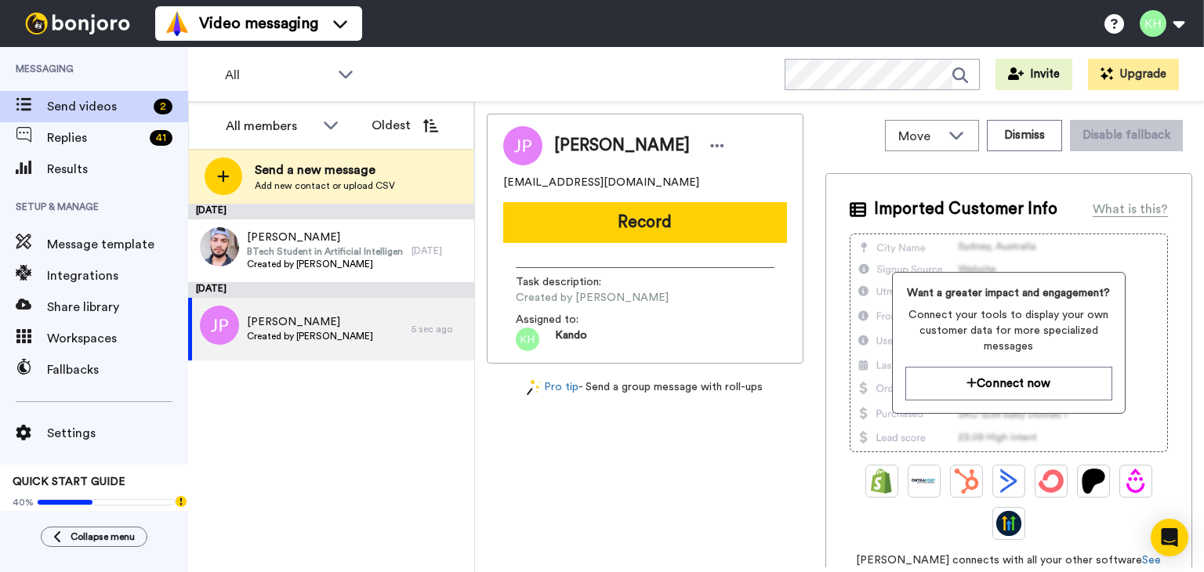
click at [992, 164] on div "Move WORKSPACES View all Default Good Job Videos Other Quits + Add a new worksp…" at bounding box center [1008, 341] width 367 height 454
click at [1009, 147] on button "Dismiss" at bounding box center [1024, 135] width 75 height 31
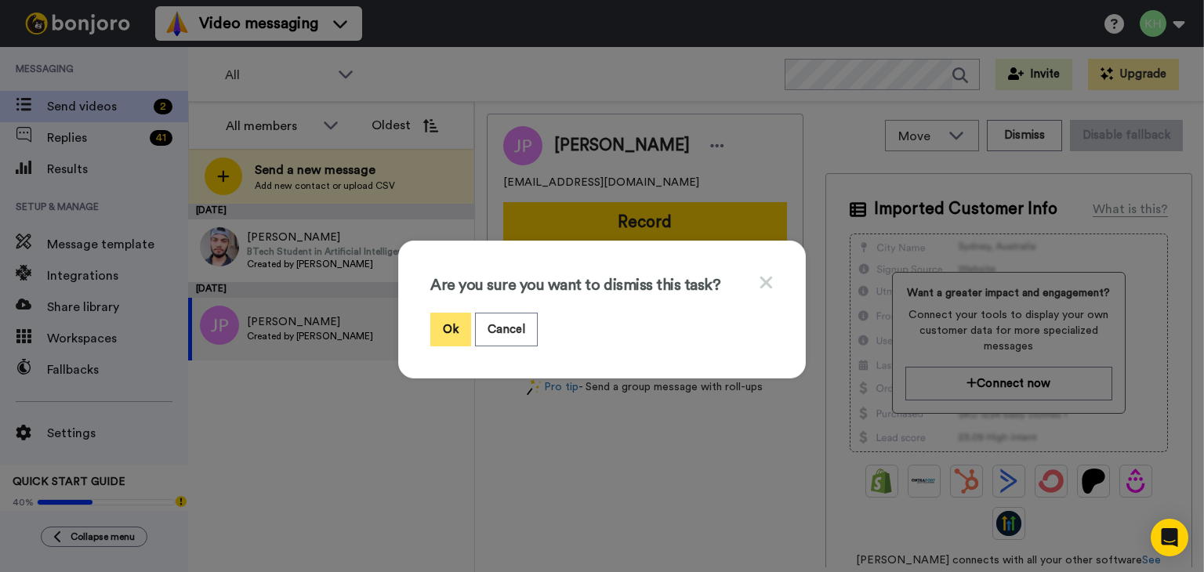
click at [439, 342] on button "Ok" at bounding box center [450, 330] width 41 height 34
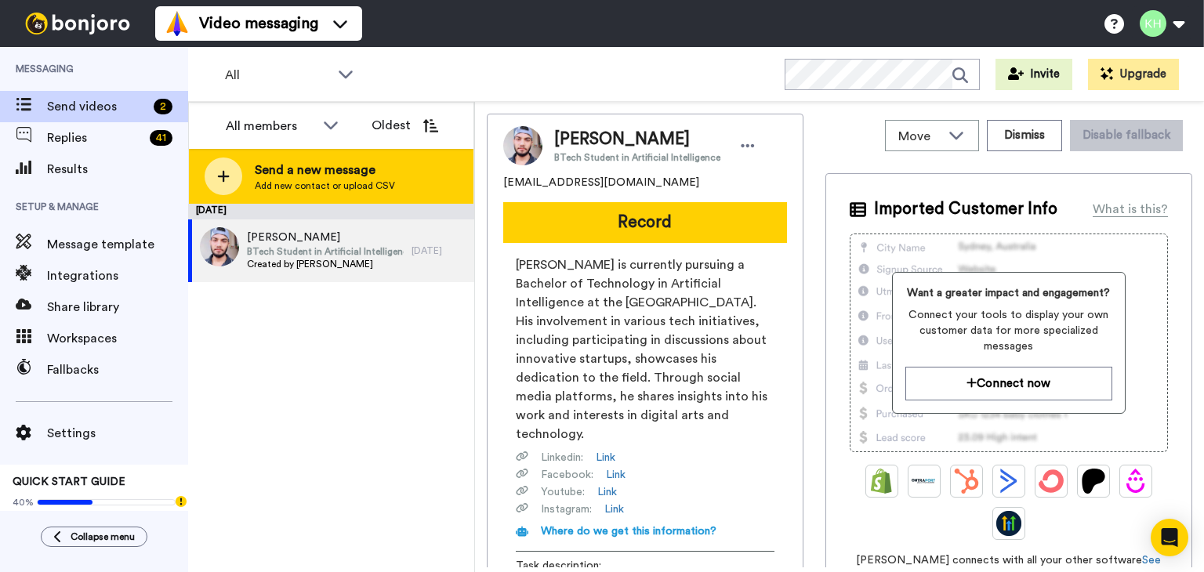
click at [248, 177] on div "Send a new message Add new contact or upload CSV" at bounding box center [331, 176] width 284 height 55
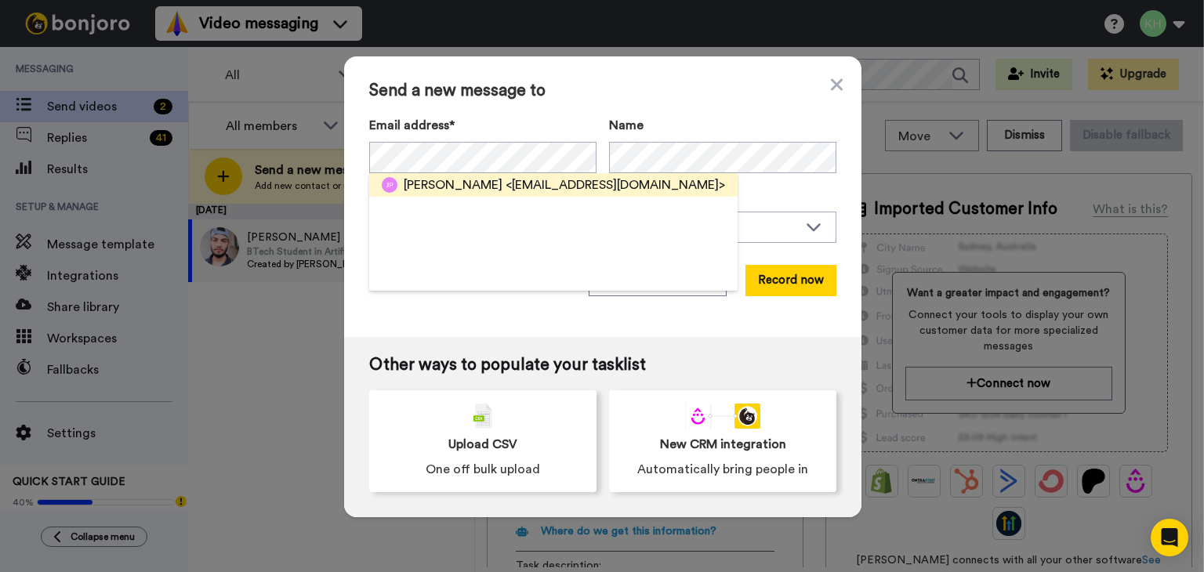
click at [505, 192] on span "<[EMAIL_ADDRESS][DOMAIN_NAME]>" at bounding box center [614, 185] width 219 height 19
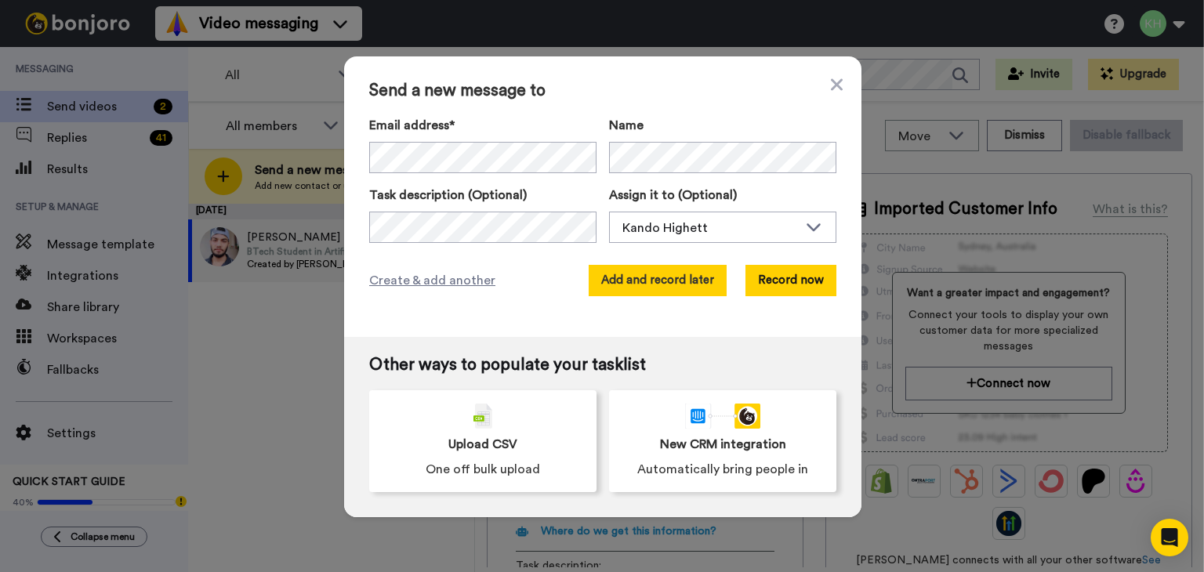
click at [674, 294] on button "Add and record later" at bounding box center [658, 280] width 138 height 31
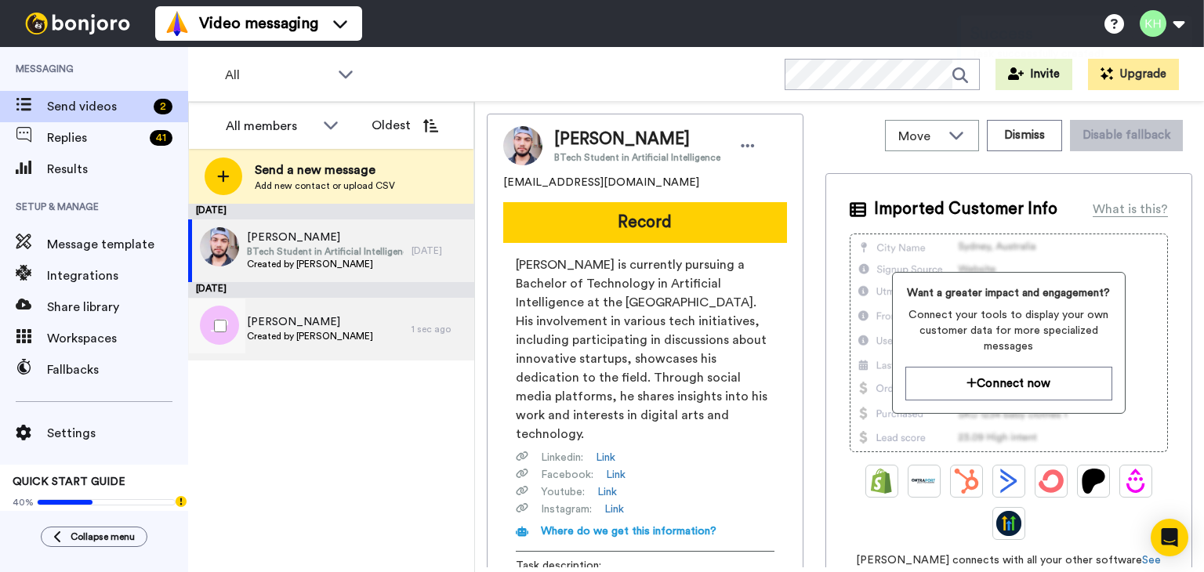
click at [304, 305] on div "[PERSON_NAME] Created by [PERSON_NAME]" at bounding box center [299, 329] width 223 height 63
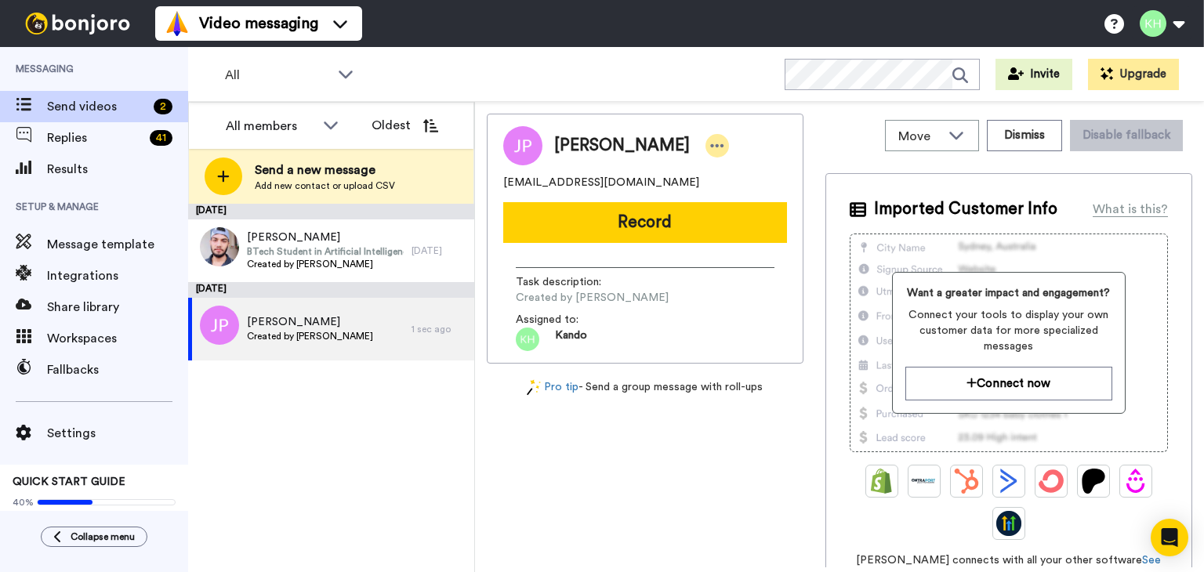
click at [710, 145] on icon at bounding box center [717, 146] width 14 height 16
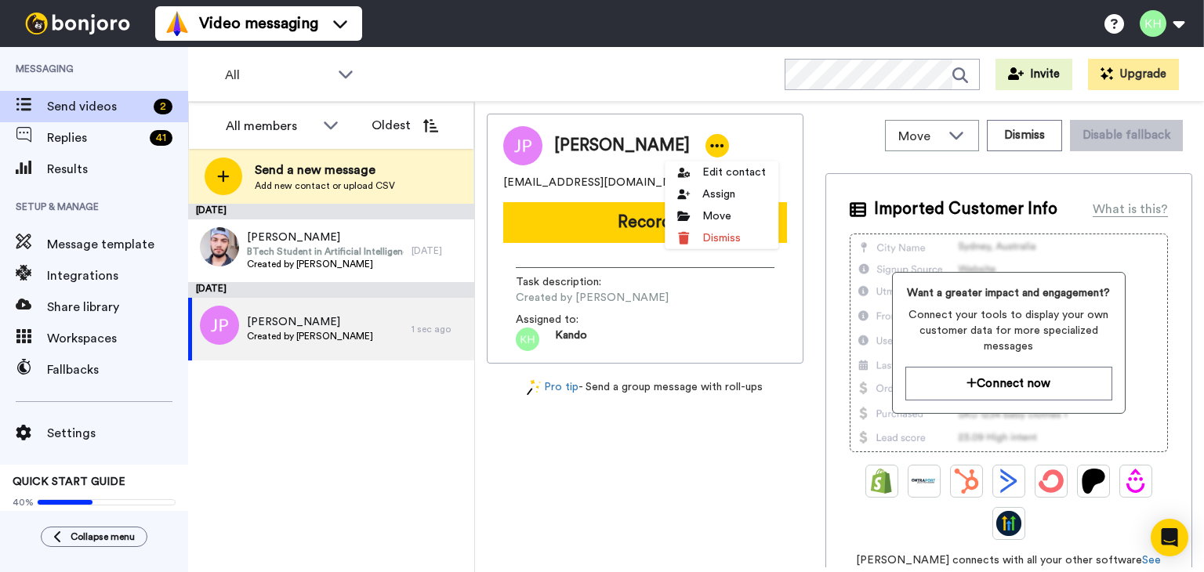
click at [650, 111] on div "Move WORKSPACES View all Default Good Job Videos Other Quits + Add a new worksp…" at bounding box center [839, 337] width 729 height 470
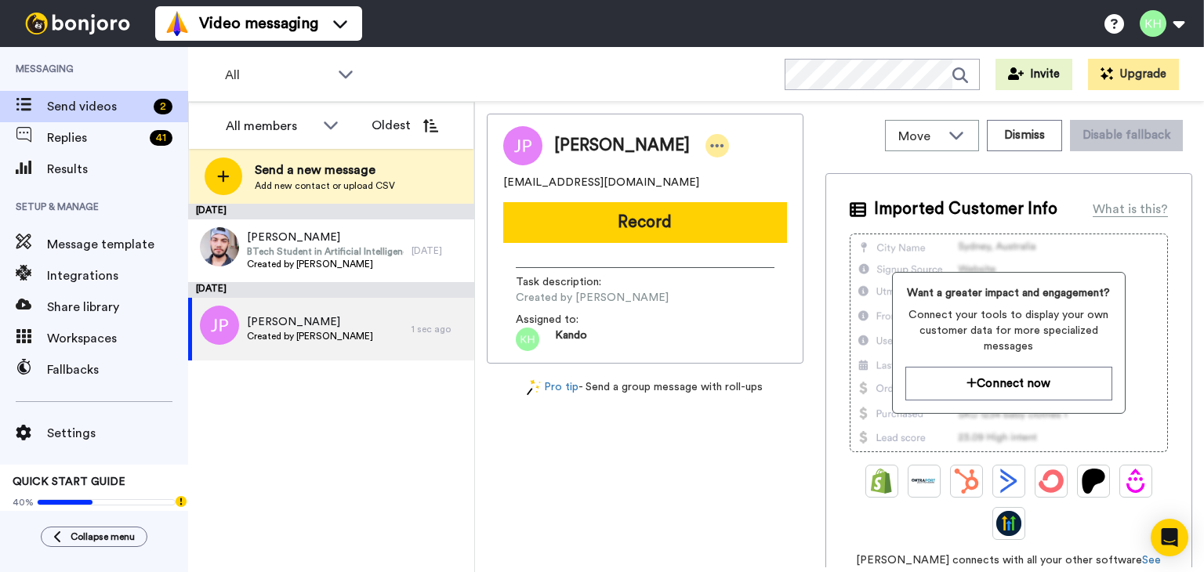
click at [710, 142] on icon at bounding box center [717, 146] width 14 height 16
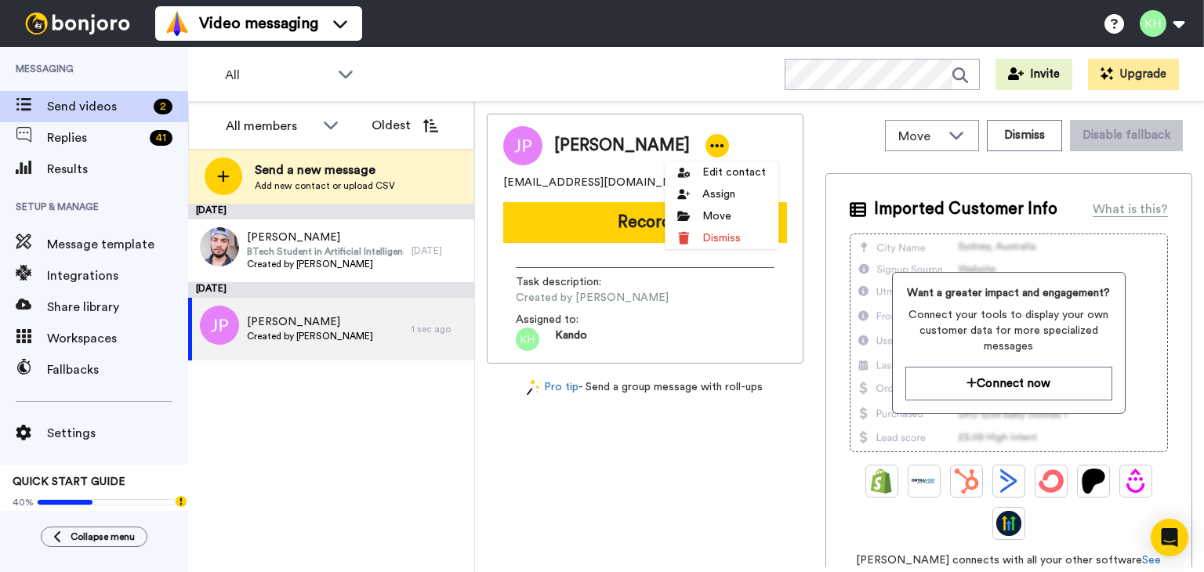
click at [1019, 152] on div "Move WORKSPACES View all Default Good Job Videos Other Quits + Add a new worksp…" at bounding box center [1008, 136] width 367 height 44
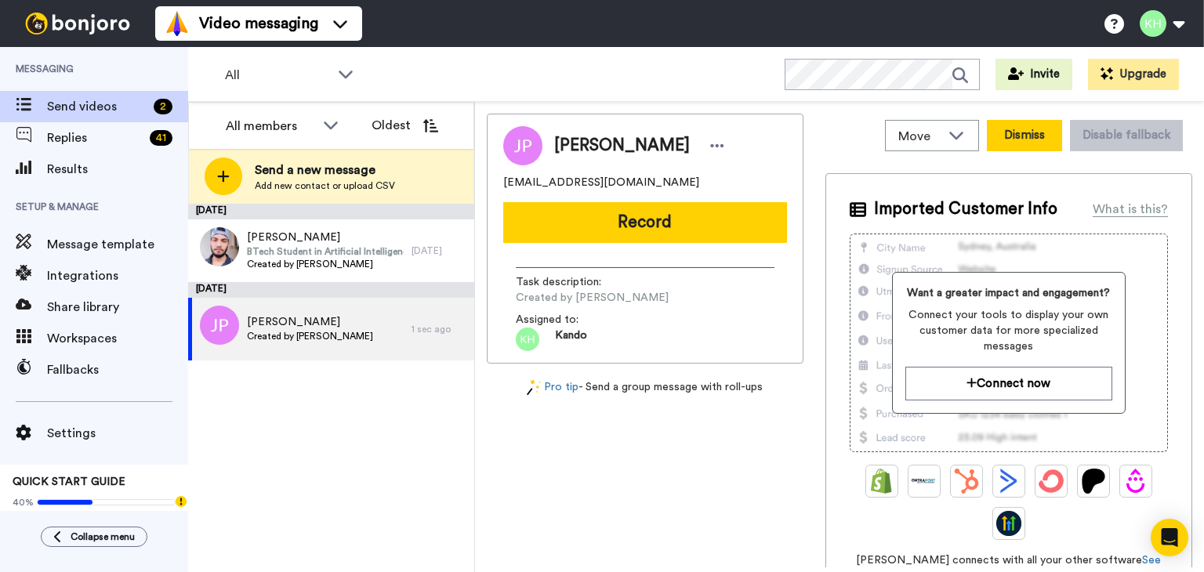
click at [1013, 132] on button "Dismiss" at bounding box center [1024, 135] width 75 height 31
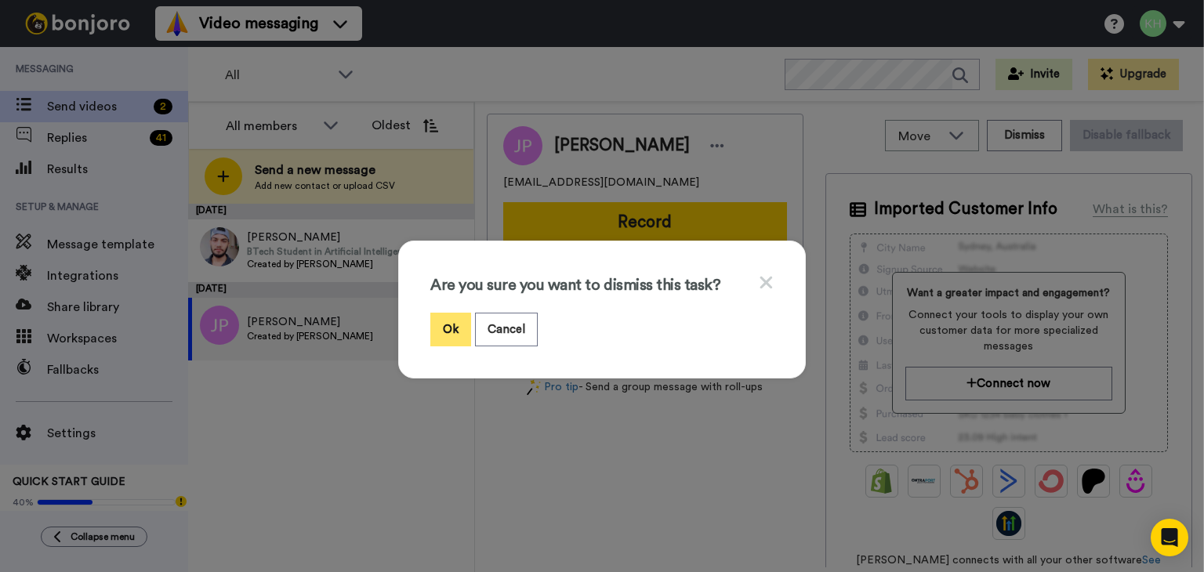
click at [436, 320] on button "Ok" at bounding box center [450, 330] width 41 height 34
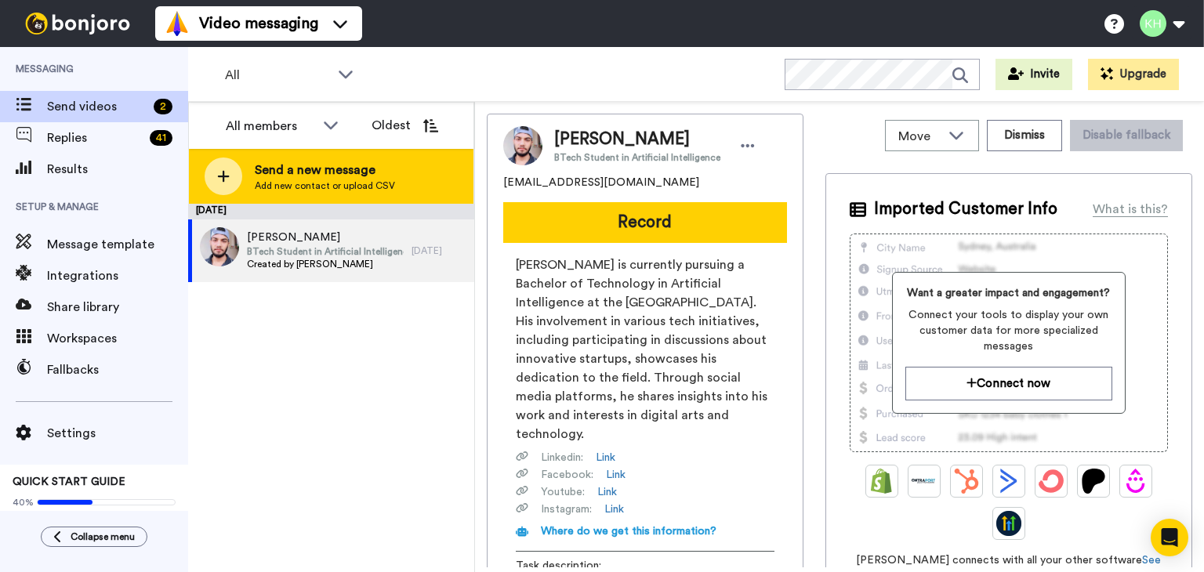
click at [307, 175] on span "Send a new message" at bounding box center [325, 170] width 140 height 19
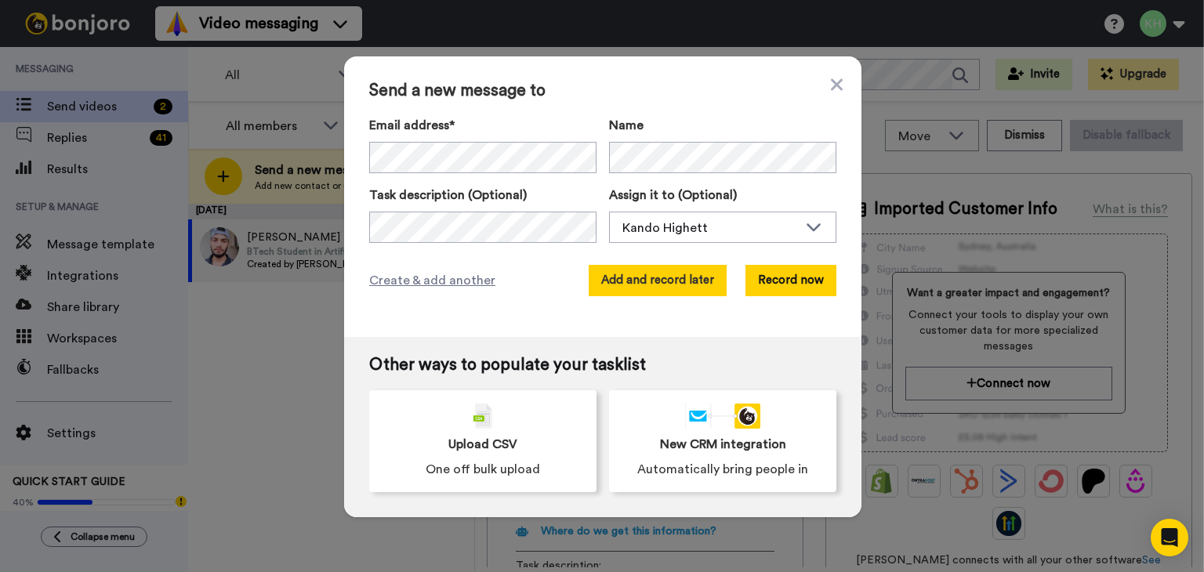
click at [702, 270] on button "Add and record later" at bounding box center [658, 280] width 138 height 31
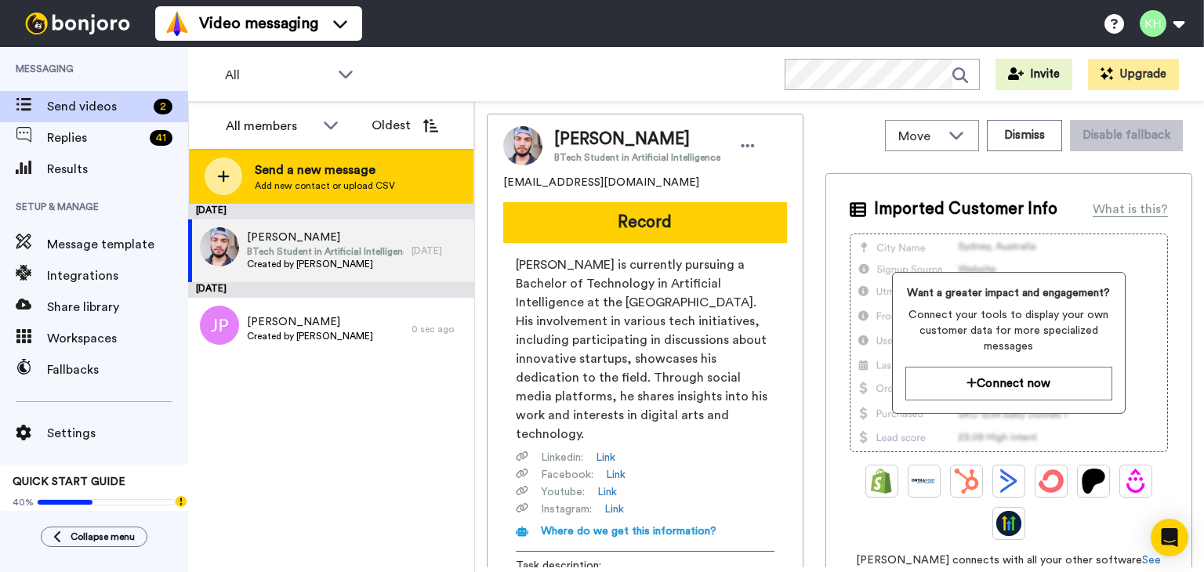
click at [233, 159] on div "Send a new message Add new contact or upload CSV" at bounding box center [331, 176] width 284 height 55
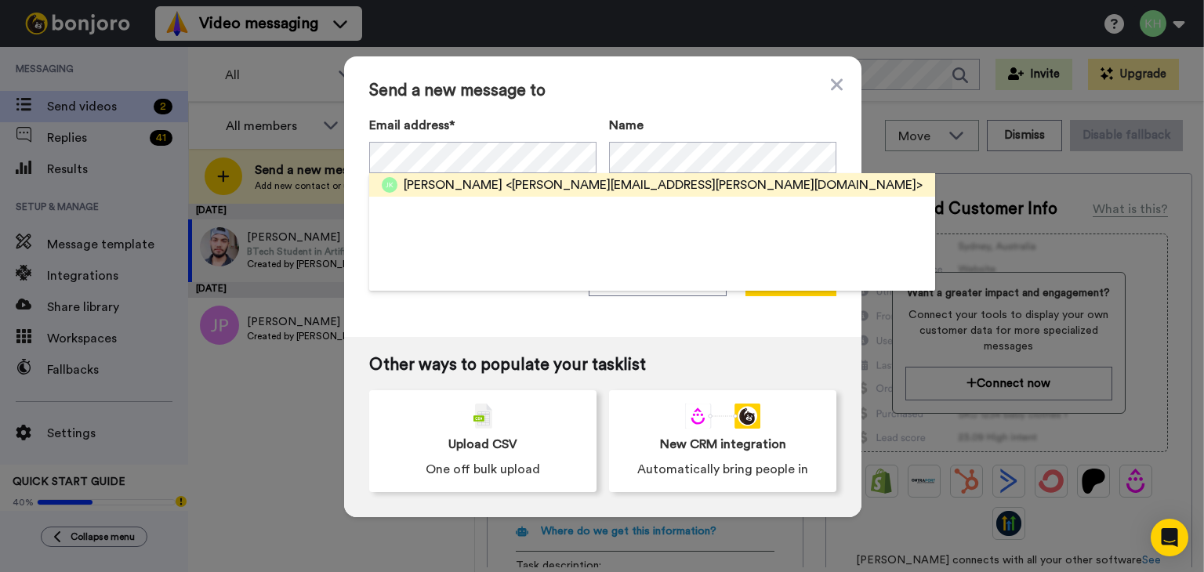
click at [544, 182] on span "<sarah.kula@outlook.com>" at bounding box center [713, 185] width 417 height 19
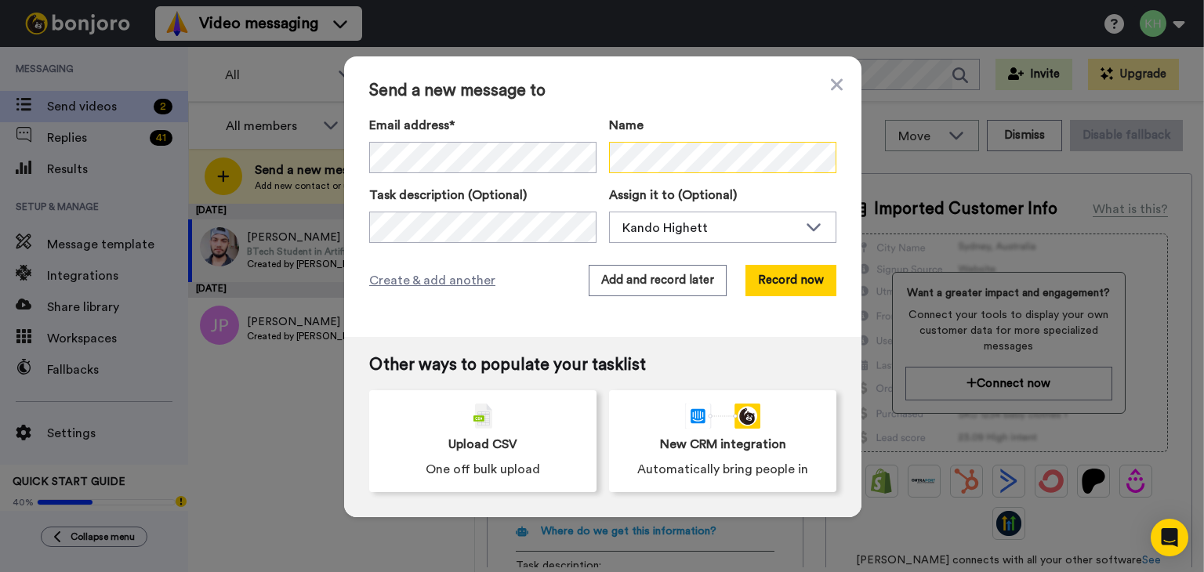
click at [585, 157] on div "Email address* Josh <sarah.kula@outlook.com> Name" at bounding box center [602, 144] width 467 height 57
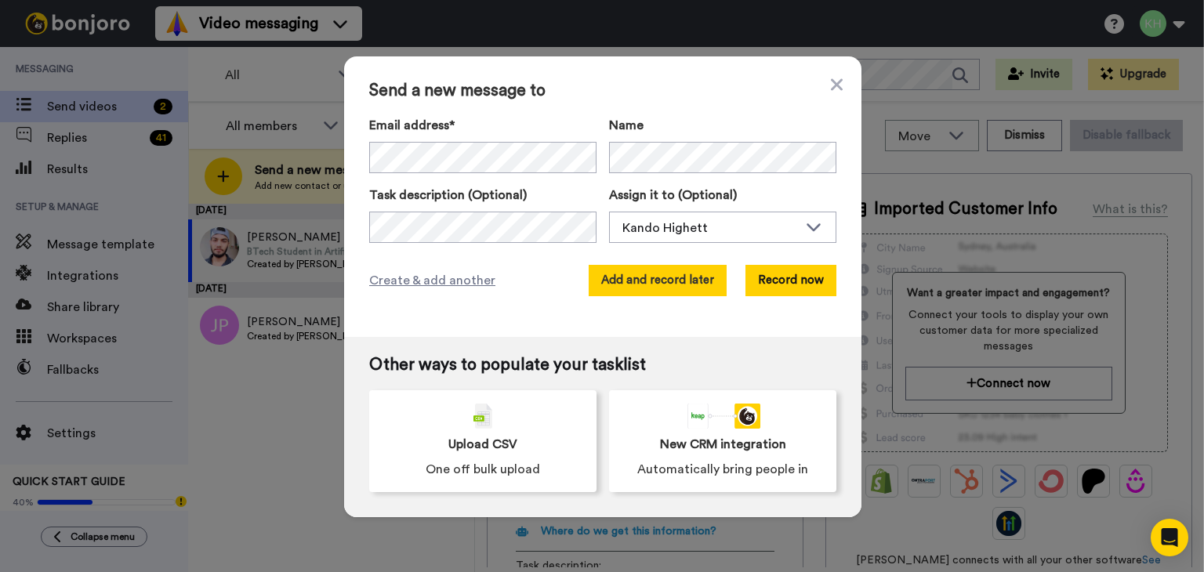
click at [625, 283] on button "Add and record later" at bounding box center [658, 280] width 138 height 31
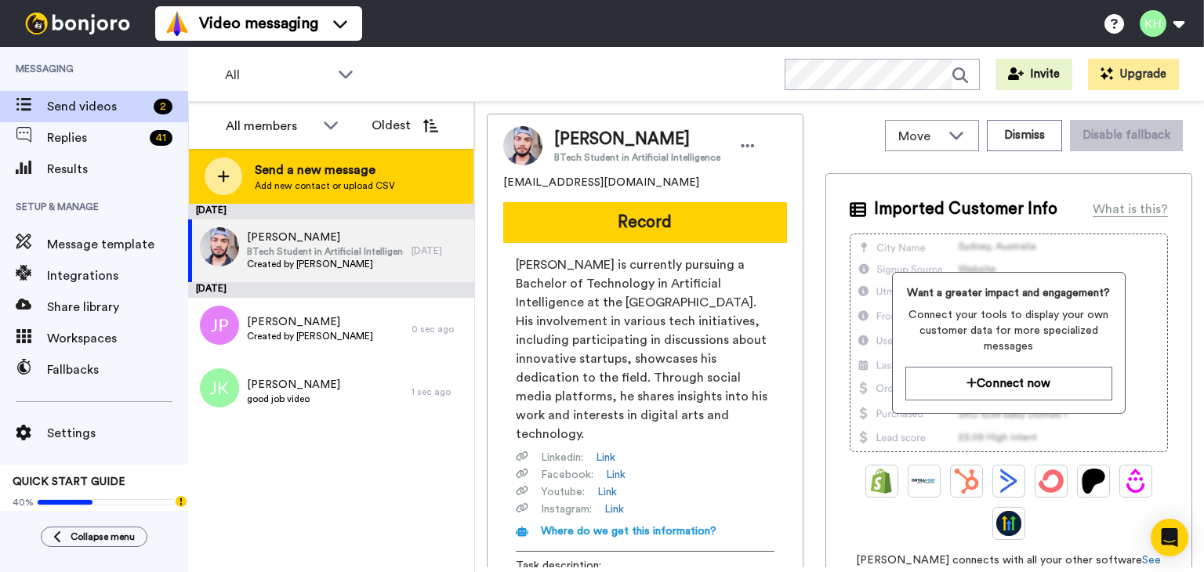
click at [228, 181] on icon at bounding box center [223, 176] width 13 height 14
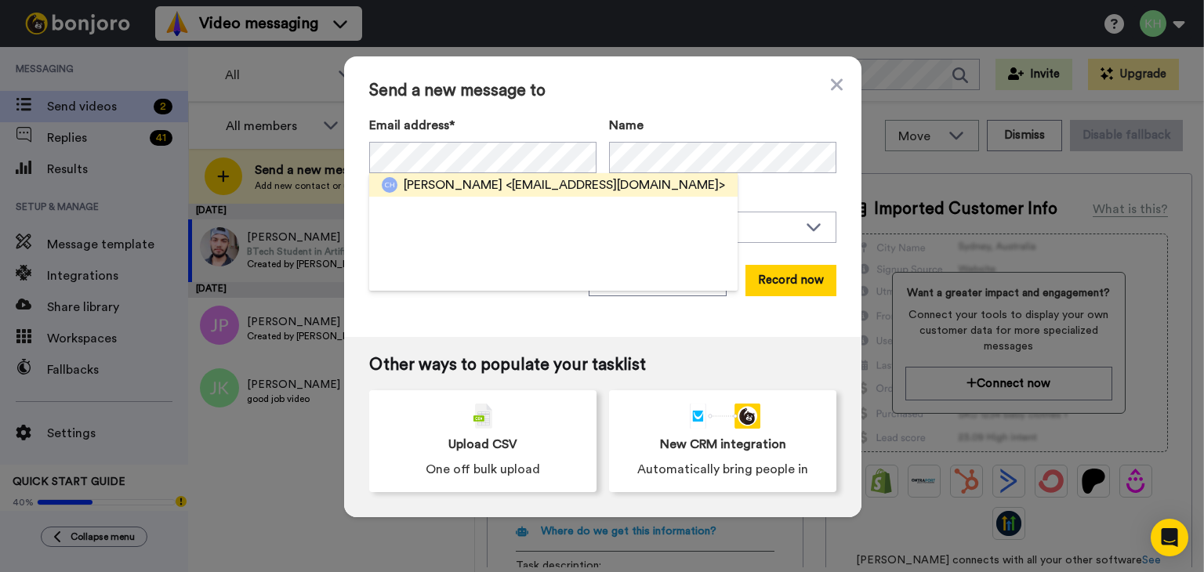
click at [529, 187] on span "<tharris79@me.com>" at bounding box center [614, 185] width 219 height 19
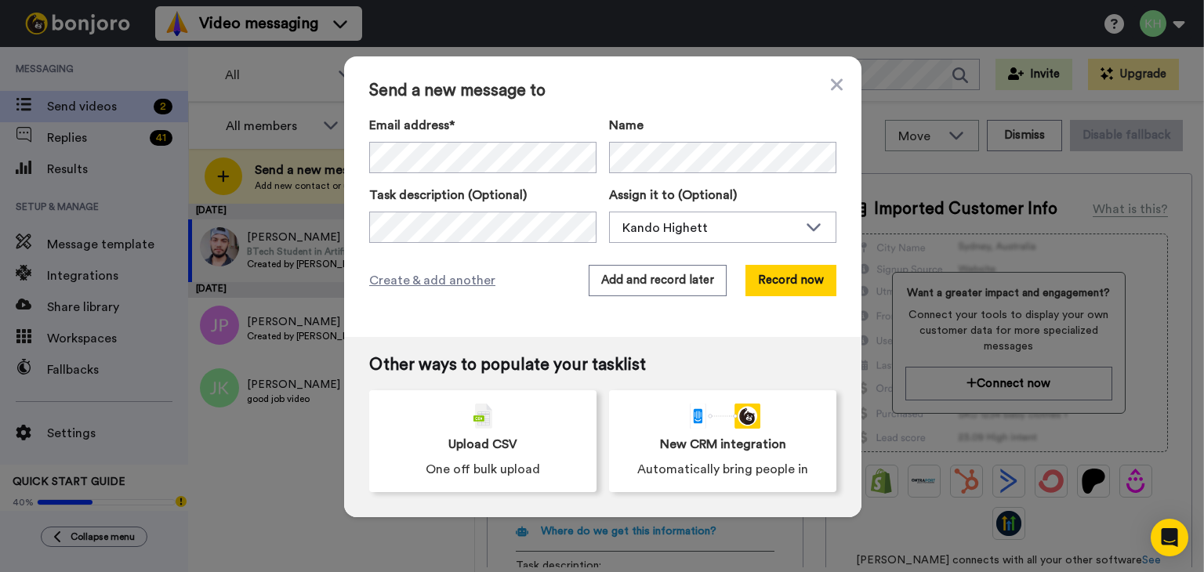
click at [567, 210] on div "Task description (Optional)" at bounding box center [482, 214] width 227 height 57
click at [536, 208] on div "Task description (Optional)" at bounding box center [482, 214] width 227 height 57
click at [629, 280] on button "Add and record later" at bounding box center [658, 280] width 138 height 31
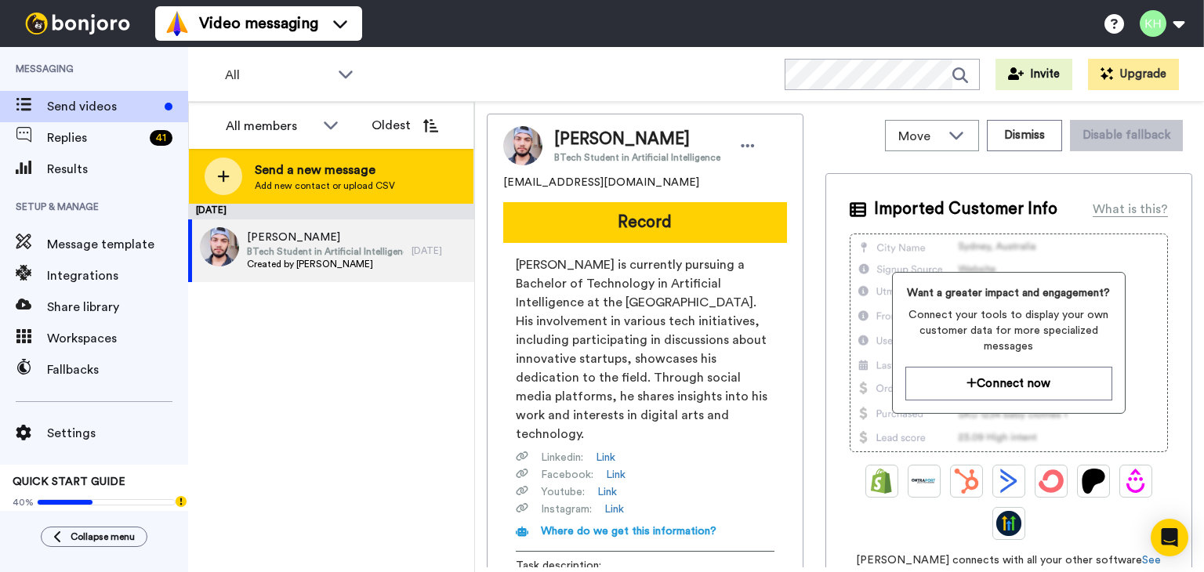
click at [228, 174] on icon at bounding box center [223, 176] width 13 height 14
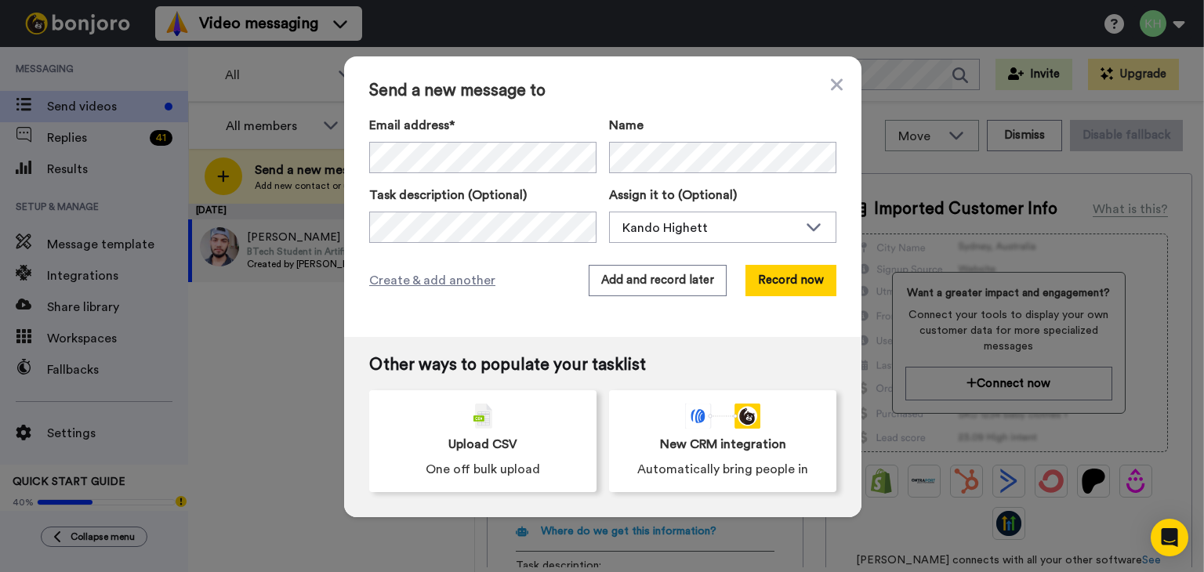
click at [512, 136] on div "Email address* Charlie Singleton <jonsingleton@hotmail.co.uk> Eddie Davis-White…" at bounding box center [482, 144] width 227 height 57
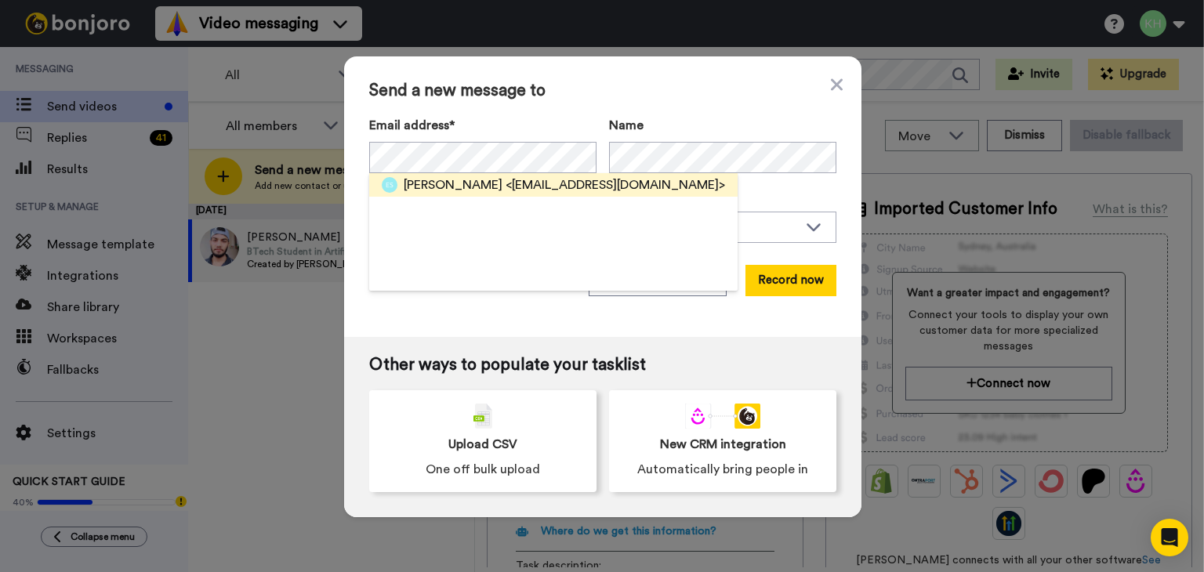
click at [512, 179] on span "<rachidsouccane@gmail.com>" at bounding box center [614, 185] width 219 height 19
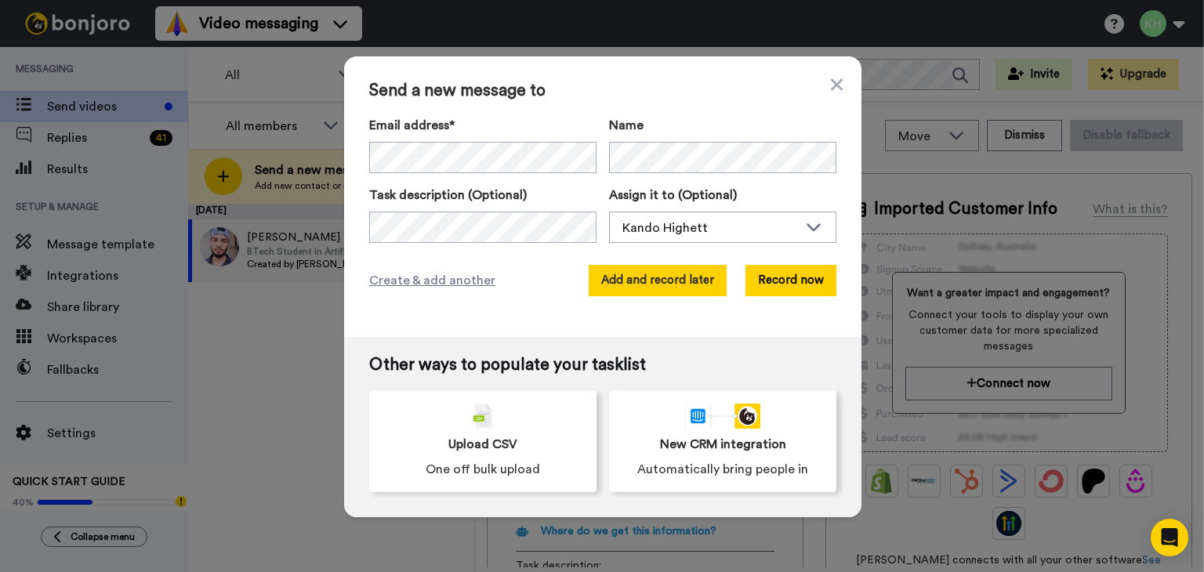
click at [661, 277] on button "Add and record later" at bounding box center [658, 280] width 138 height 31
